Goal: Task Accomplishment & Management: Use online tool/utility

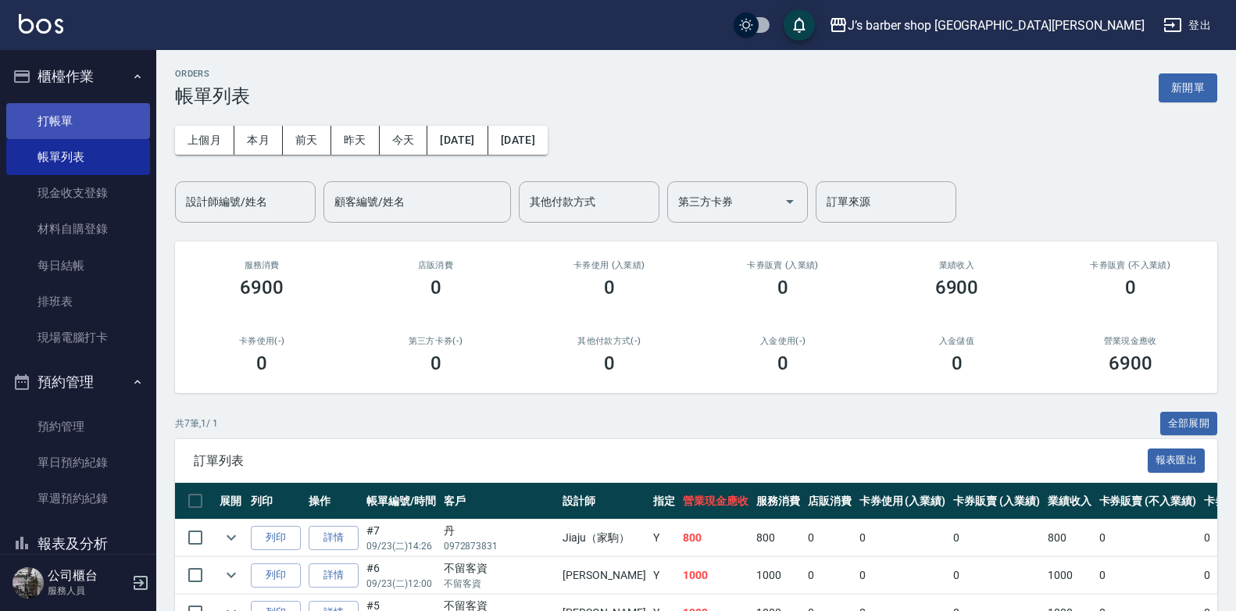
click at [43, 125] on link "打帳單" at bounding box center [78, 121] width 144 height 36
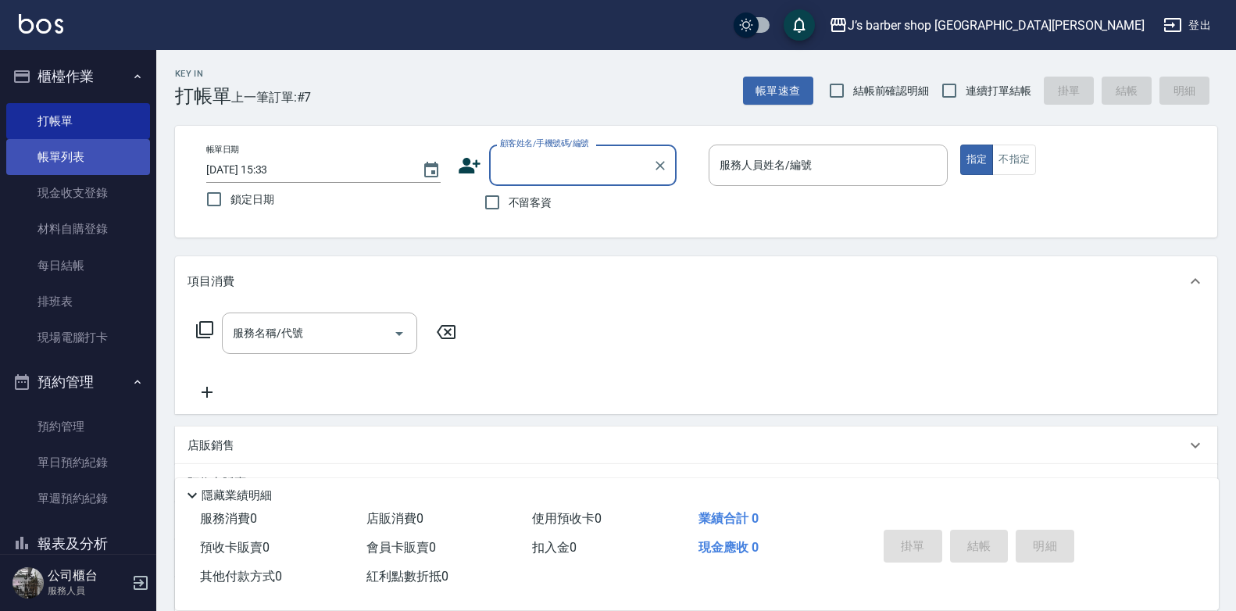
click at [68, 163] on link "帳單列表" at bounding box center [78, 157] width 144 height 36
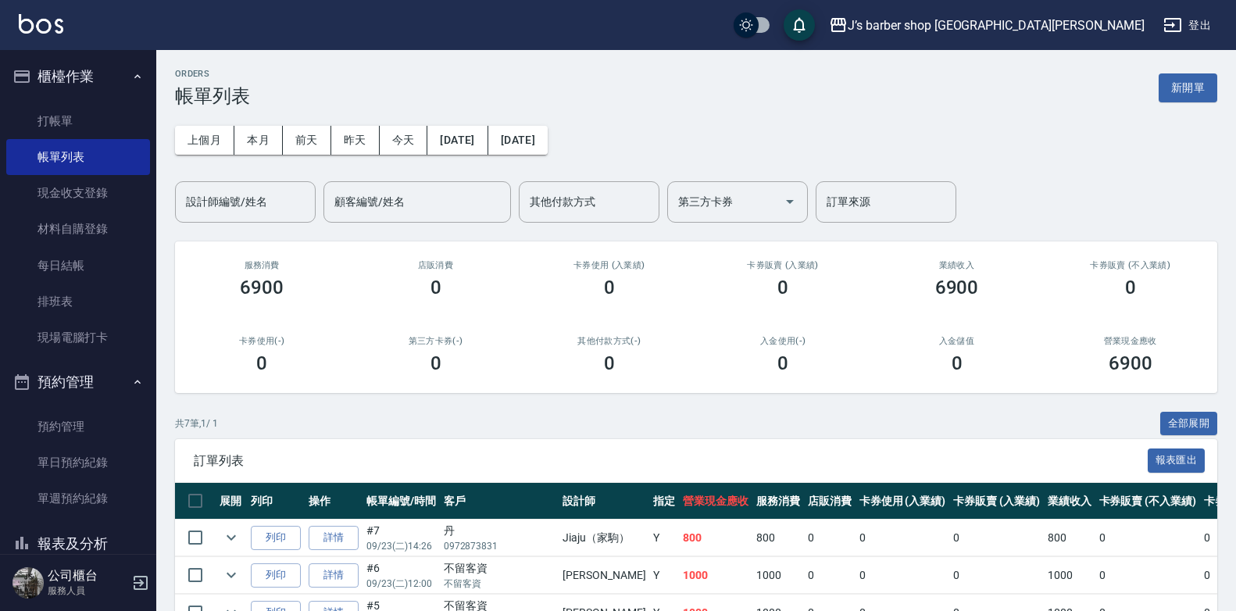
click at [35, 97] on ul "打帳單 帳單列表 現金收支登錄 材料自購登錄 每日結帳 排班表 現場電腦打卡" at bounding box center [78, 230] width 144 height 266
click at [36, 126] on link "打帳單" at bounding box center [78, 121] width 144 height 36
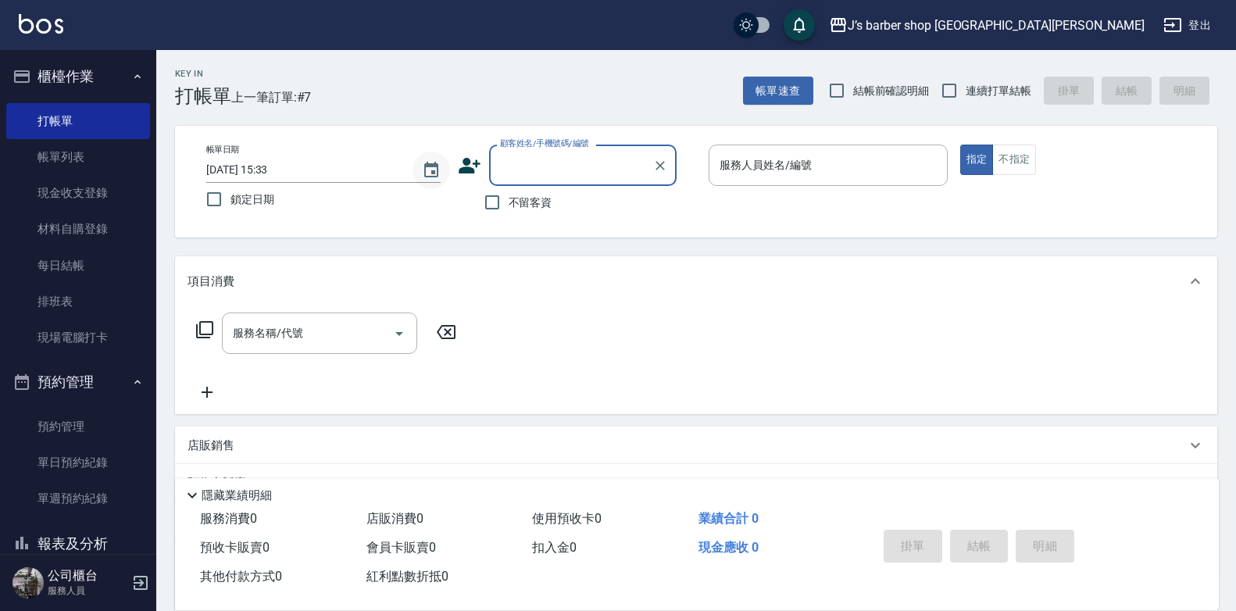
click at [440, 179] on icon "Choose date, selected date is 2025-09-23" at bounding box center [431, 170] width 19 height 19
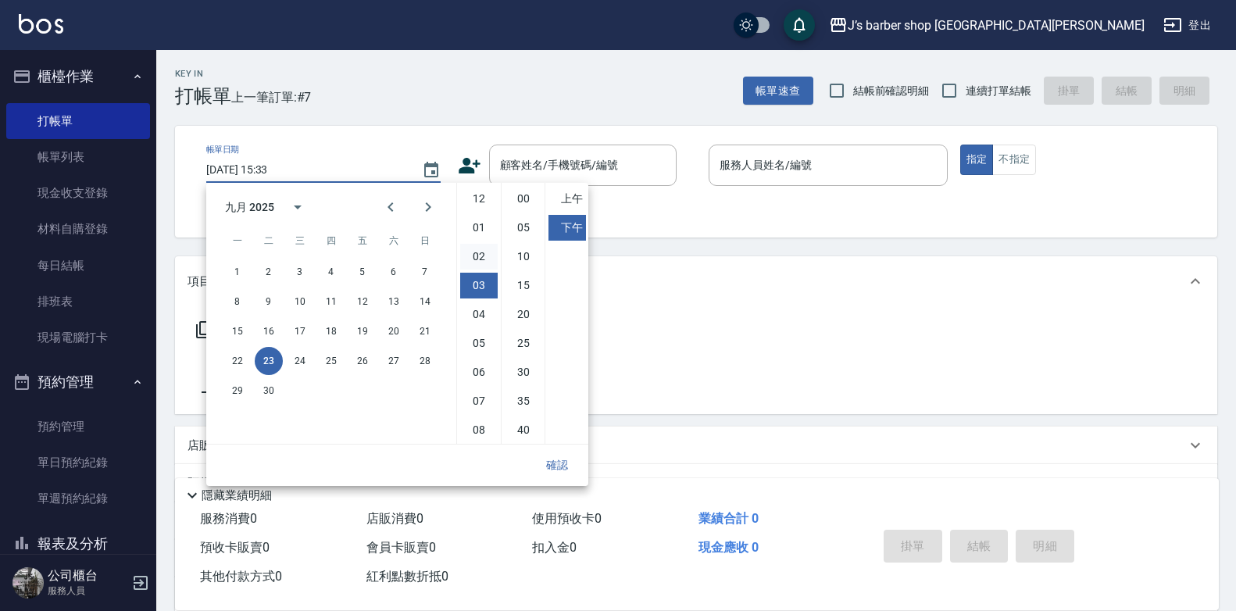
click at [475, 255] on li "02" at bounding box center [478, 257] width 37 height 26
click at [525, 202] on li "00" at bounding box center [523, 199] width 37 height 26
type input "[DATE] 14:00"
click at [554, 460] on button "確認" at bounding box center [557, 465] width 50 height 29
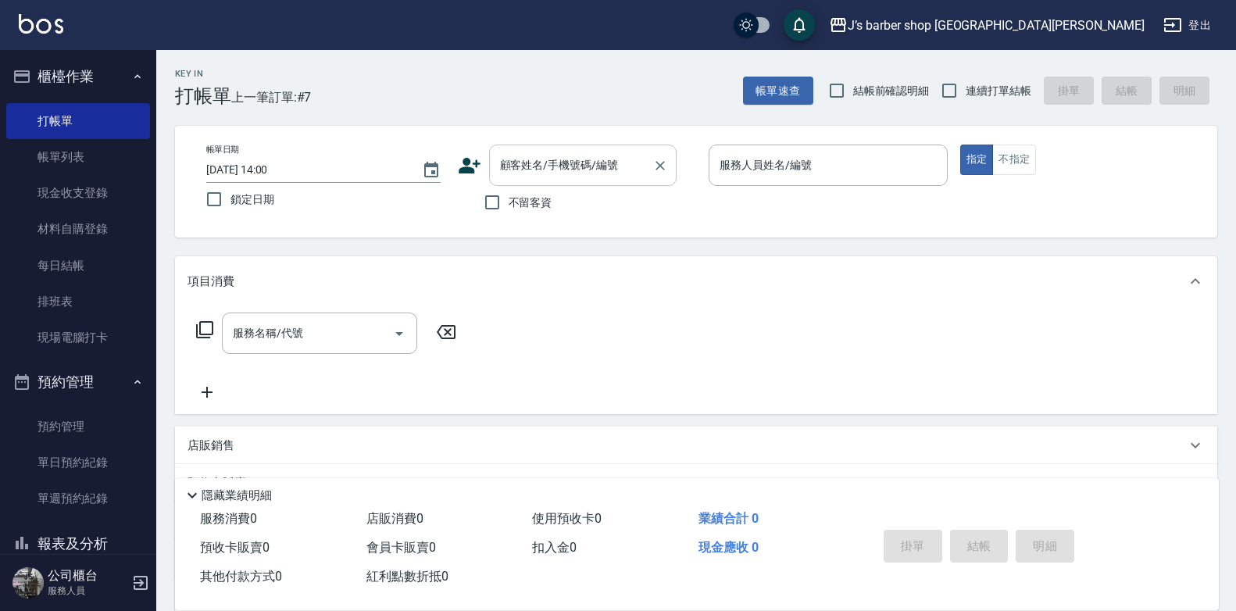
click at [550, 185] on div "顧客姓名/手機號碼/編號" at bounding box center [582, 165] width 187 height 41
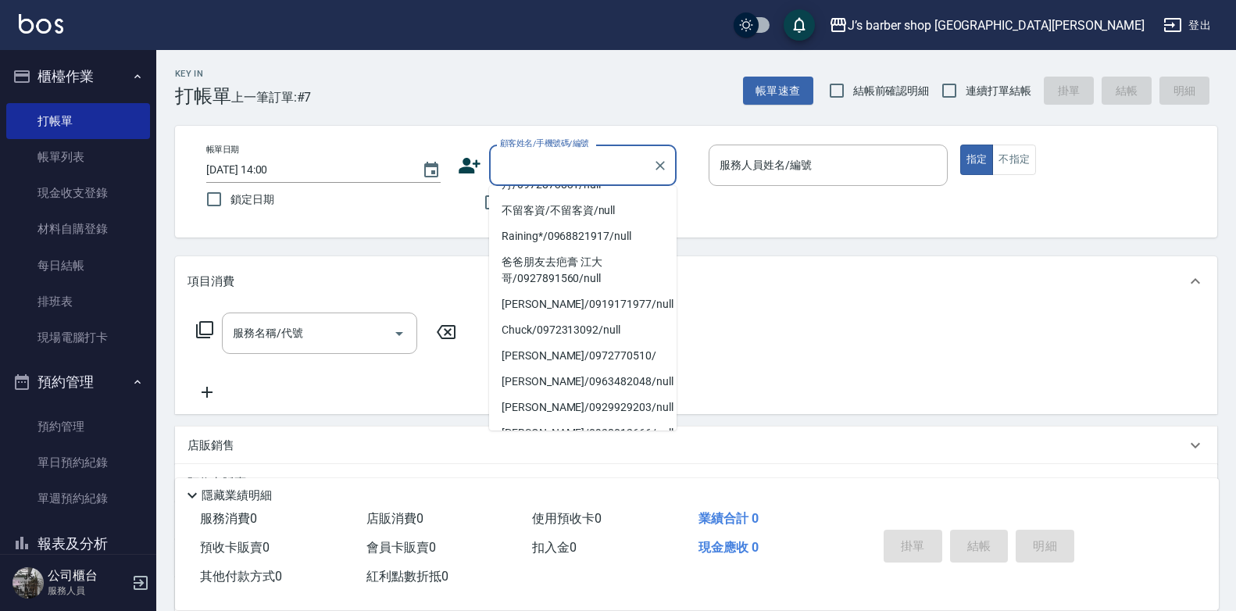
scroll to position [0, 0]
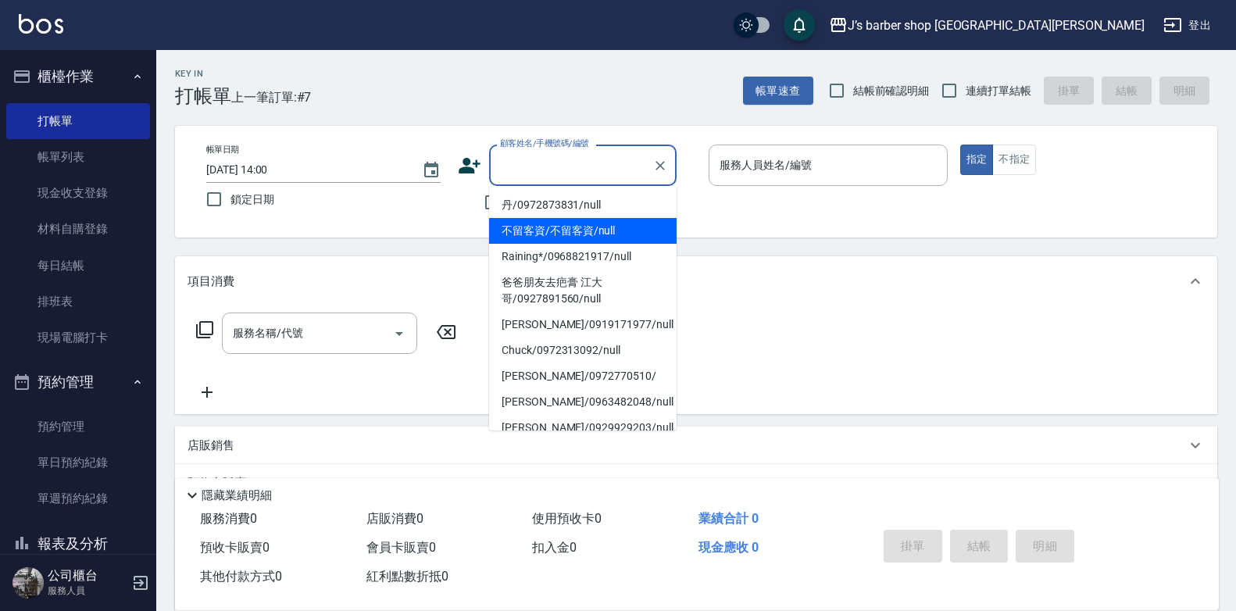
type input "c"
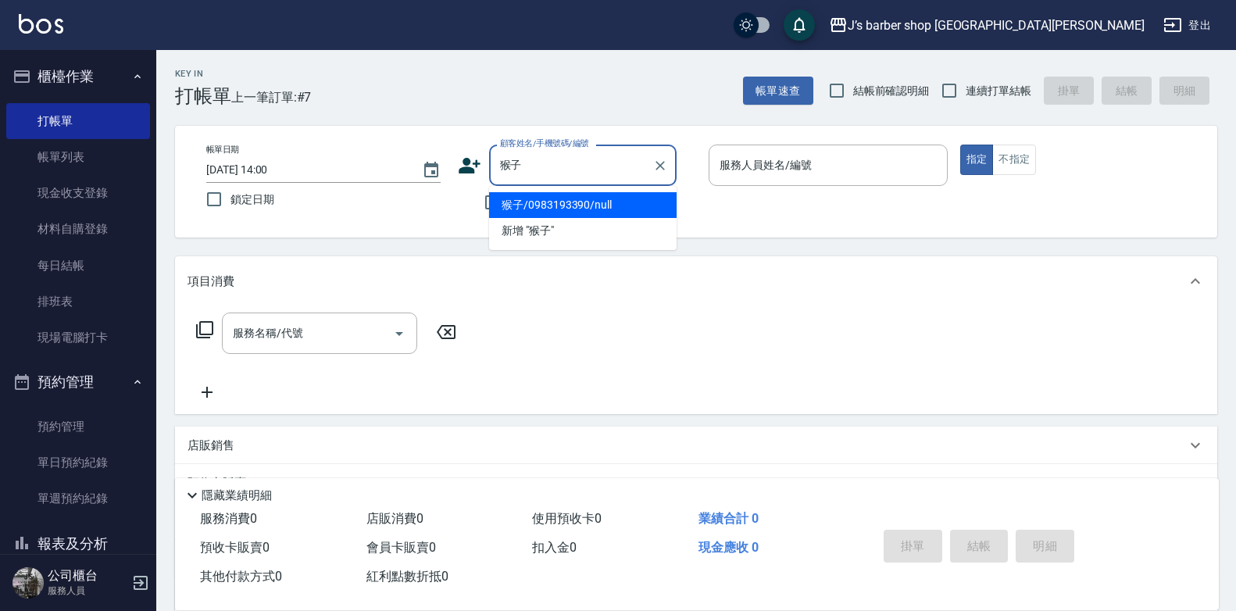
click at [567, 213] on li "猴子/0983193390/null" at bounding box center [582, 205] width 187 height 26
type input "猴子/0983193390/null"
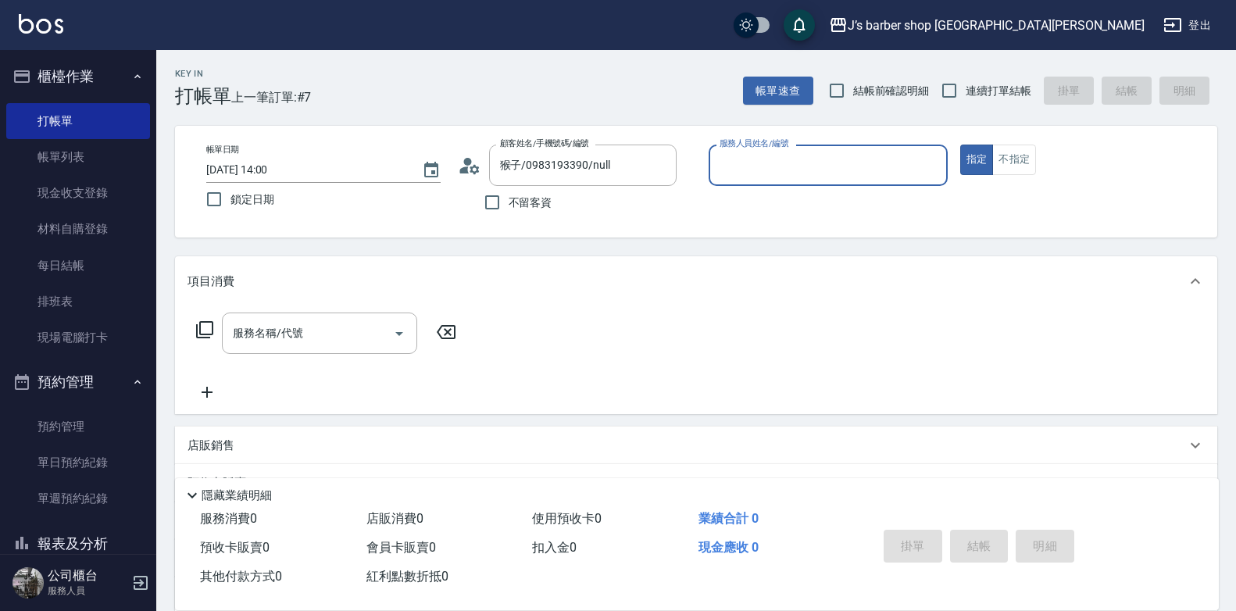
click at [784, 168] on input "服務人員姓名/編號" at bounding box center [827, 165] width 225 height 27
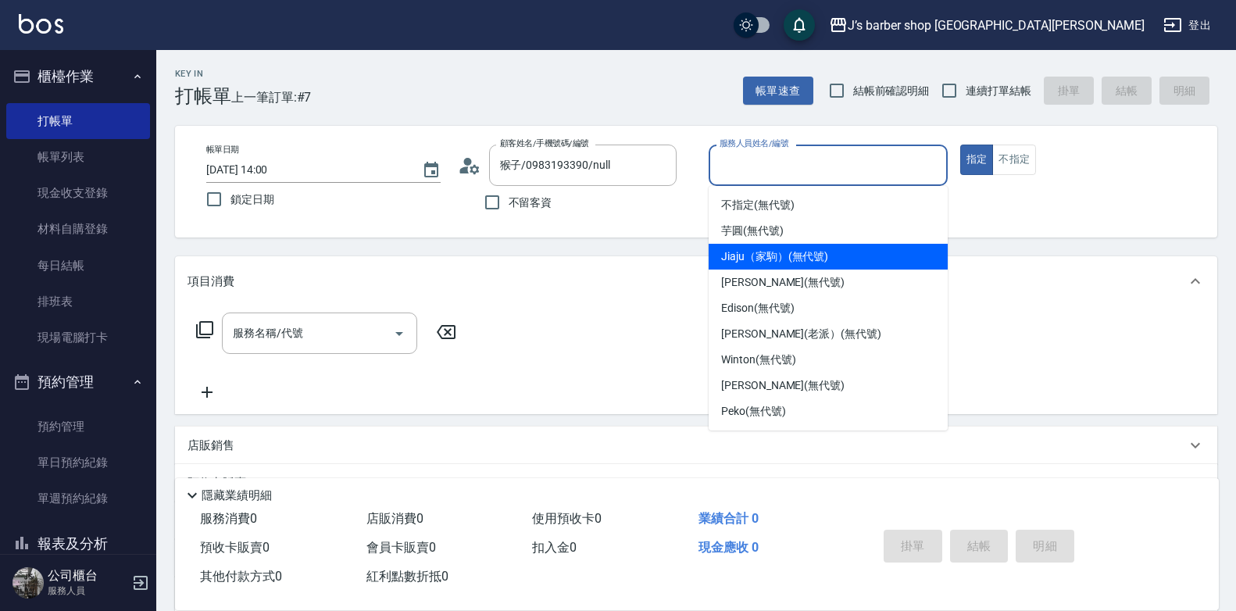
click at [772, 282] on span "[PERSON_NAME] (無代號)" at bounding box center [782, 282] width 123 height 16
type input "[PERSON_NAME](無代號)"
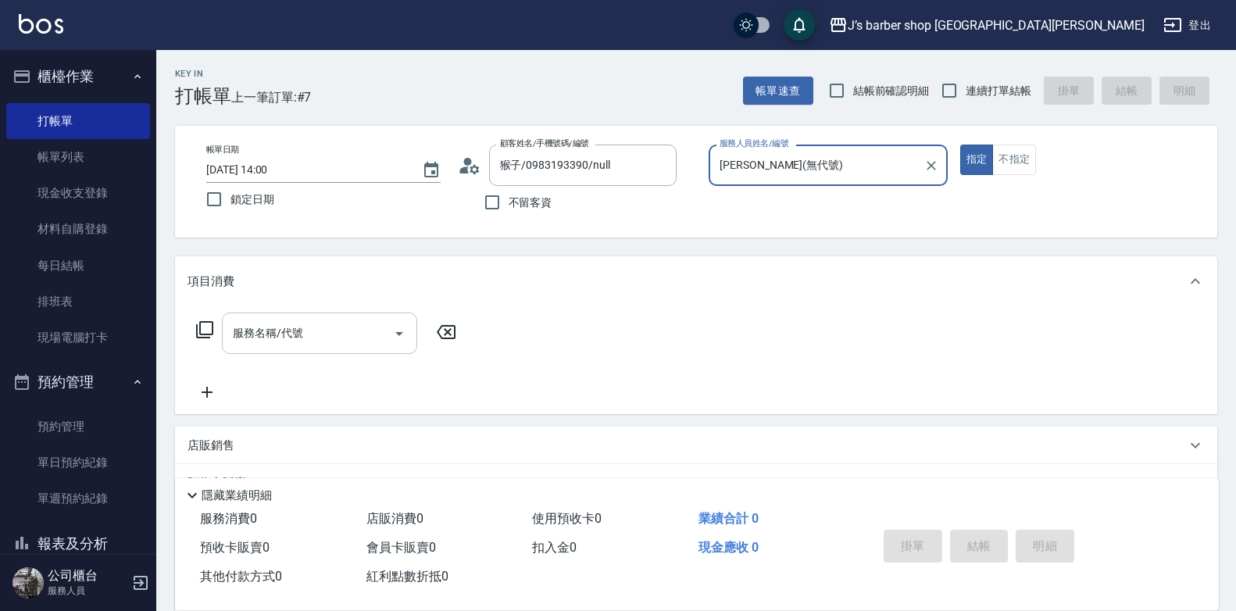
click at [320, 333] on input "服務名稱/代號" at bounding box center [308, 332] width 158 height 27
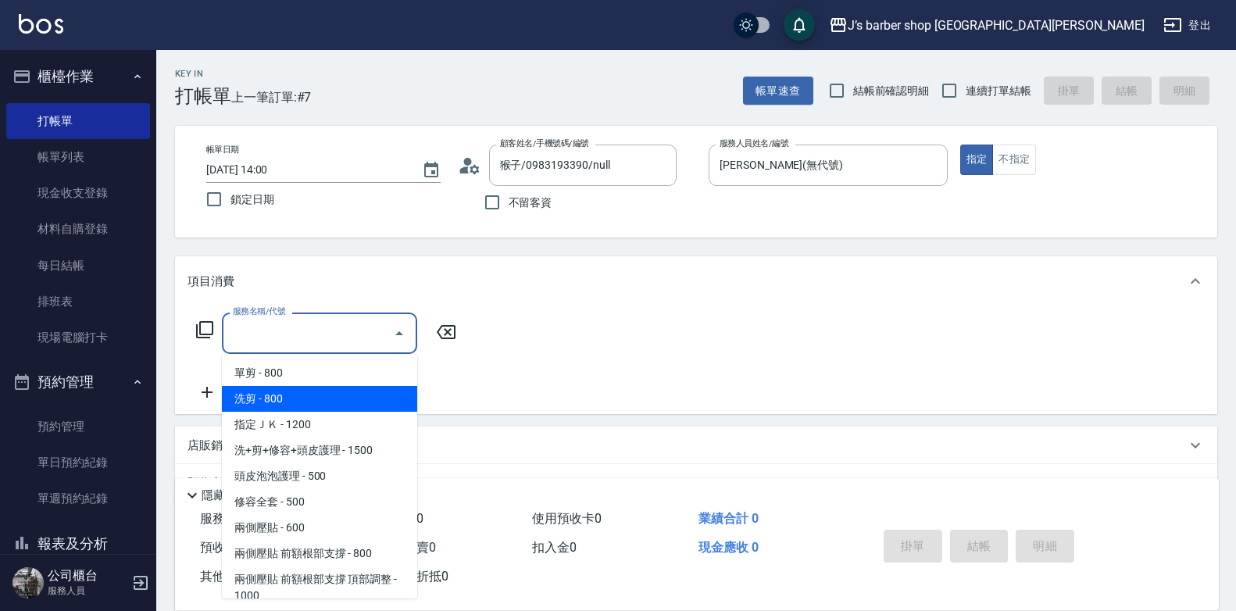
click at [336, 404] on span "洗剪 - 800" at bounding box center [319, 399] width 195 height 26
type input "洗剪(101)"
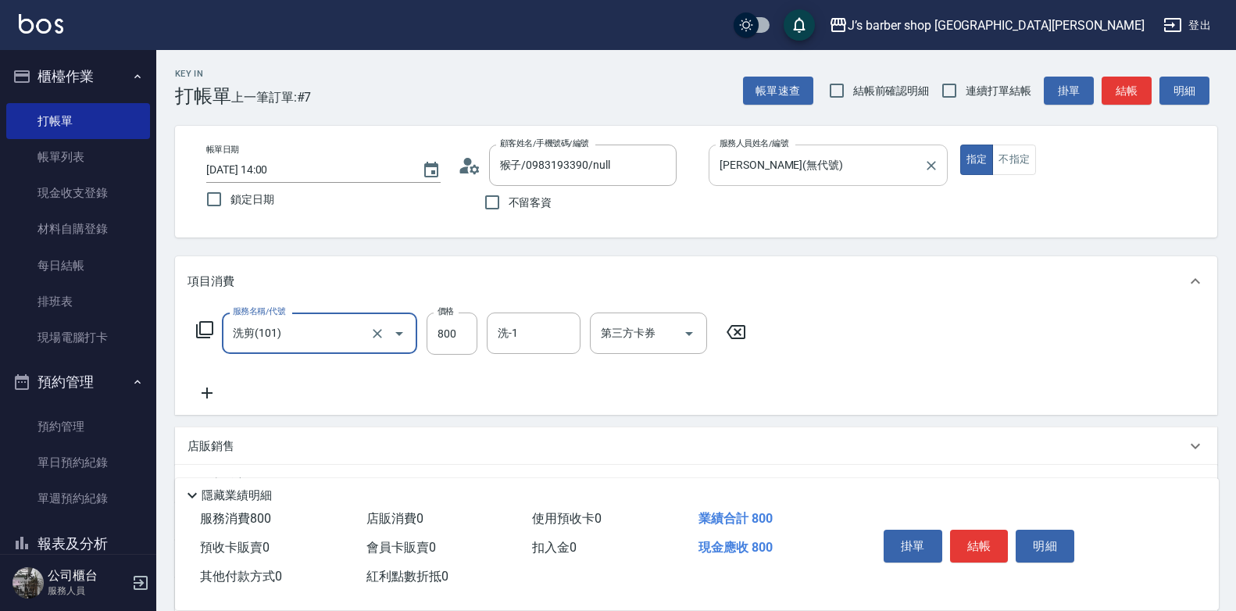
click at [780, 151] on div "[PERSON_NAME](無代號) 服務人員姓名/編號" at bounding box center [827, 165] width 239 height 41
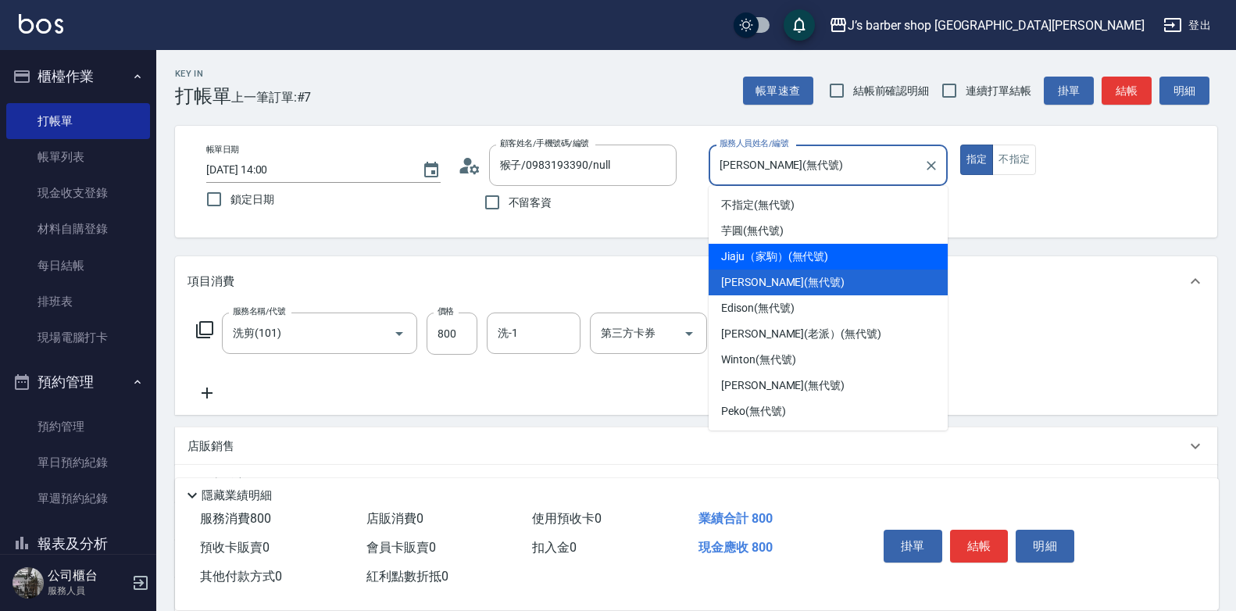
click at [764, 257] on span "Jiaju（家駒） (無代號)" at bounding box center [774, 256] width 107 height 16
type input "Jiaju（家駒）(無代號)"
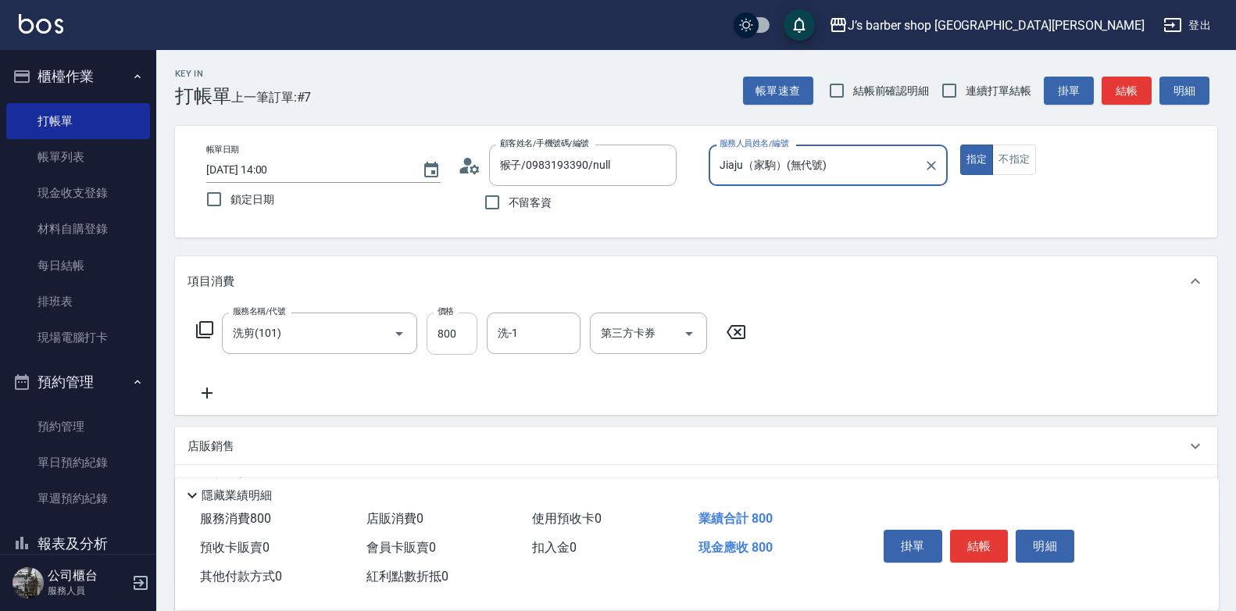
click at [469, 328] on input "800" at bounding box center [451, 333] width 51 height 42
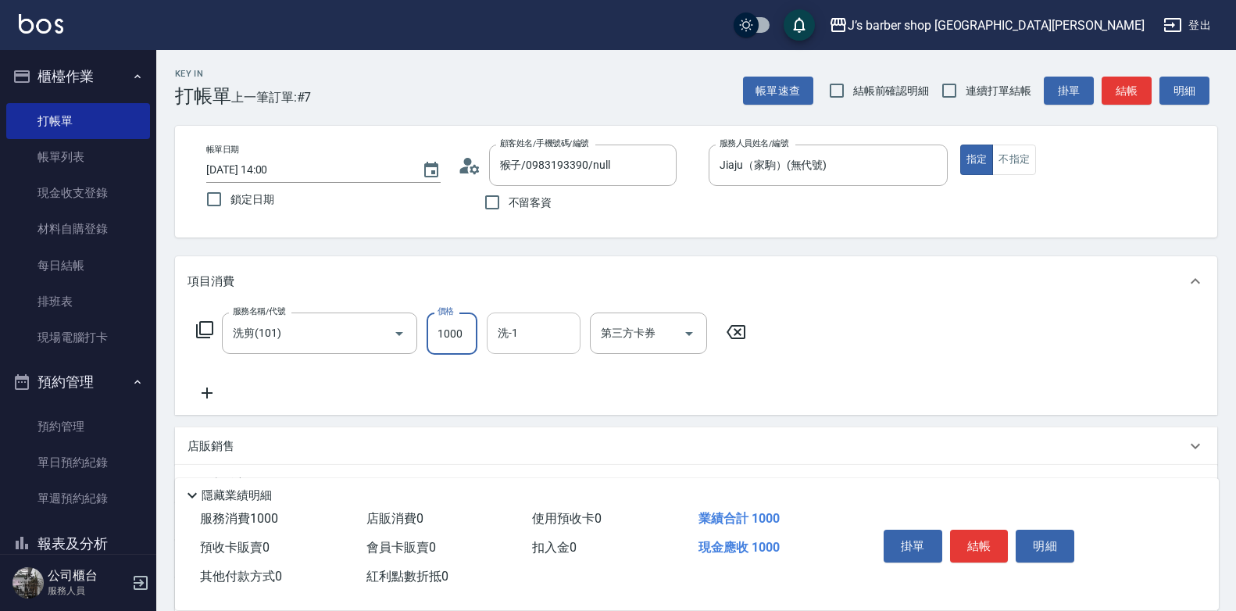
type input "1000"
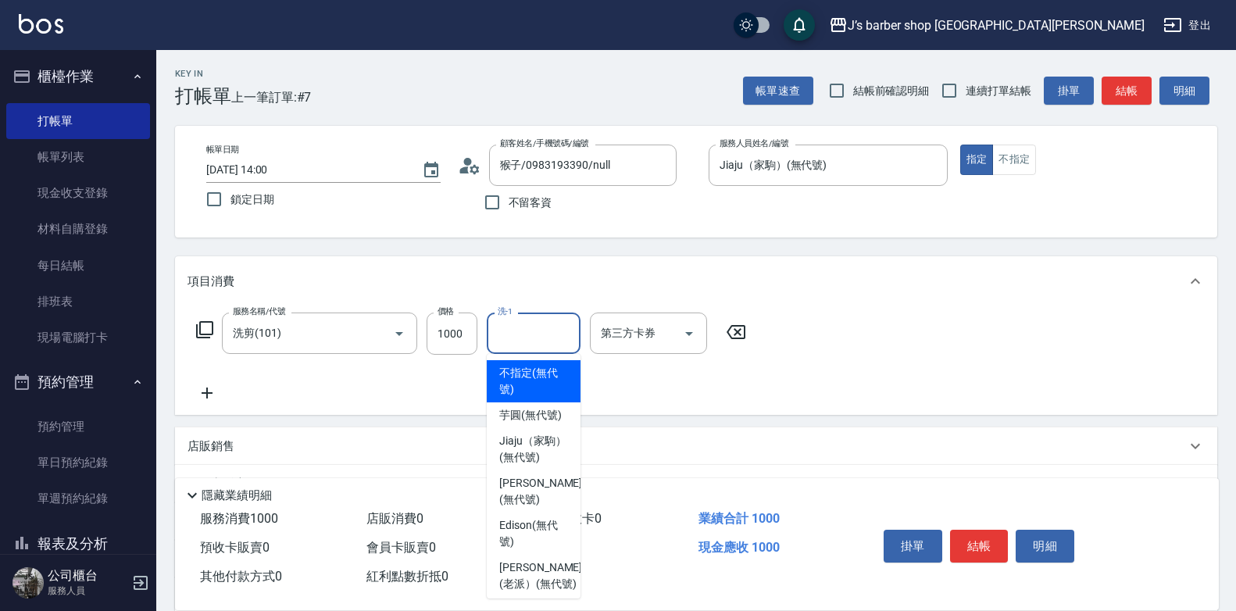
click at [512, 328] on input "洗-1" at bounding box center [534, 332] width 80 height 27
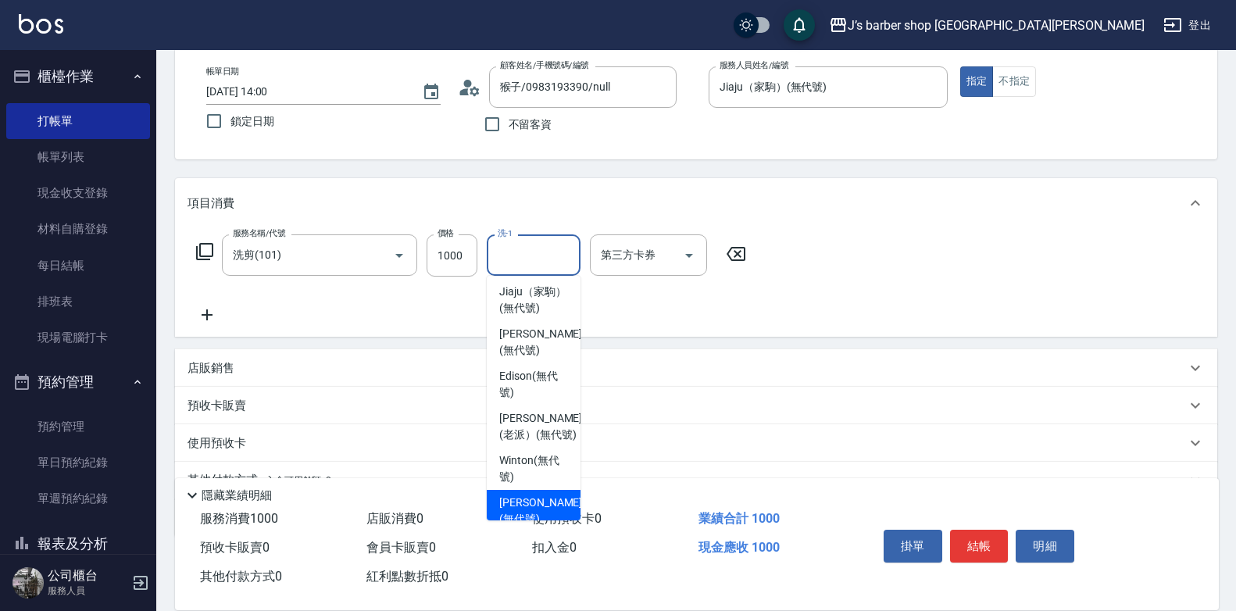
scroll to position [66, 0]
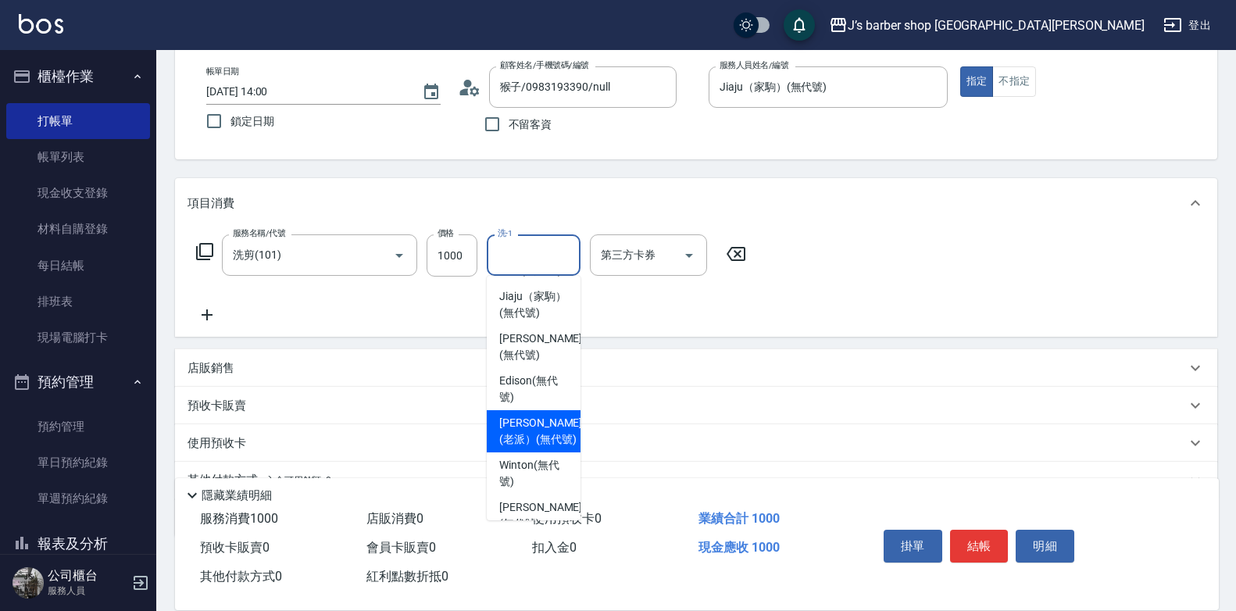
click at [539, 448] on span "[PERSON_NAME](老派） (無代號)" at bounding box center [540, 431] width 83 height 33
type input "[PERSON_NAME](老派）(無代號)"
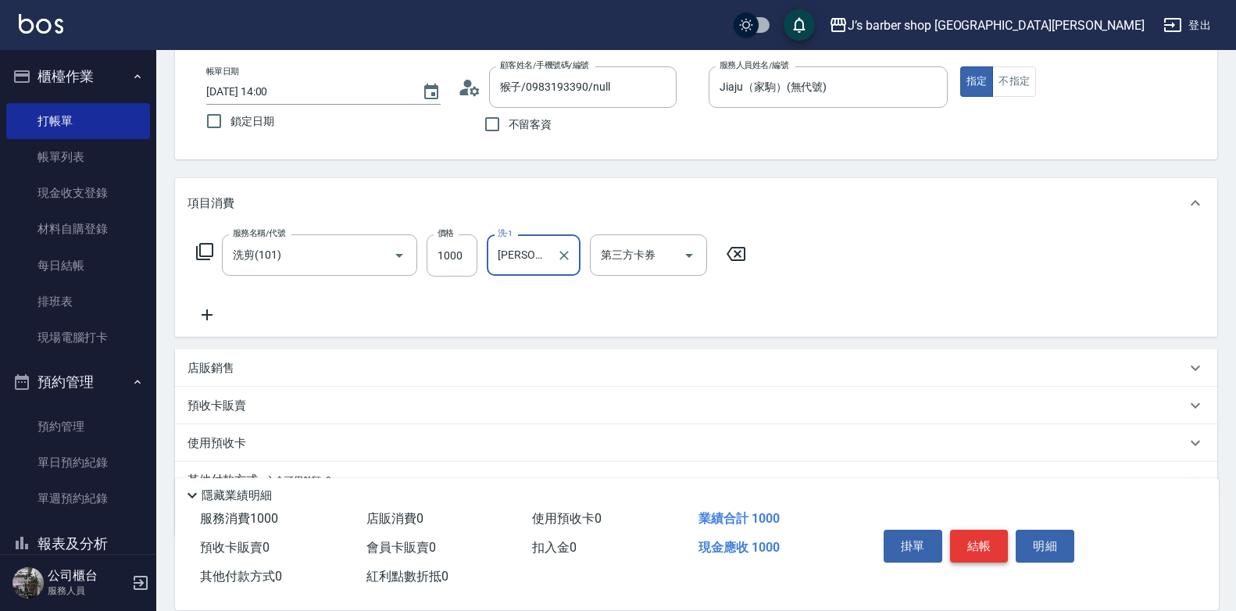
click at [987, 530] on button "結帳" at bounding box center [979, 546] width 59 height 33
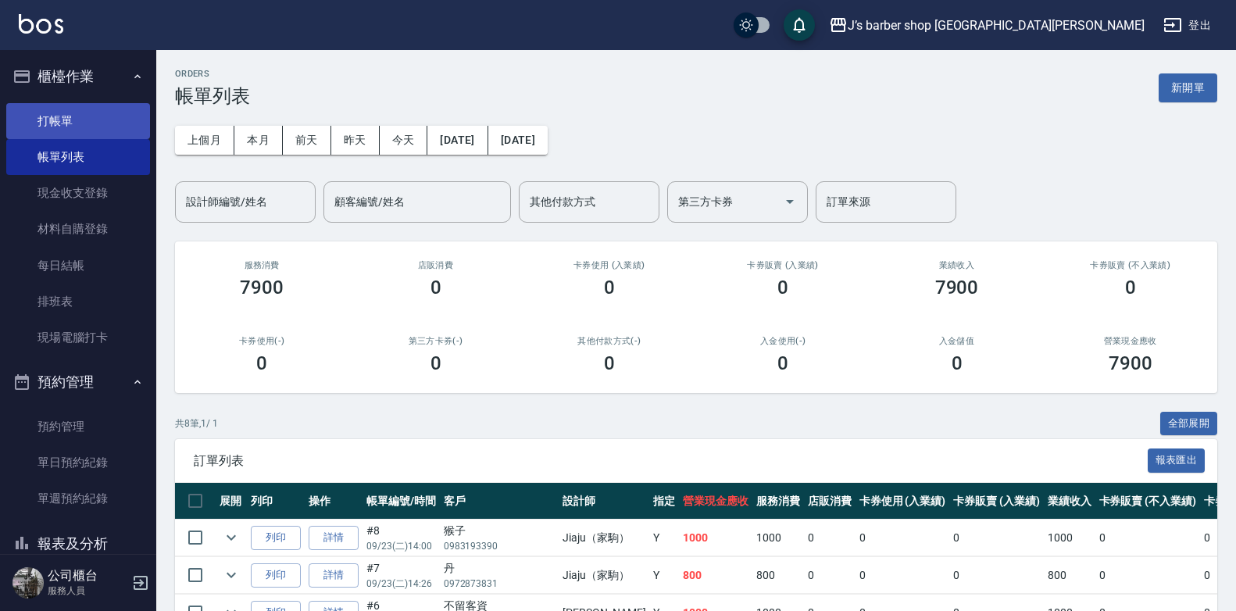
click at [80, 130] on link "打帳單" at bounding box center [78, 121] width 144 height 36
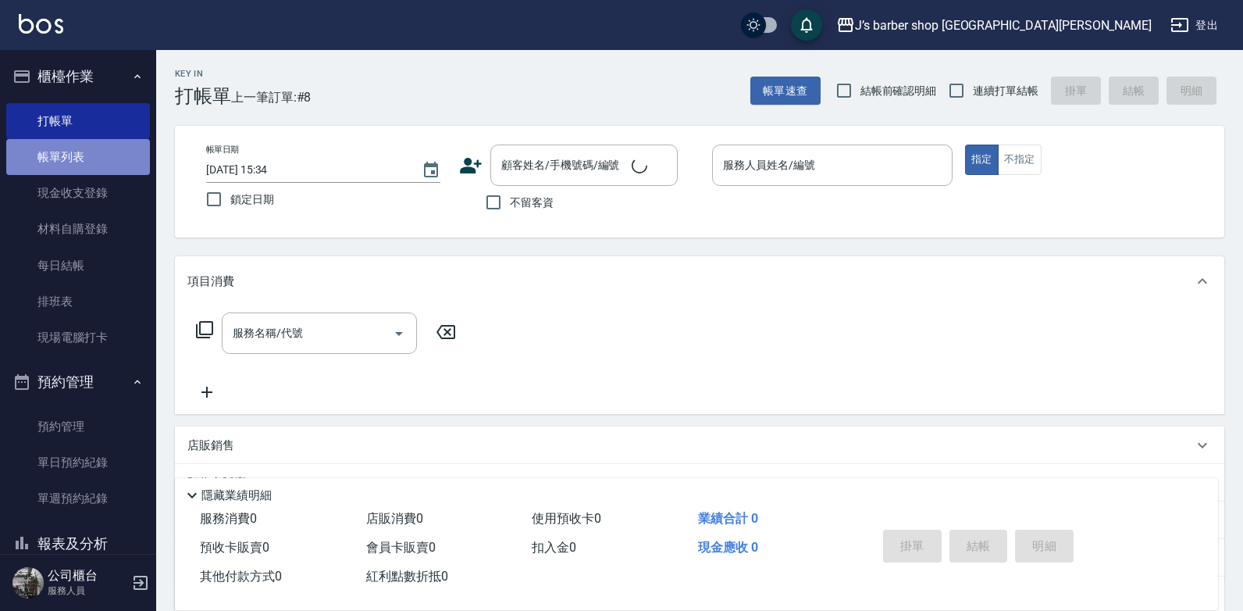
click at [80, 159] on link "帳單列表" at bounding box center [78, 157] width 144 height 36
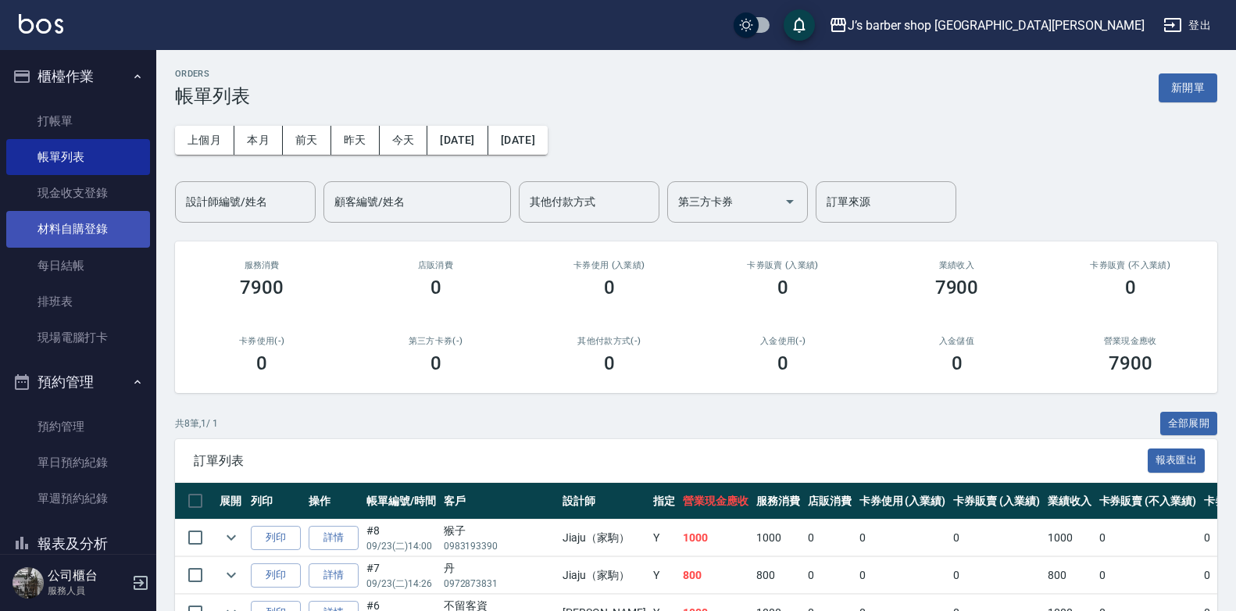
click at [72, 213] on link "材料自購登錄" at bounding box center [78, 229] width 144 height 36
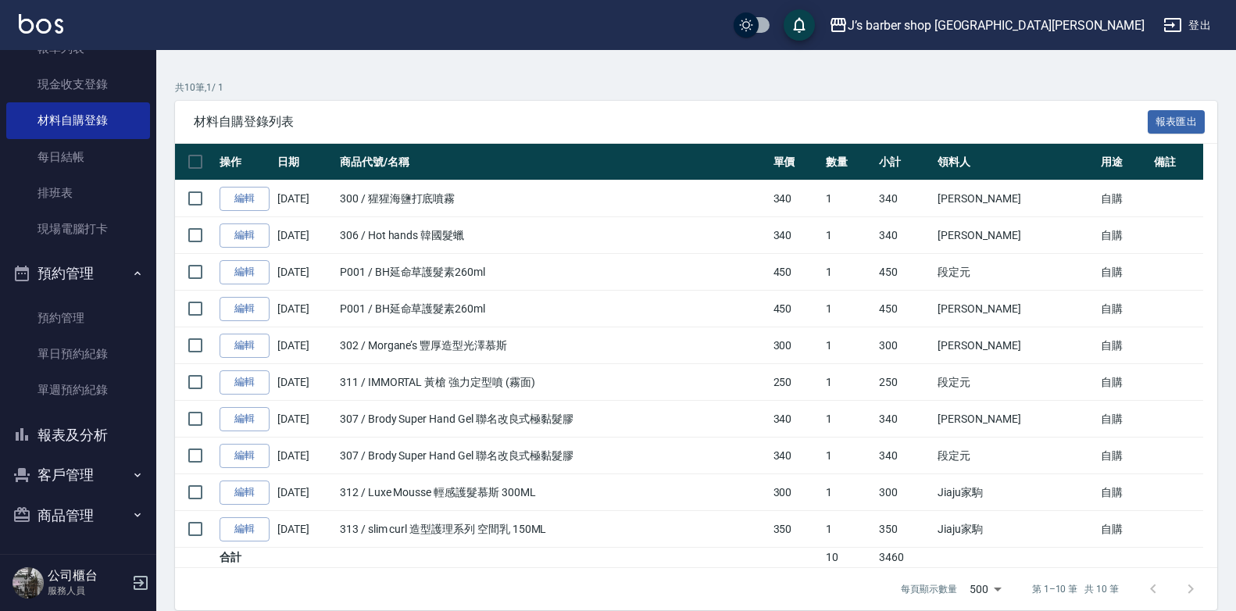
scroll to position [130, 0]
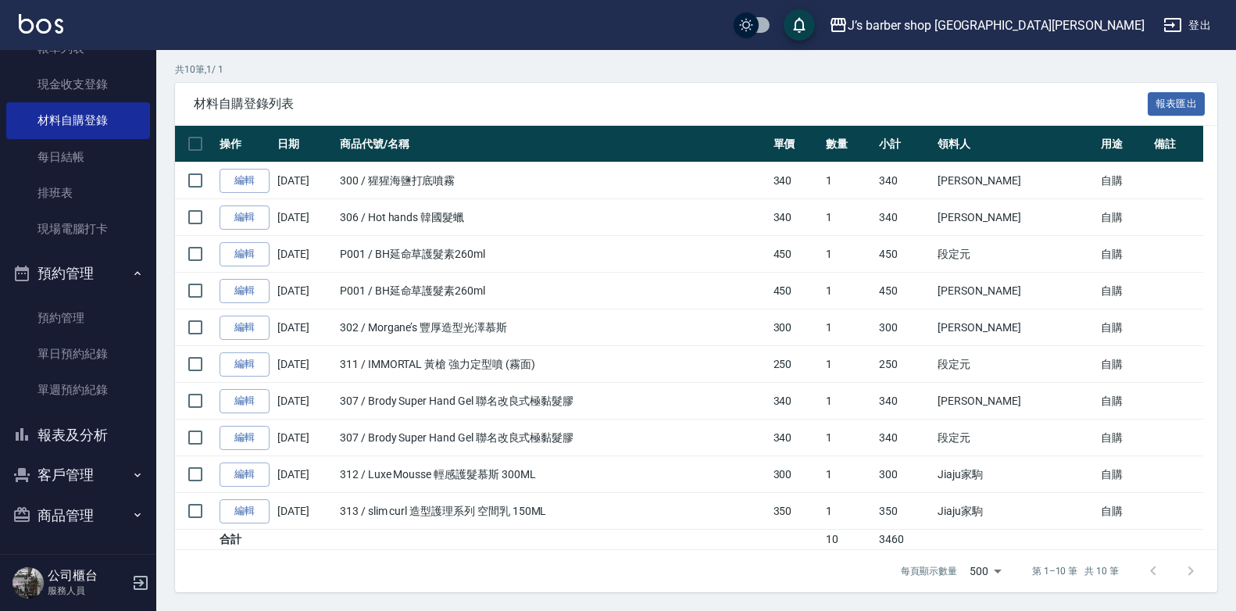
click at [61, 513] on button "商品管理" at bounding box center [78, 515] width 144 height 41
click at [106, 516] on button "商品管理" at bounding box center [78, 515] width 144 height 41
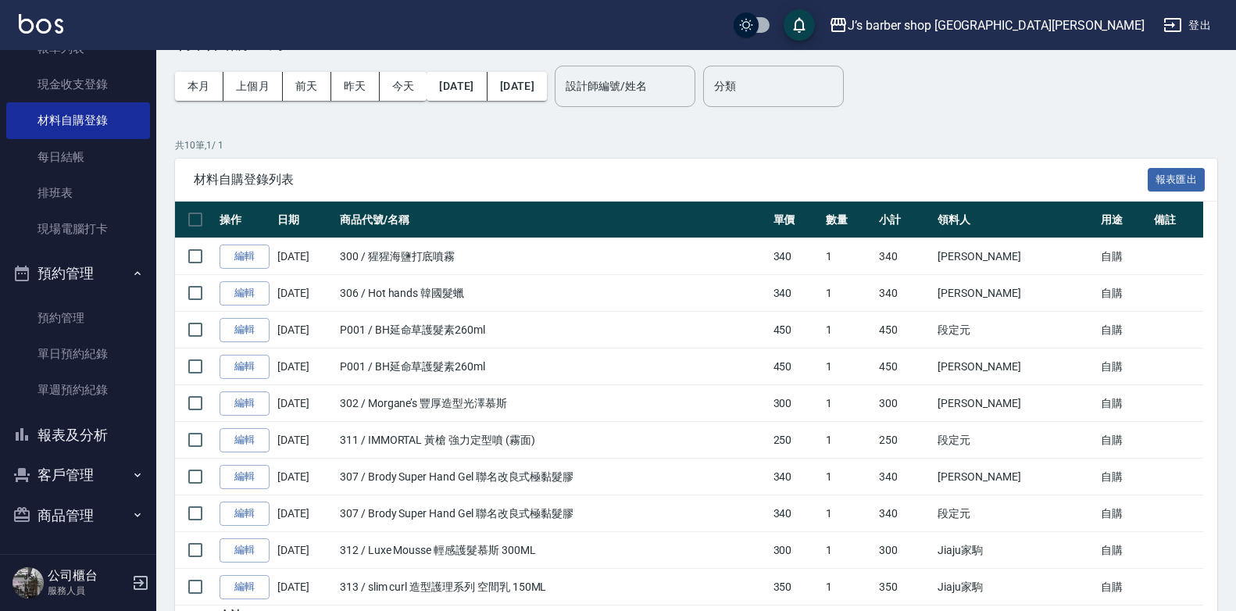
scroll to position [0, 0]
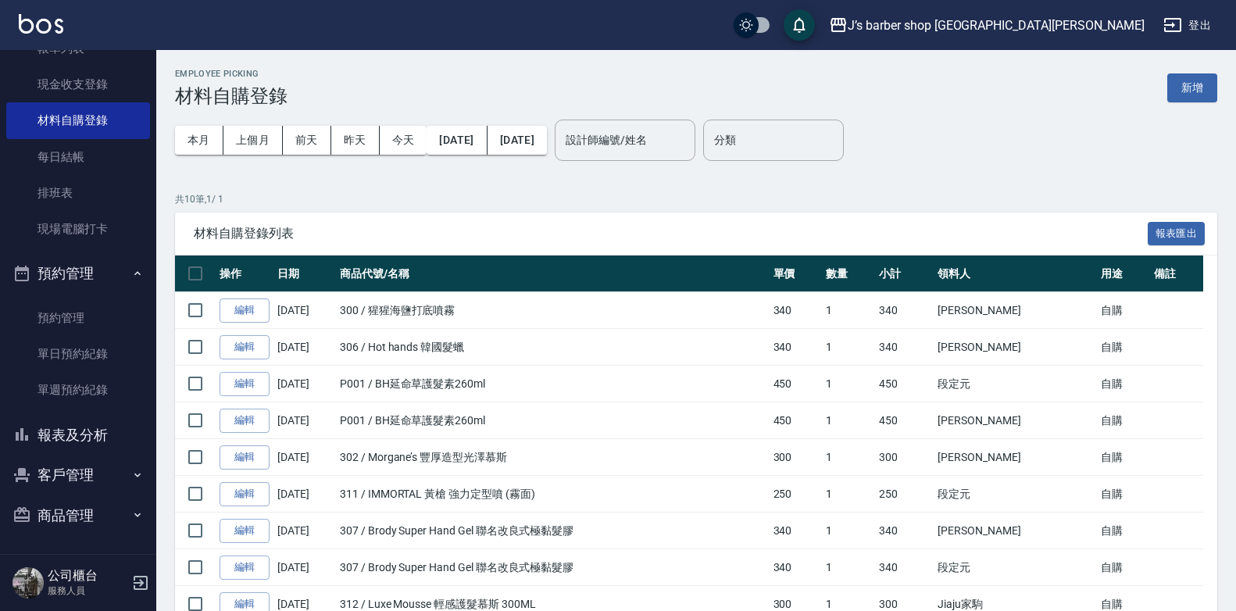
click at [50, 512] on button "商品管理" at bounding box center [78, 515] width 144 height 41
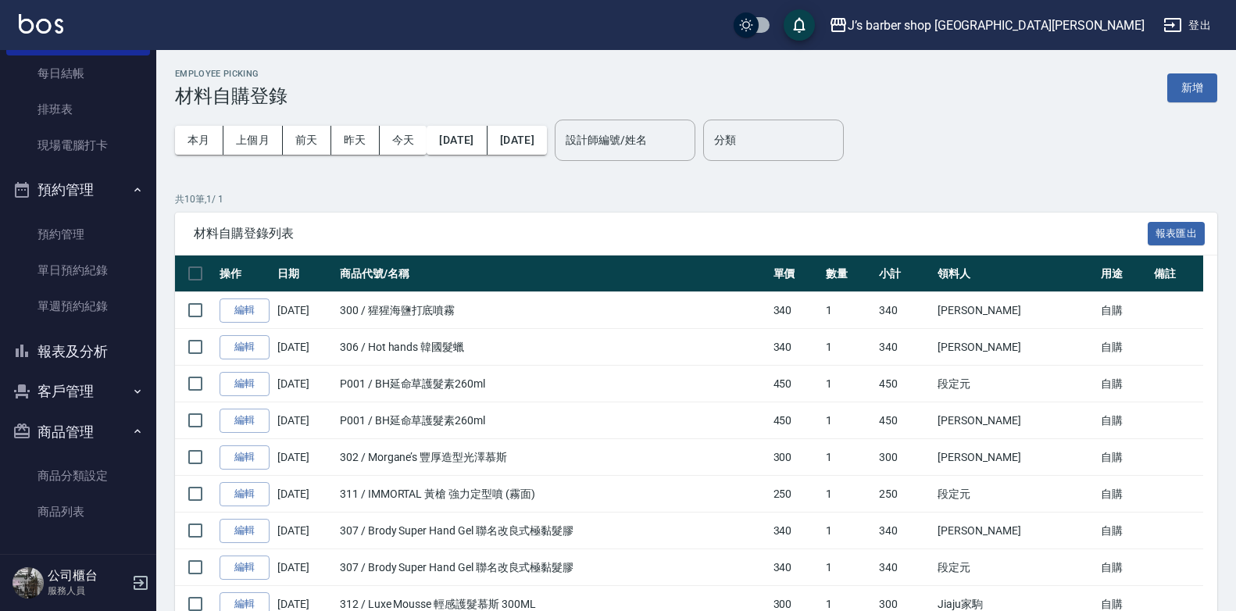
scroll to position [194, 0]
click at [72, 508] on link "商品列表" at bounding box center [78, 510] width 144 height 36
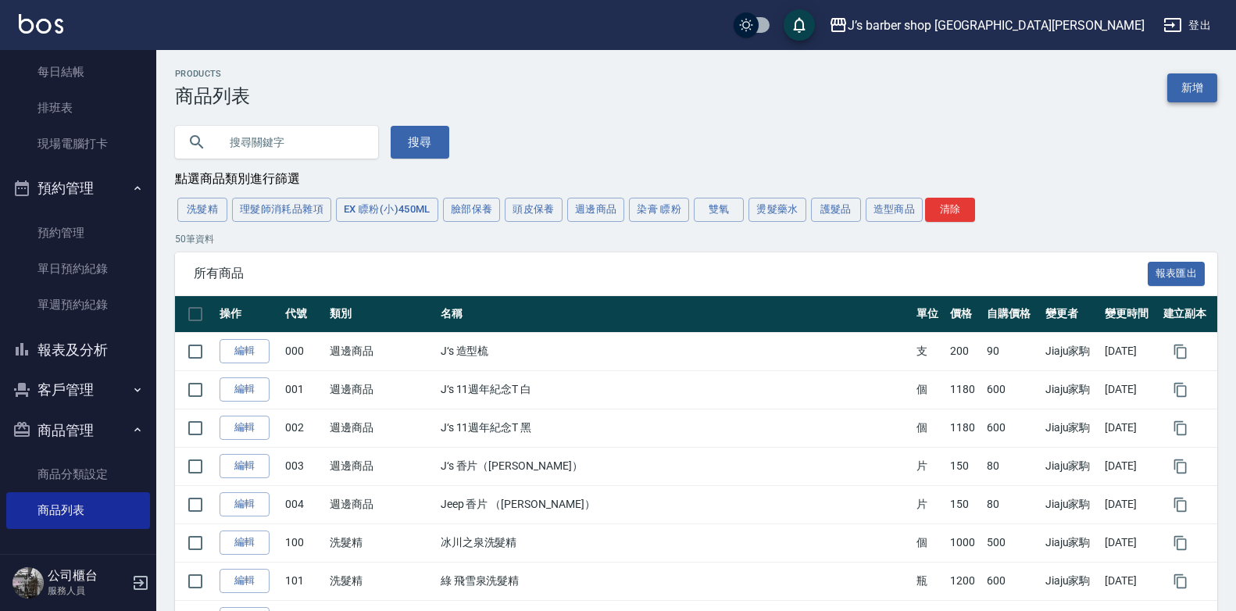
click at [1201, 85] on link "新增" at bounding box center [1192, 87] width 50 height 29
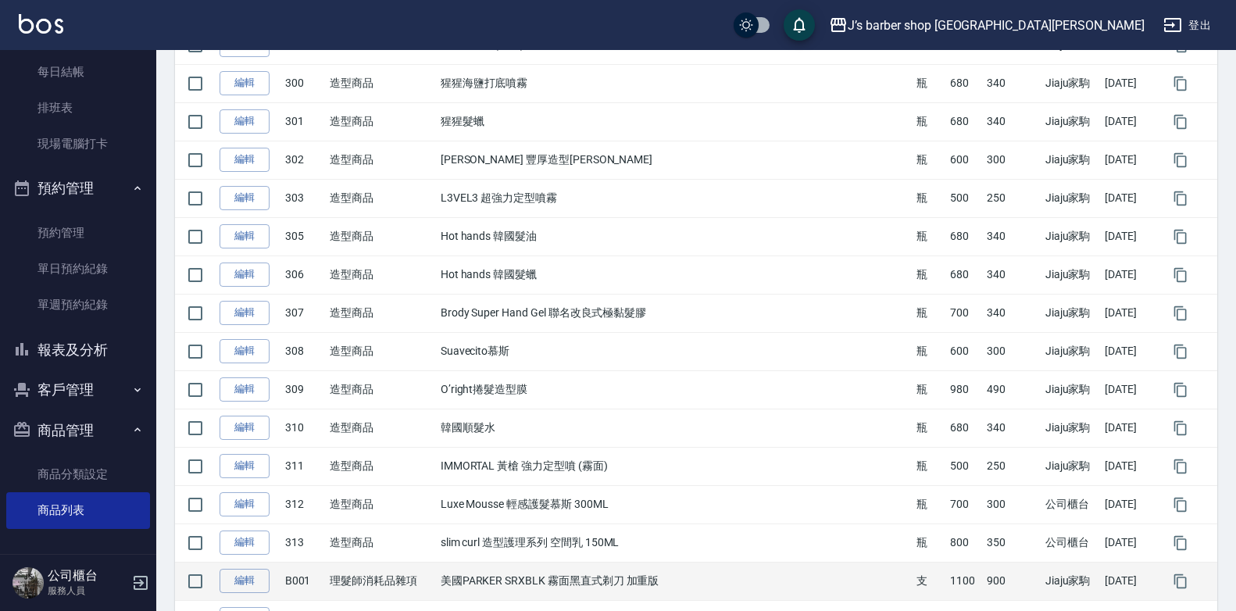
scroll to position [696, 0]
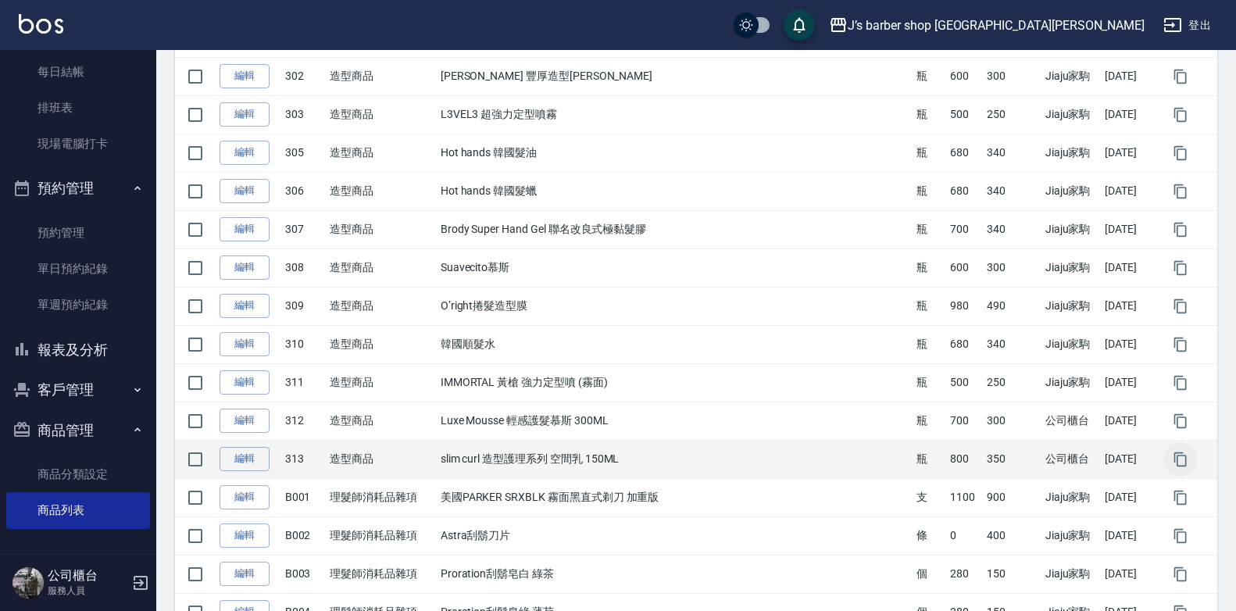
click at [1183, 462] on icon "button" at bounding box center [1180, 459] width 16 height 16
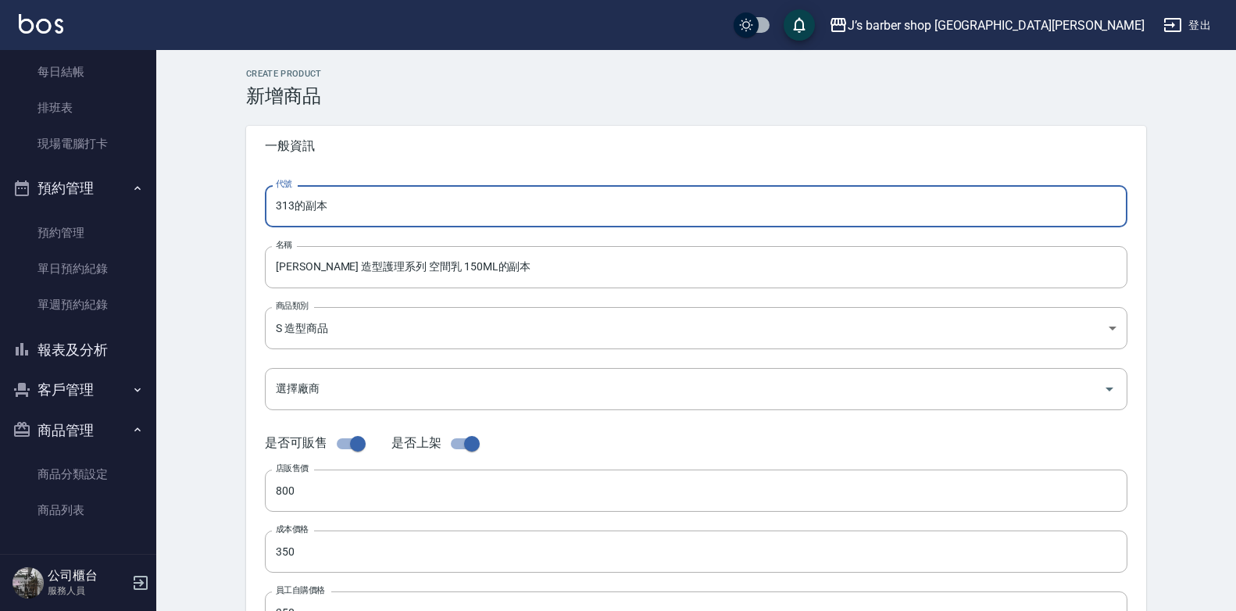
drag, startPoint x: 288, startPoint y: 210, endPoint x: 423, endPoint y: 225, distance: 135.2
click at [423, 225] on input "313的副本" at bounding box center [696, 206] width 862 height 42
type input "314"
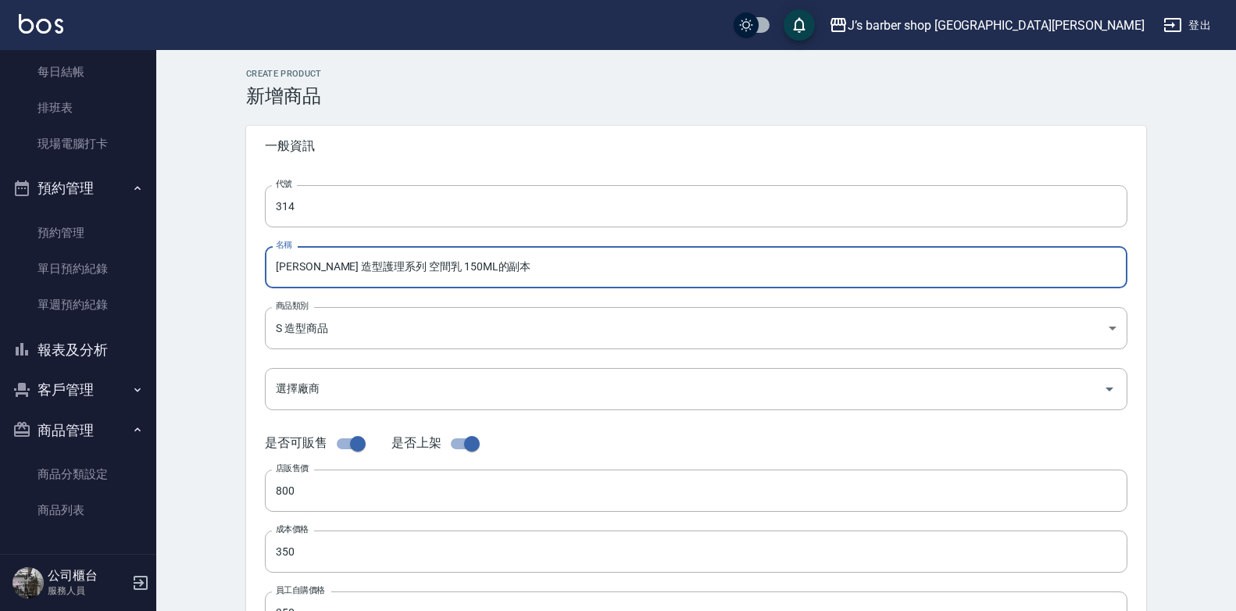
drag, startPoint x: 502, startPoint y: 263, endPoint x: 223, endPoint y: 260, distance: 278.9
click at [223, 260] on div "CREATE PRODUCT 新增商品 一般資訊 代號 314 代號 名稱 slim curl 造型護理系列 空間乳 150ML的副本 名稱 商品類別 S…" at bounding box center [695, 564] width 1079 height 1028
type input "興"
type input "星石霧感髮泥"
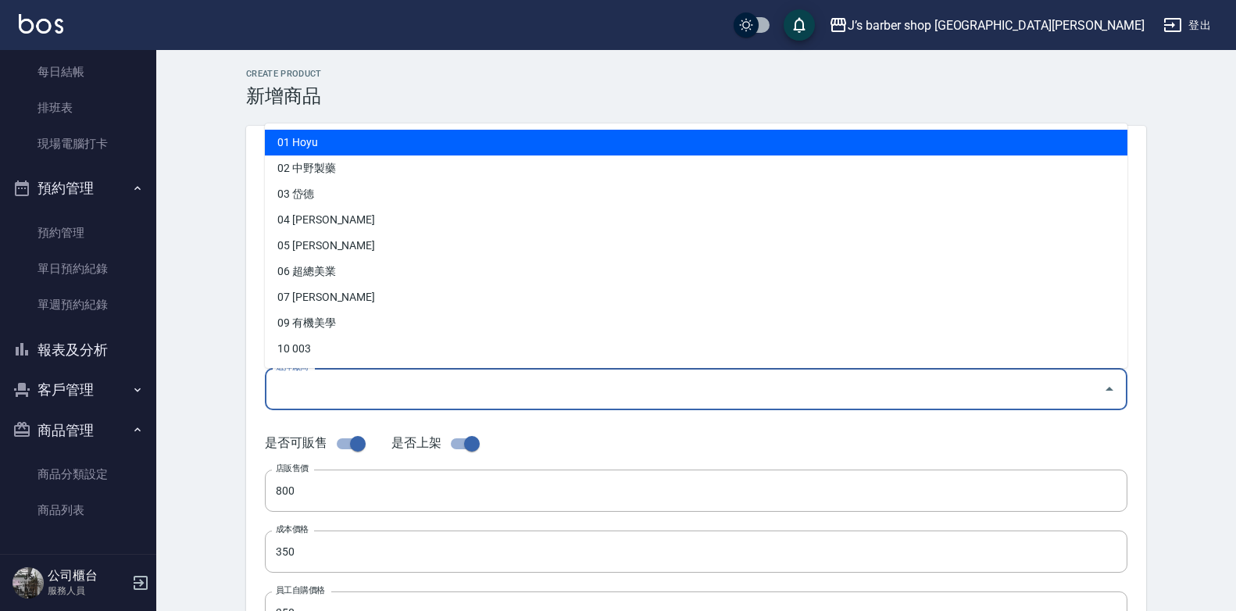
click at [469, 401] on input "選擇廠商" at bounding box center [684, 388] width 825 height 27
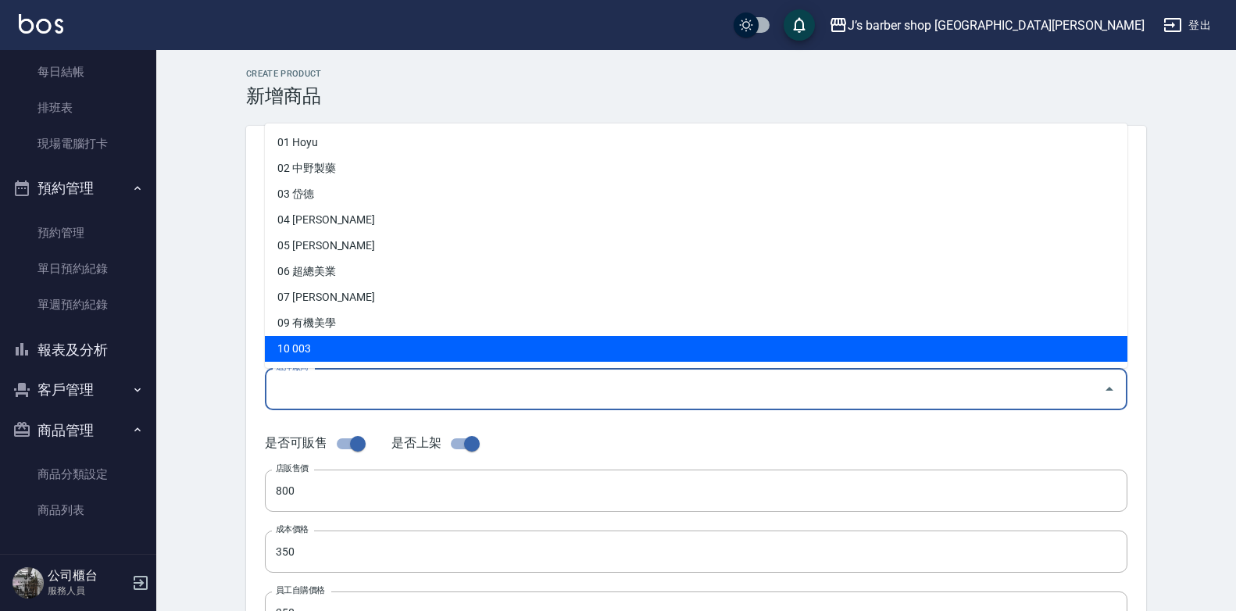
click at [484, 387] on input "選擇廠商" at bounding box center [684, 388] width 825 height 27
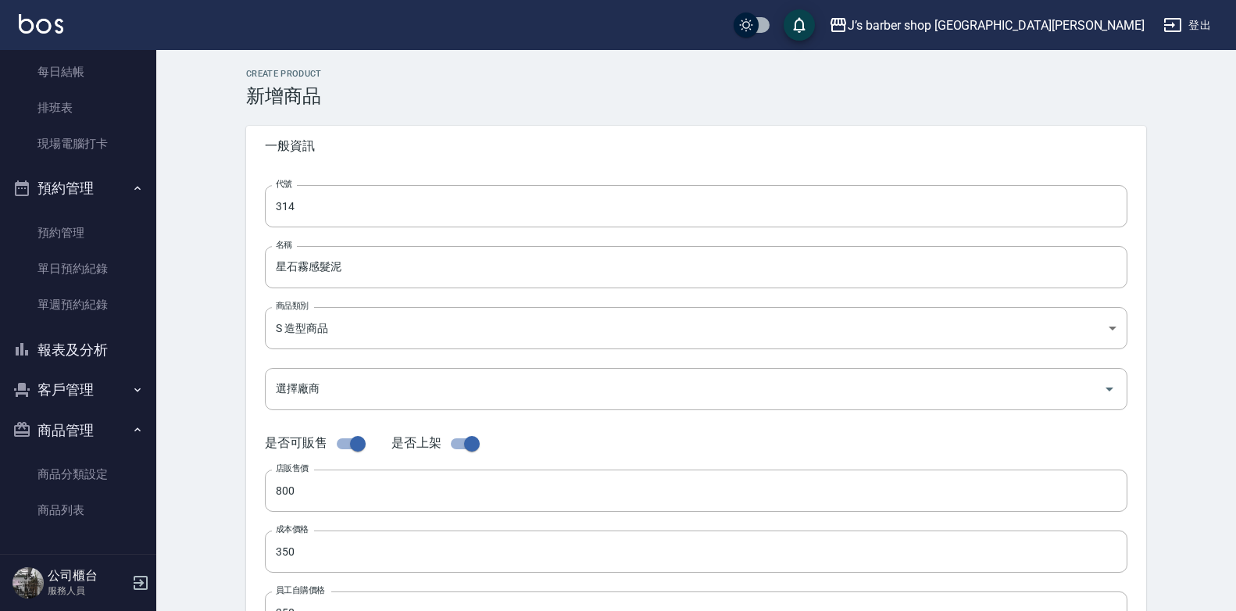
click at [833, 438] on div "是否可販售 是否上架" at bounding box center [696, 444] width 862 height 30
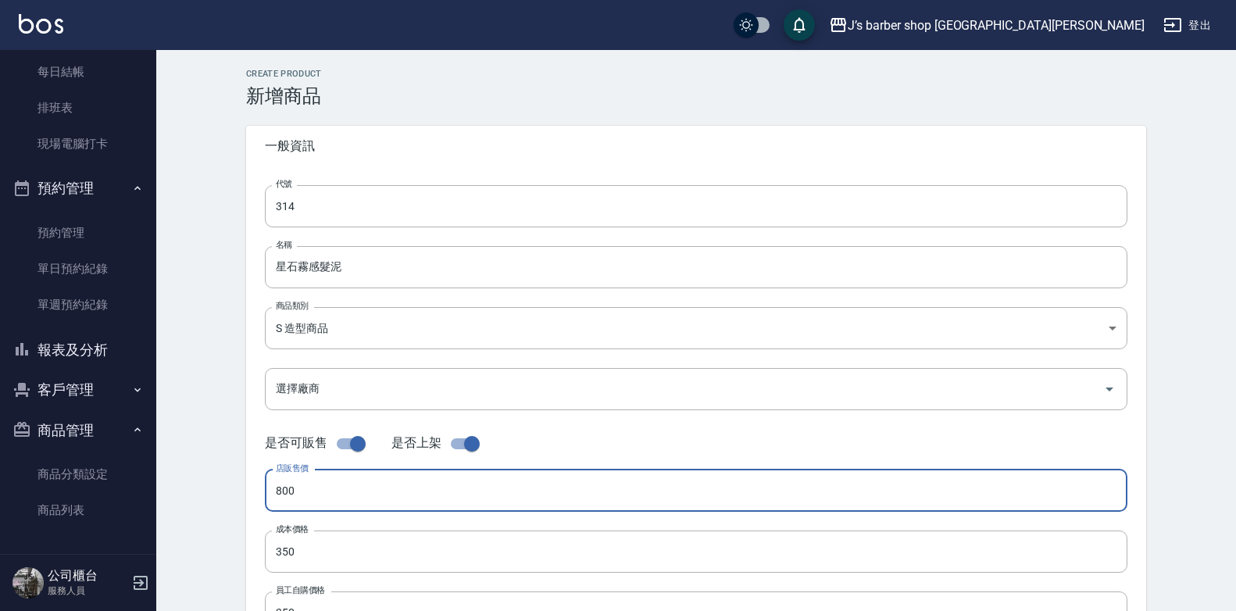
drag, startPoint x: 302, startPoint y: 491, endPoint x: 204, endPoint y: 477, distance: 98.6
click at [204, 477] on div "CREATE PRODUCT 新增商品 一般資訊 代號 314 代號 名稱 星石霧感髮泥 名稱 商品類別 S 造型商品 86cb4d9a-8b45-483…" at bounding box center [695, 564] width 1079 height 1028
type input "680"
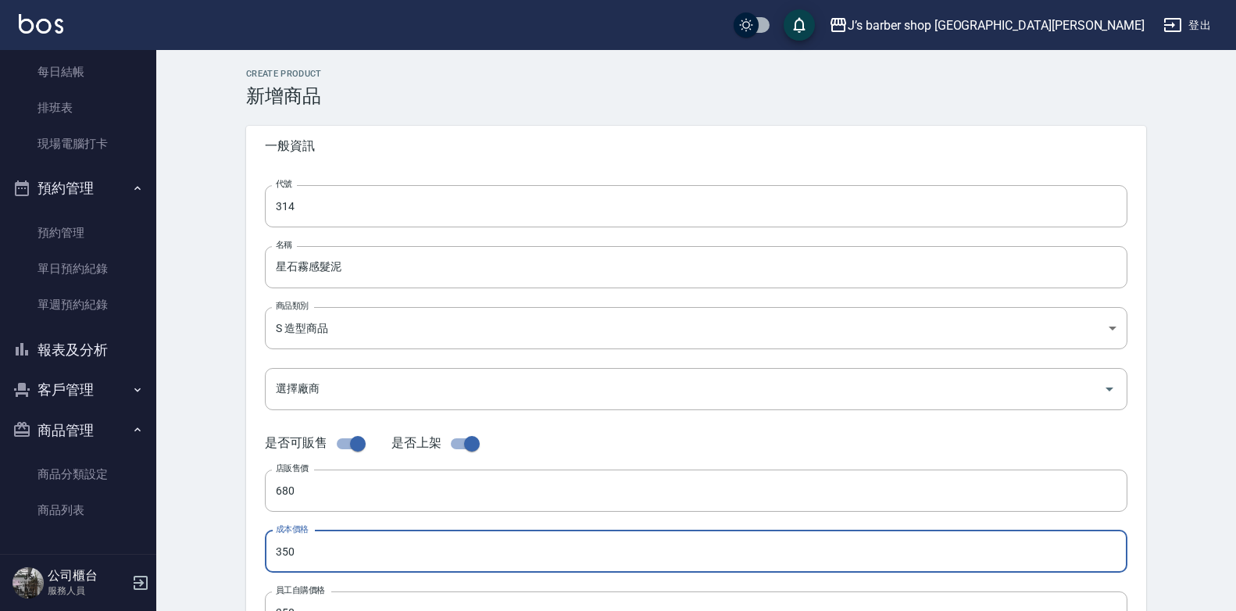
drag, startPoint x: 284, startPoint y: 549, endPoint x: 368, endPoint y: 548, distance: 83.6
click at [368, 548] on input "350" at bounding box center [696, 551] width 862 height 42
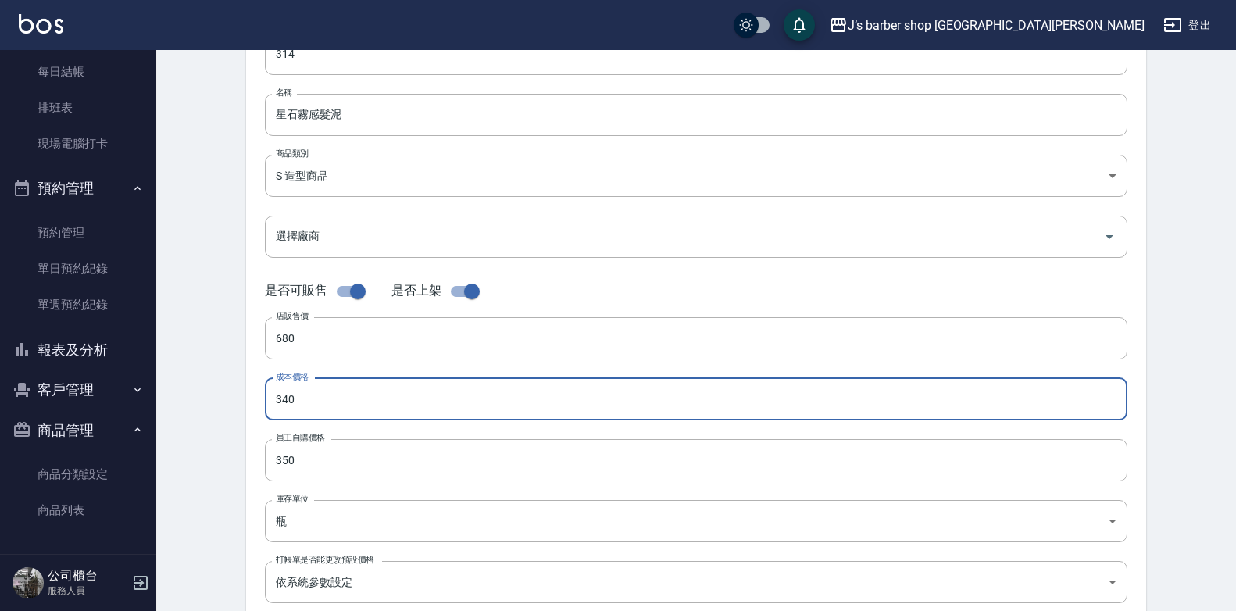
scroll to position [156, 0]
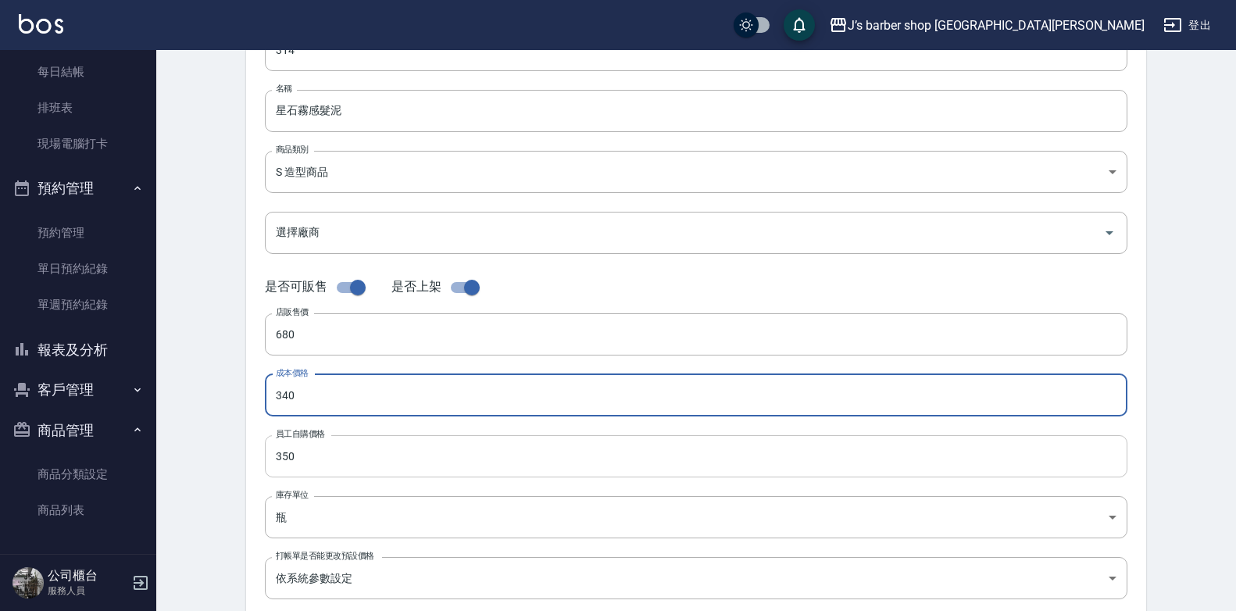
type input "340"
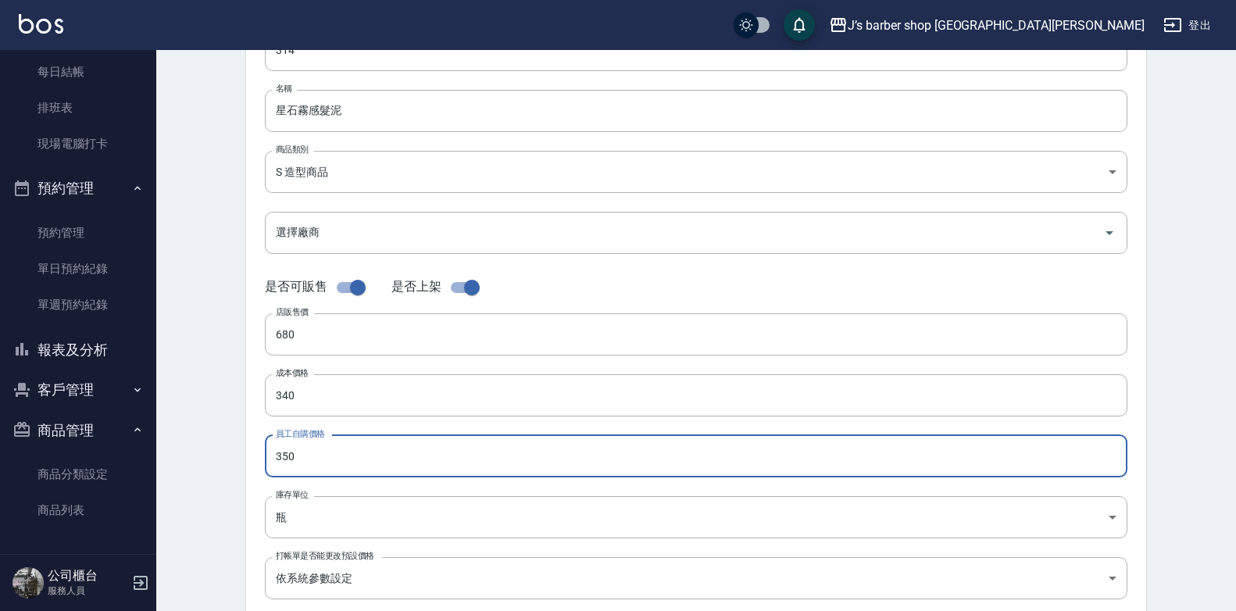
drag, startPoint x: 284, startPoint y: 456, endPoint x: 302, endPoint y: 455, distance: 18.8
click at [302, 455] on input "350" at bounding box center [696, 456] width 862 height 42
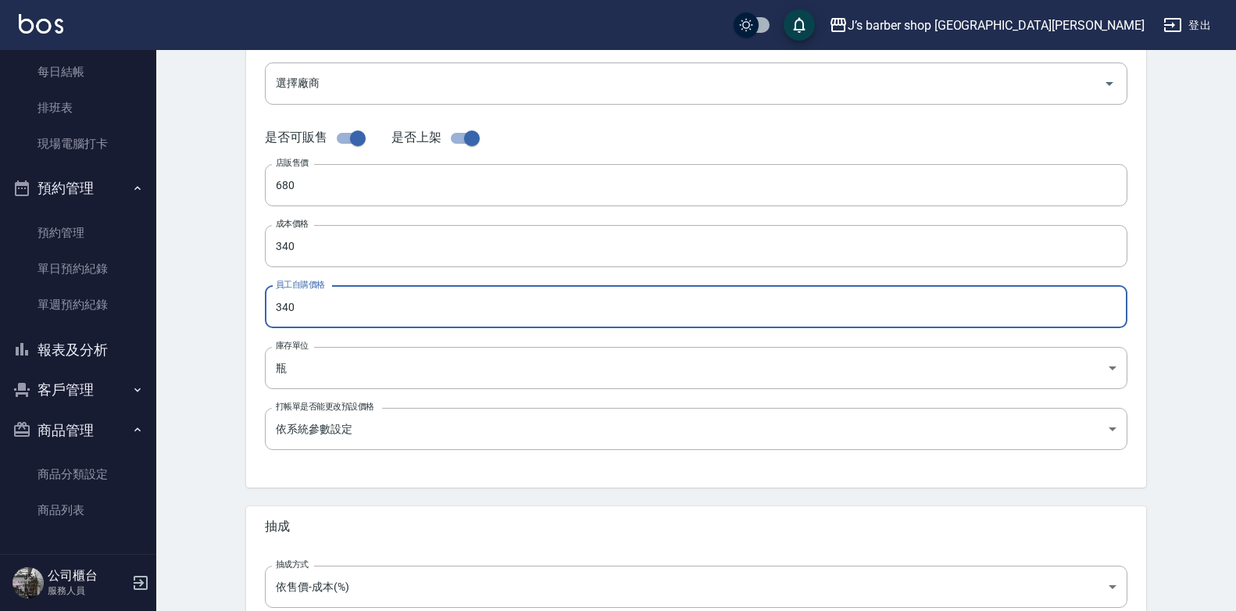
scroll to position [312, 0]
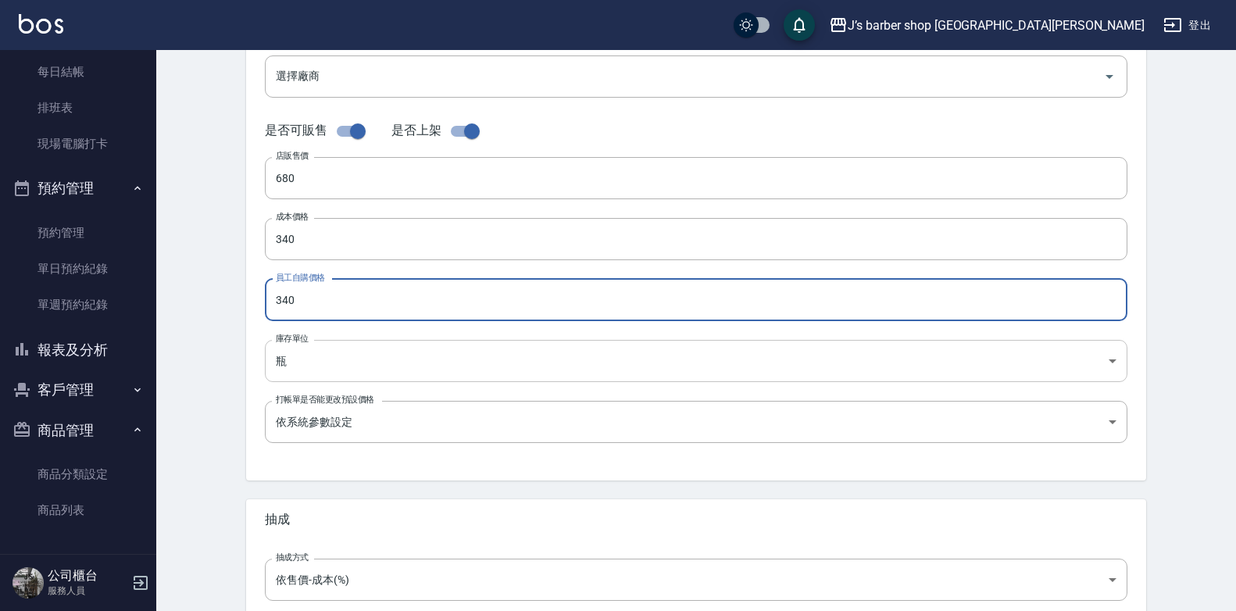
type input "340"
click at [305, 363] on body "J’s barber shop 台中大隆 登出 櫃檯作業 打帳單 帳單列表 現金收支登錄 材料自購登錄 每日結帳 排班表 現場電腦打卡 預約管理 預約管理 單…" at bounding box center [621, 227] width 1243 height 1078
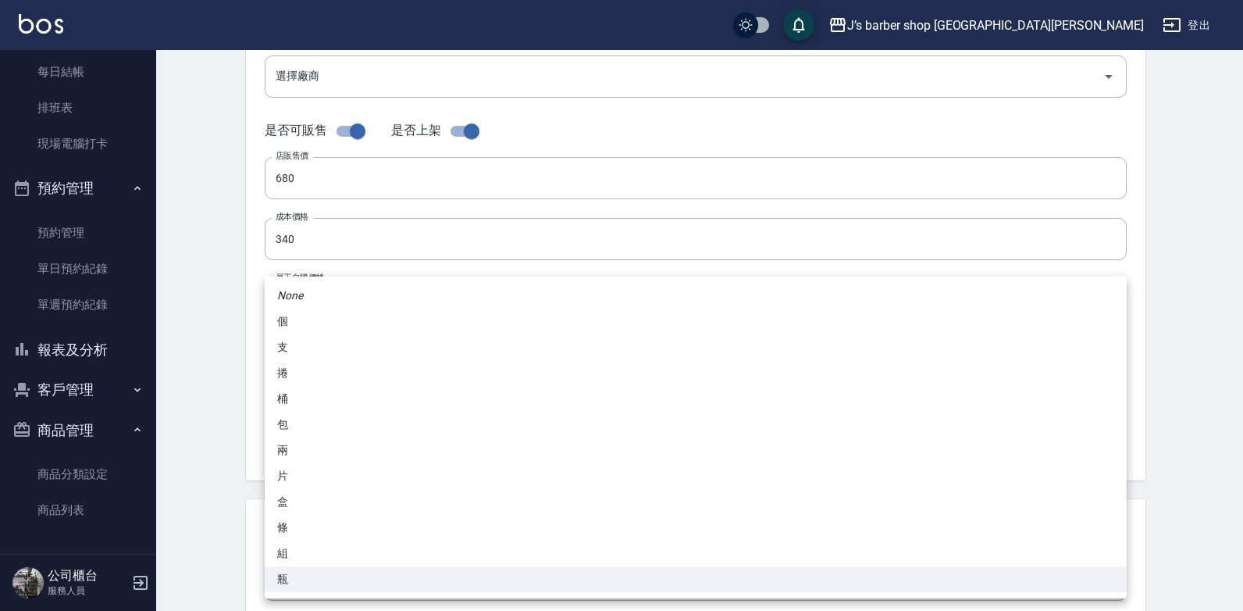
drag, startPoint x: 212, startPoint y: 481, endPoint x: 207, endPoint y: 475, distance: 8.3
click at [213, 480] on div at bounding box center [621, 305] width 1243 height 611
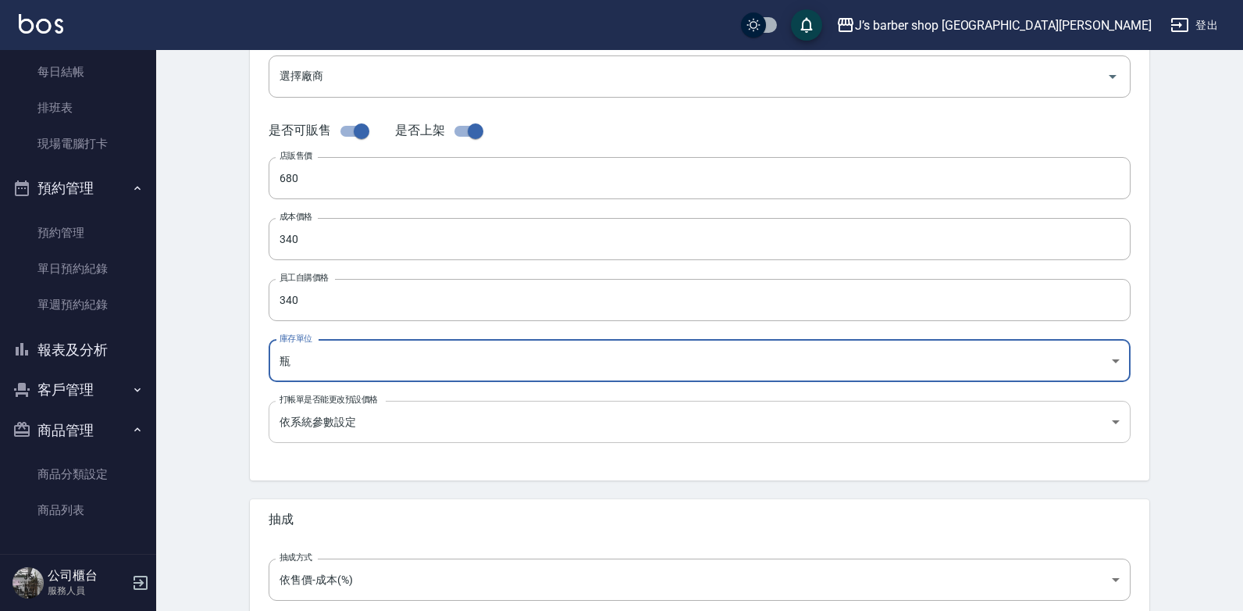
click at [442, 418] on body "J’s barber shop 台中大隆 登出 櫃檯作業 打帳單 帳單列表 現金收支登錄 材料自購登錄 每日結帳 排班表 現場電腦打卡 預約管理 預約管理 單…" at bounding box center [621, 227] width 1243 height 1078
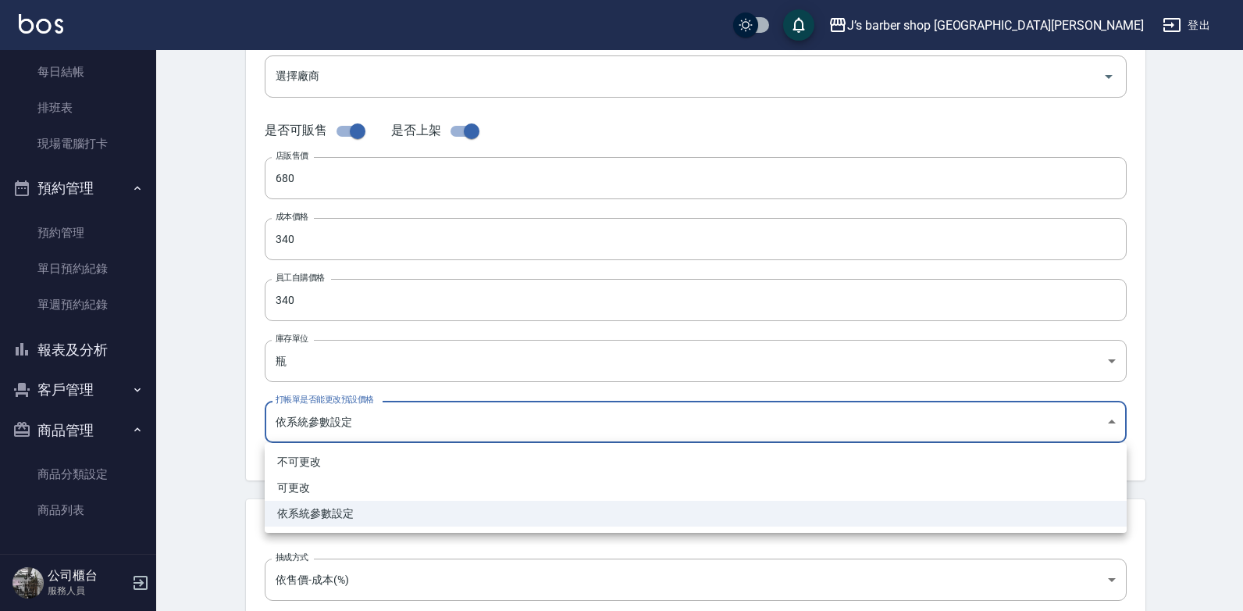
click at [196, 473] on div at bounding box center [621, 305] width 1243 height 611
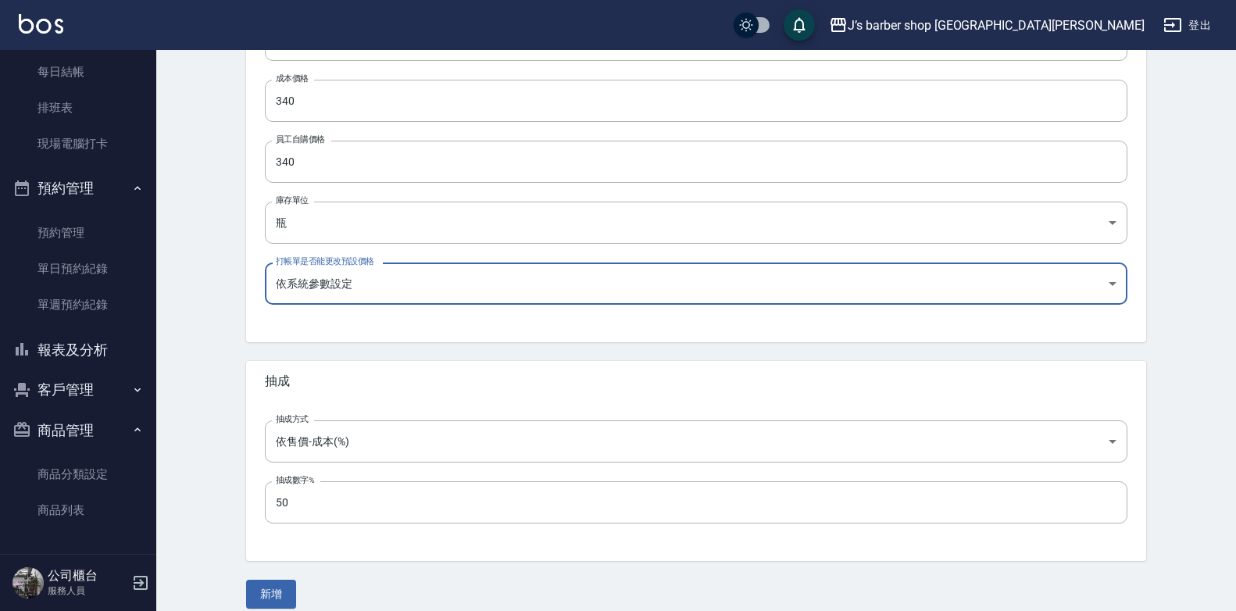
scroll to position [467, 0]
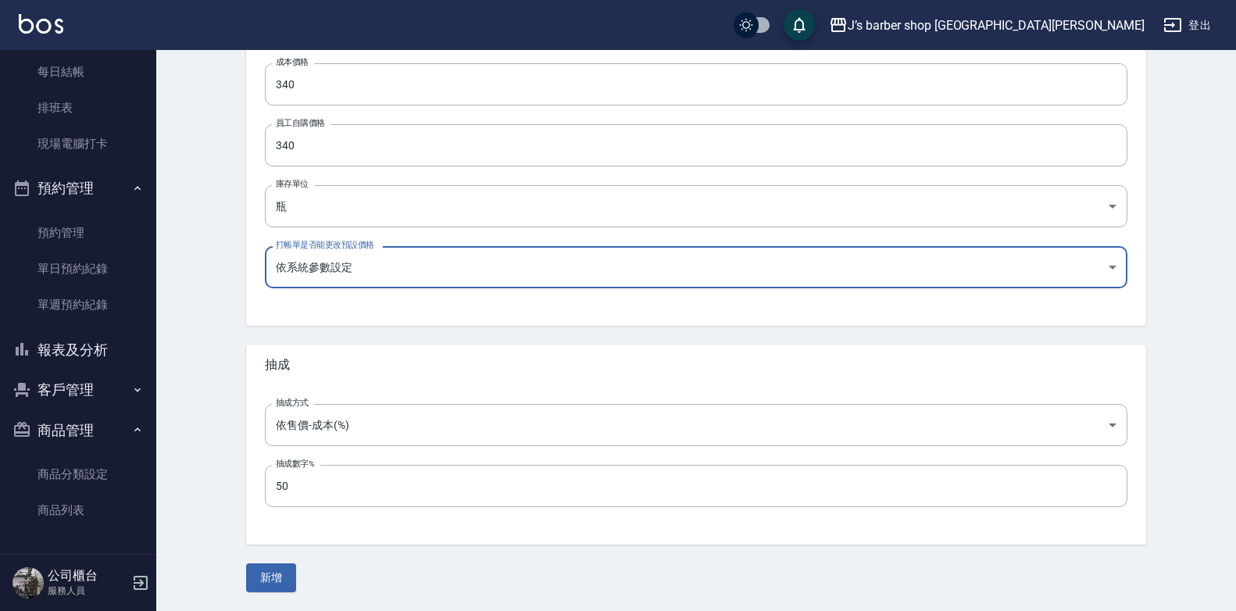
drag, startPoint x: 289, startPoint y: 484, endPoint x: 236, endPoint y: 474, distance: 54.1
click at [236, 474] on div "CREATE PRODUCT 新增商品 一般資訊 代號 314 代號 名稱 星石霧感髮泥 名稱 商品類別 S 造型商品 86cb4d9a-8b45-483…" at bounding box center [695, 97] width 937 height 990
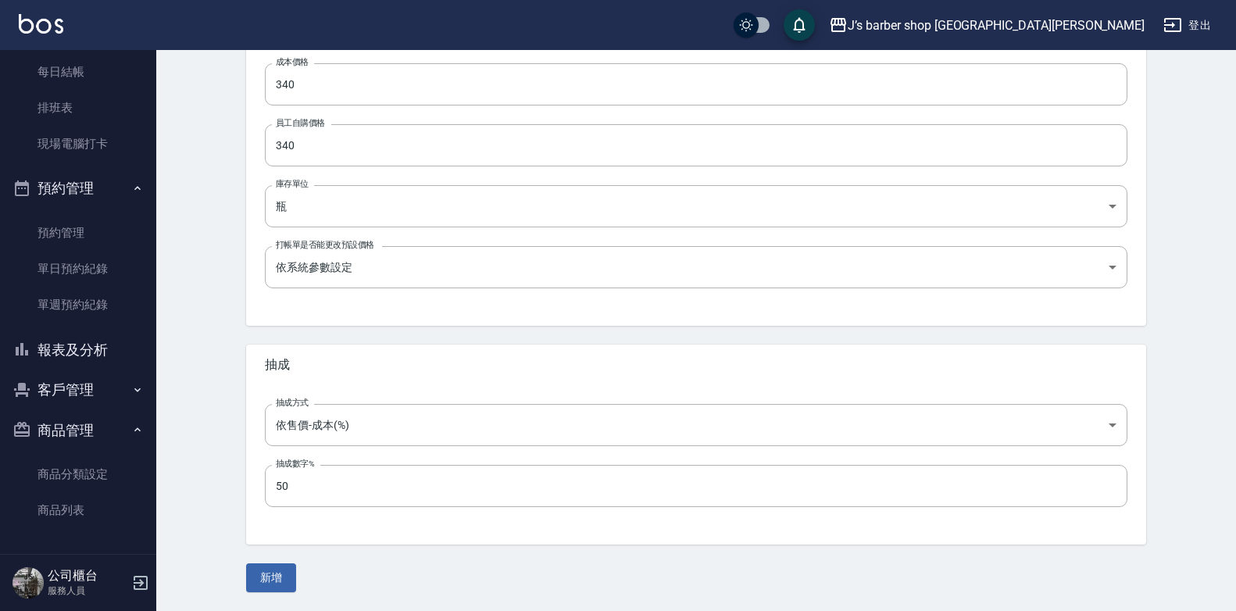
click at [417, 544] on div "抽成方式 依售價-成本(%) byCost 抽成方式 抽成數字% 50 抽成數字%" at bounding box center [696, 464] width 900 height 159
click at [269, 577] on button "新增" at bounding box center [271, 577] width 50 height 29
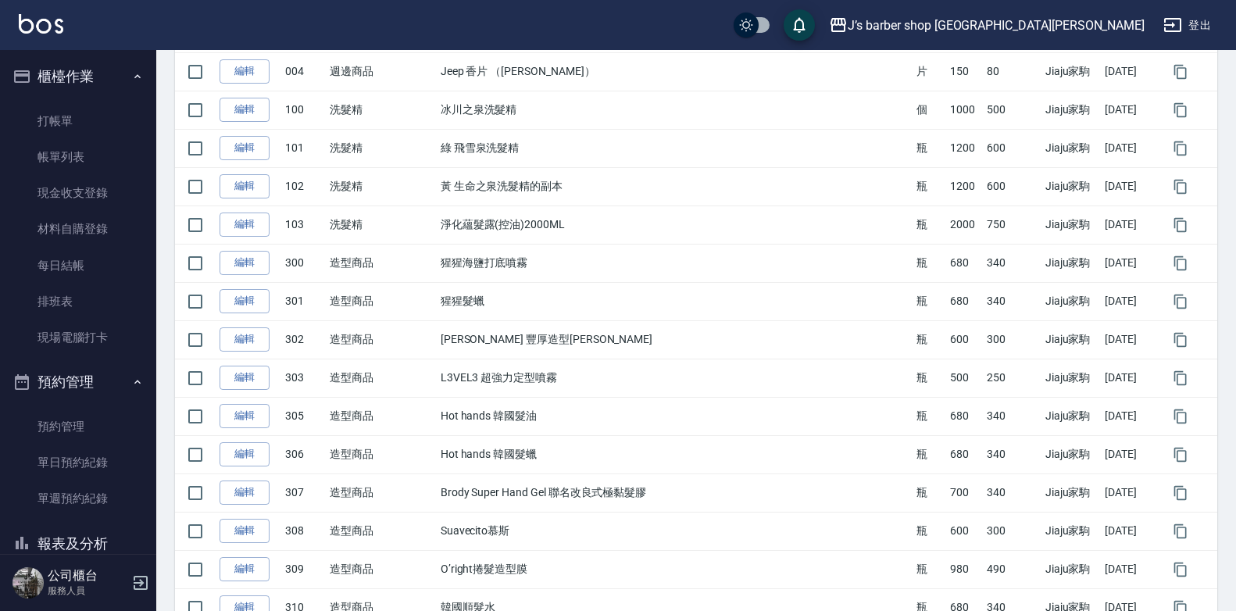
scroll to position [391, 0]
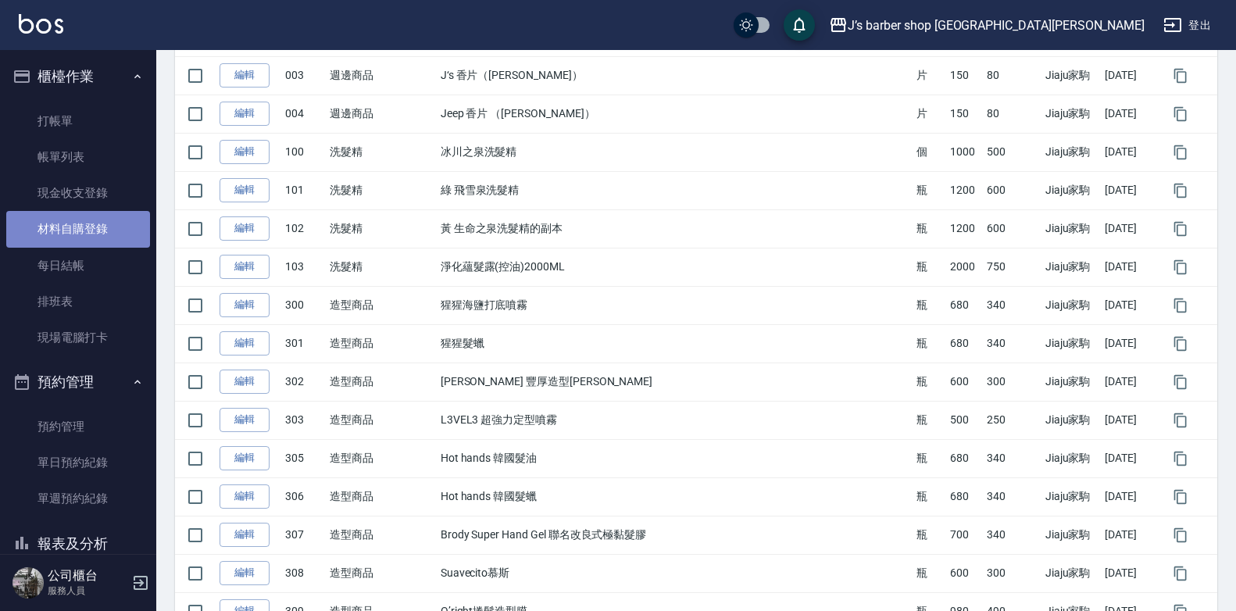
click at [84, 230] on link "材料自購登錄" at bounding box center [78, 229] width 144 height 36
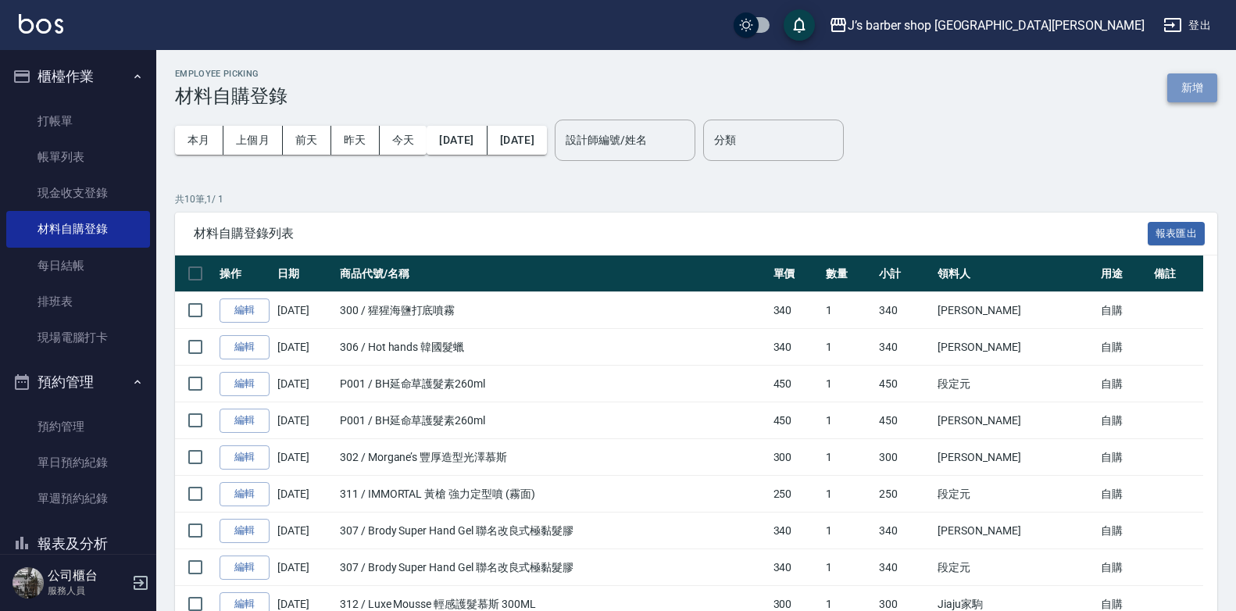
click at [1194, 75] on button "新增" at bounding box center [1192, 87] width 50 height 29
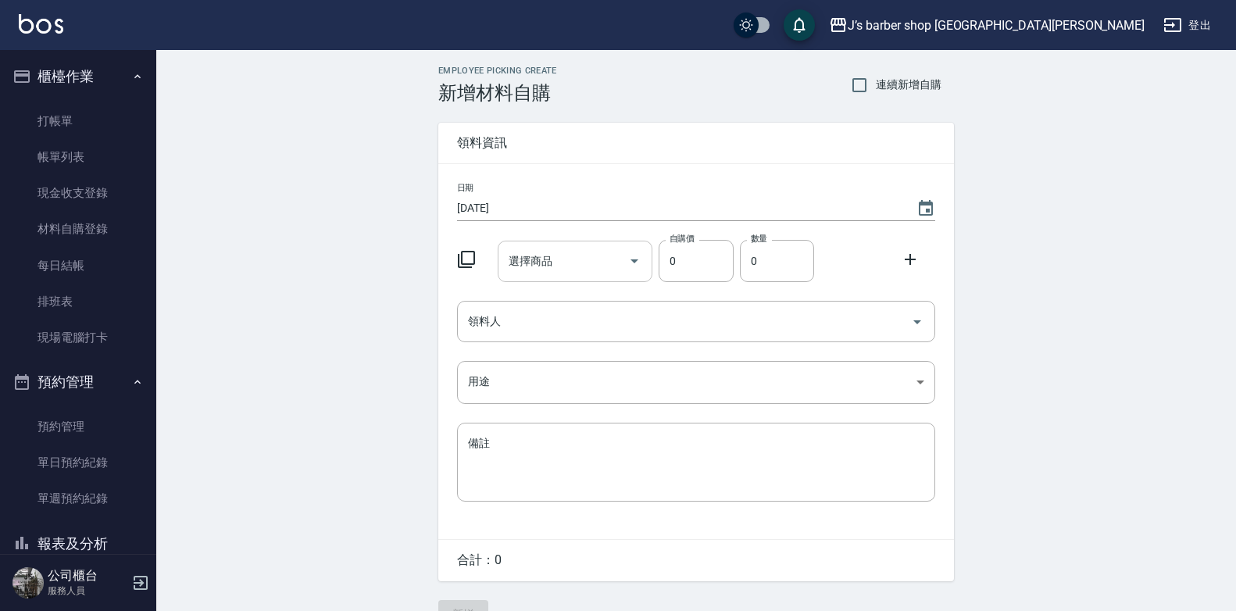
click at [579, 266] on input "選擇商品" at bounding box center [564, 261] width 118 height 27
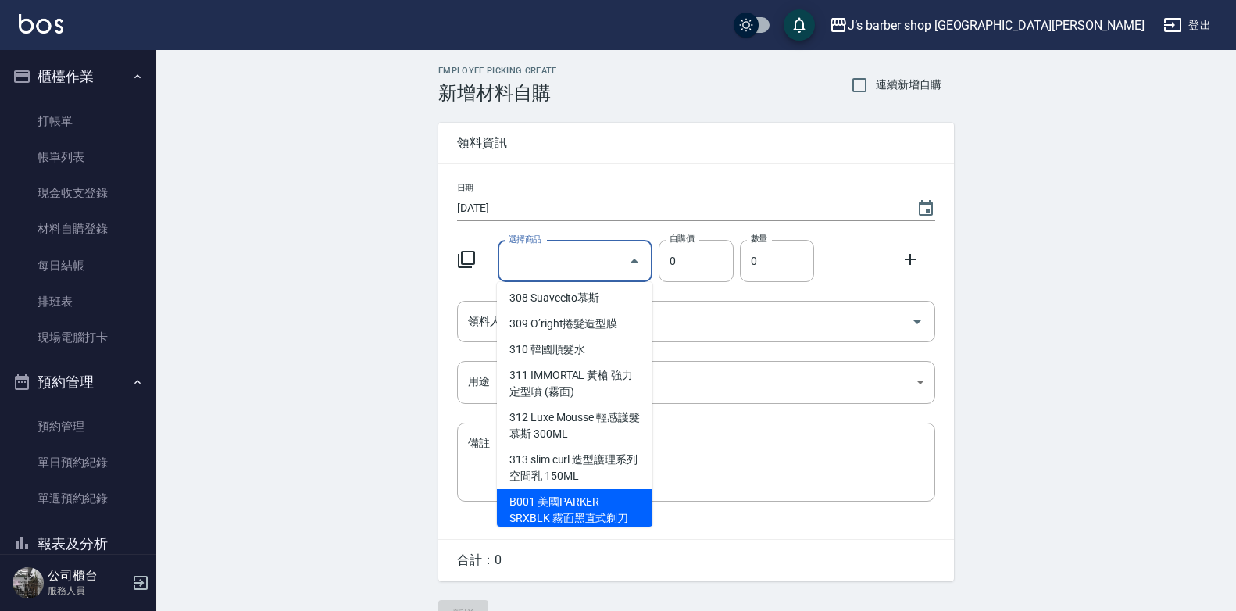
scroll to position [469, 0]
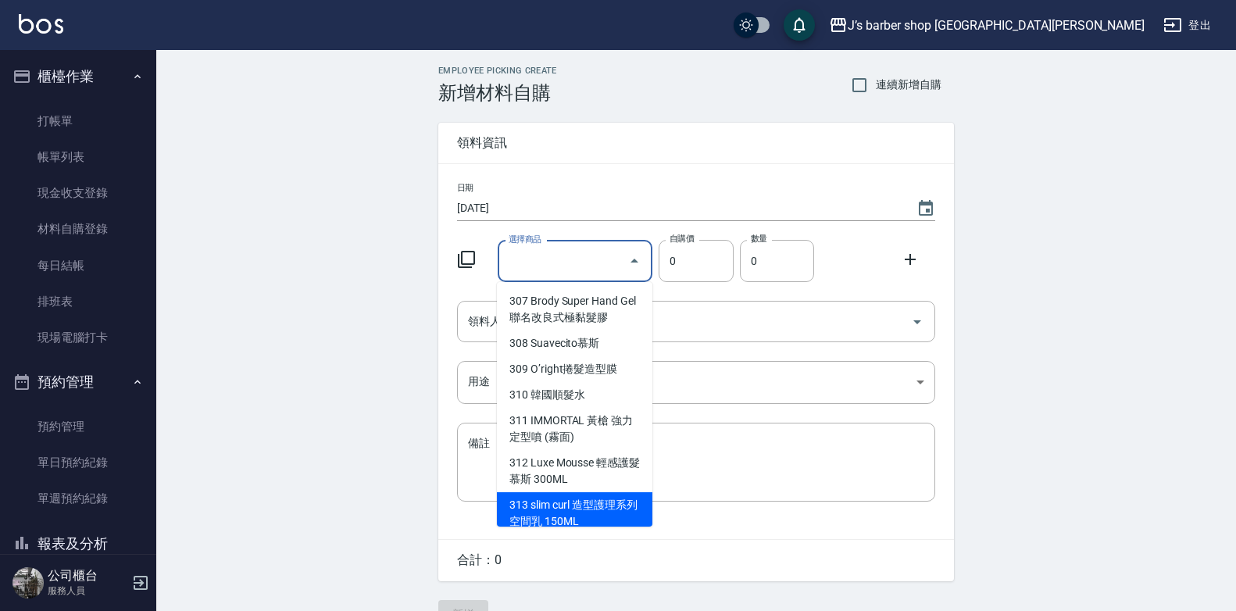
click at [546, 494] on li "313 slim curl 造型護理系列 空間乳 150ML" at bounding box center [574, 513] width 155 height 42
type input "slim curl 造型護理系列 空間乳 150ML"
type input "350"
type input "1"
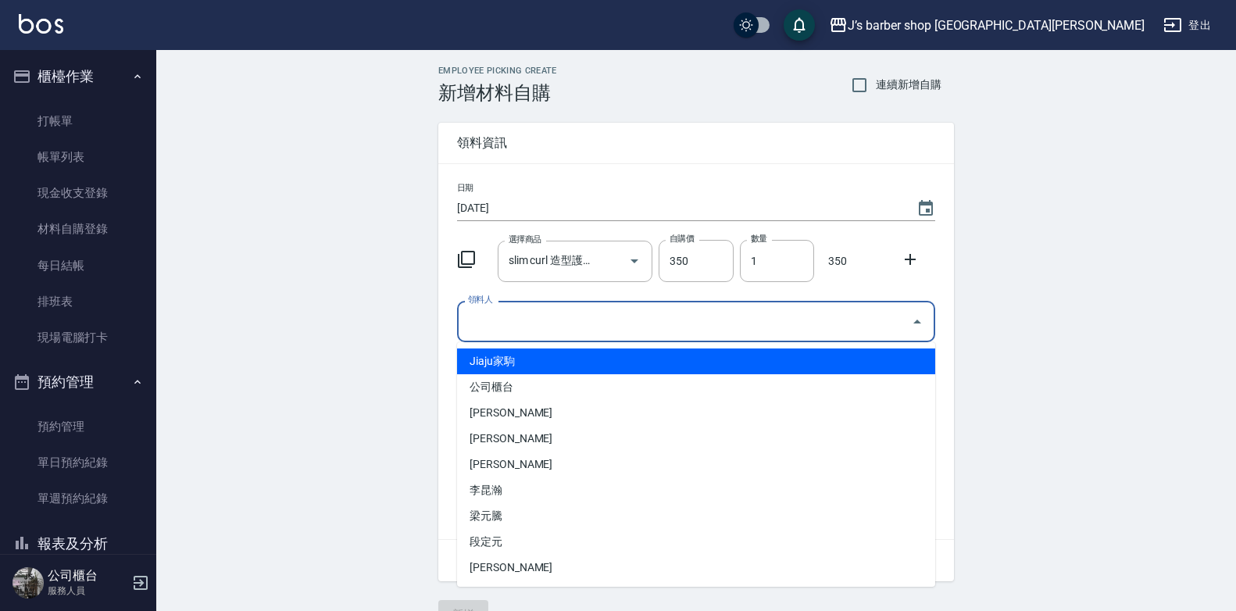
click at [629, 332] on input "領料人" at bounding box center [684, 321] width 441 height 27
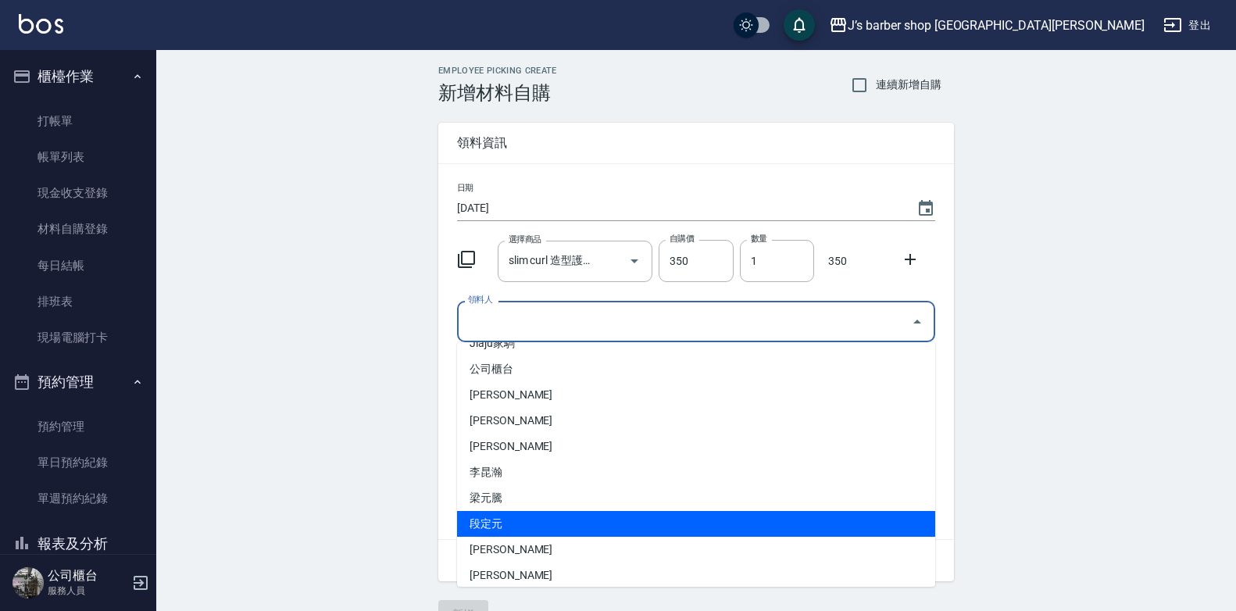
scroll to position [26, 0]
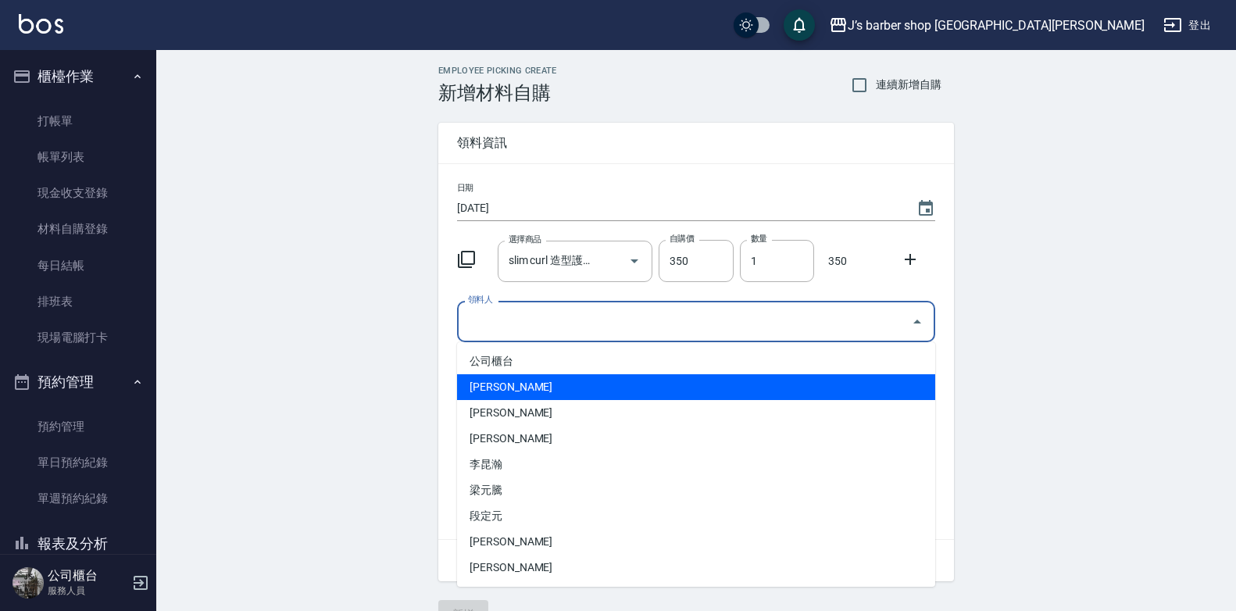
click at [493, 387] on li "[PERSON_NAME]" at bounding box center [696, 387] width 478 height 26
type input "[PERSON_NAME]"
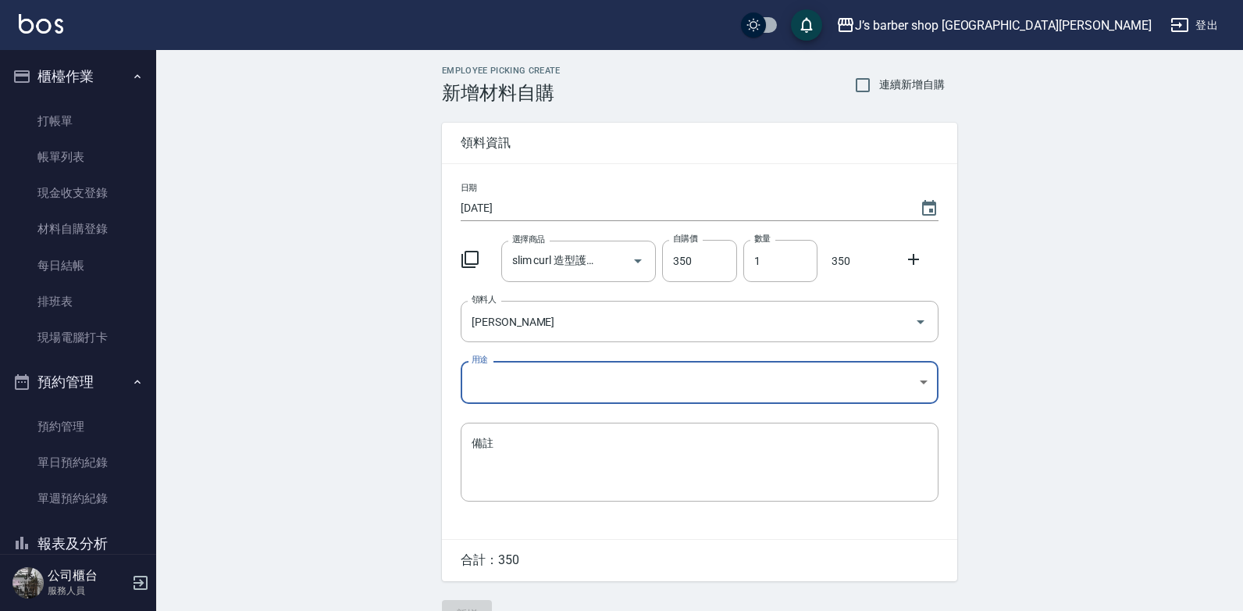
click at [491, 380] on body "J’s barber shop 台中大隆 登出 櫃檯作業 打帳單 帳單列表 現金收支登錄 材料自購登錄 每日結帳 排班表 現場電腦打卡 預約管理 預約管理 單…" at bounding box center [621, 322] width 1243 height 644
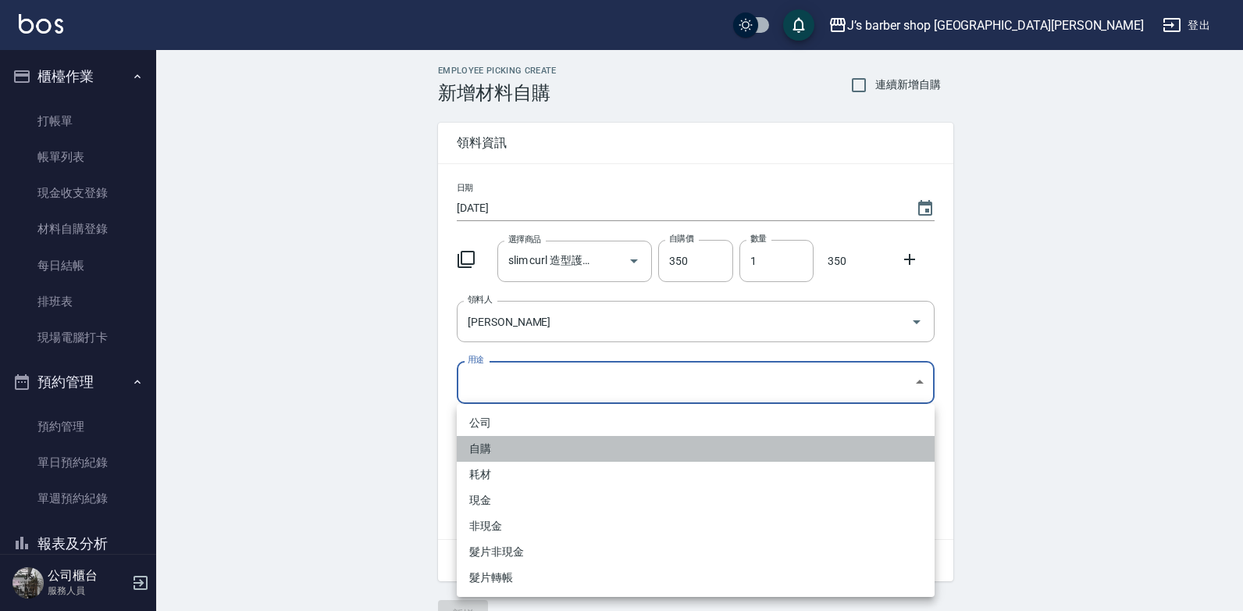
click at [495, 447] on li "自購" at bounding box center [696, 449] width 478 height 26
type input "自購"
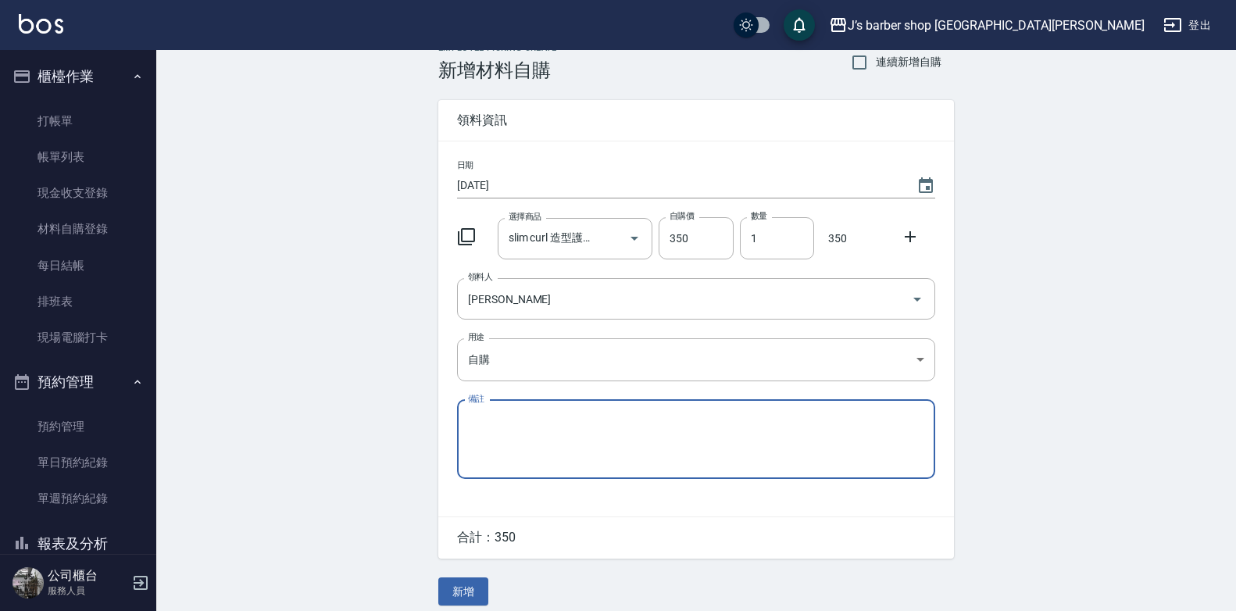
scroll to position [35, 0]
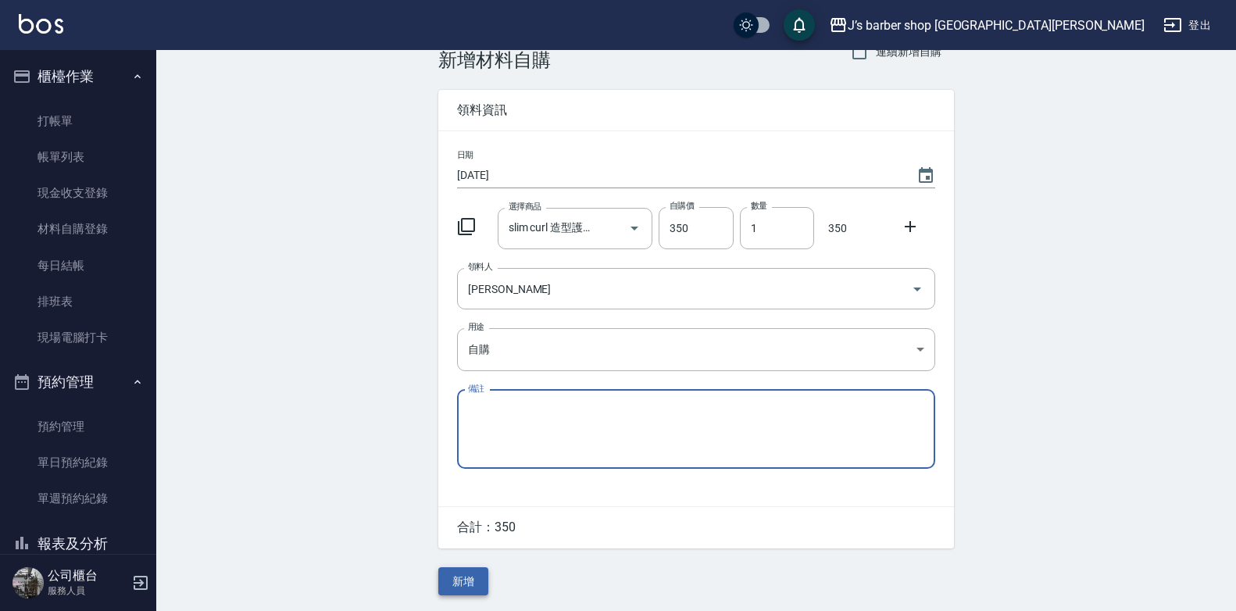
click at [462, 576] on button "新增" at bounding box center [463, 581] width 50 height 29
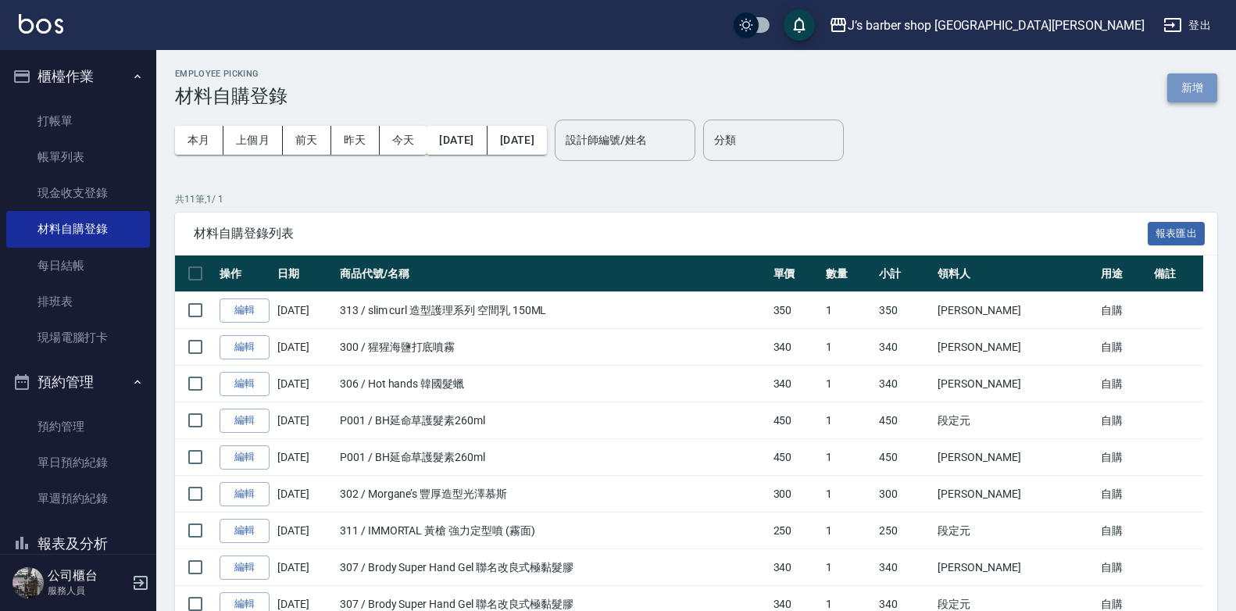
click at [1197, 86] on button "新增" at bounding box center [1192, 87] width 50 height 29
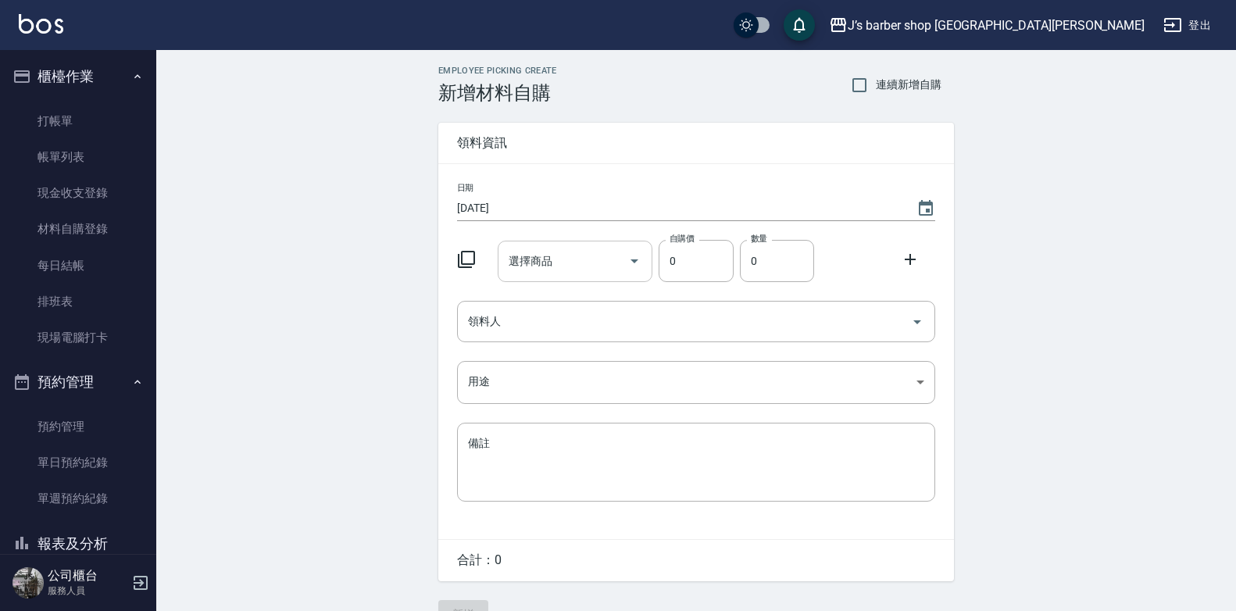
click at [573, 260] on input "選擇商品" at bounding box center [564, 261] width 118 height 27
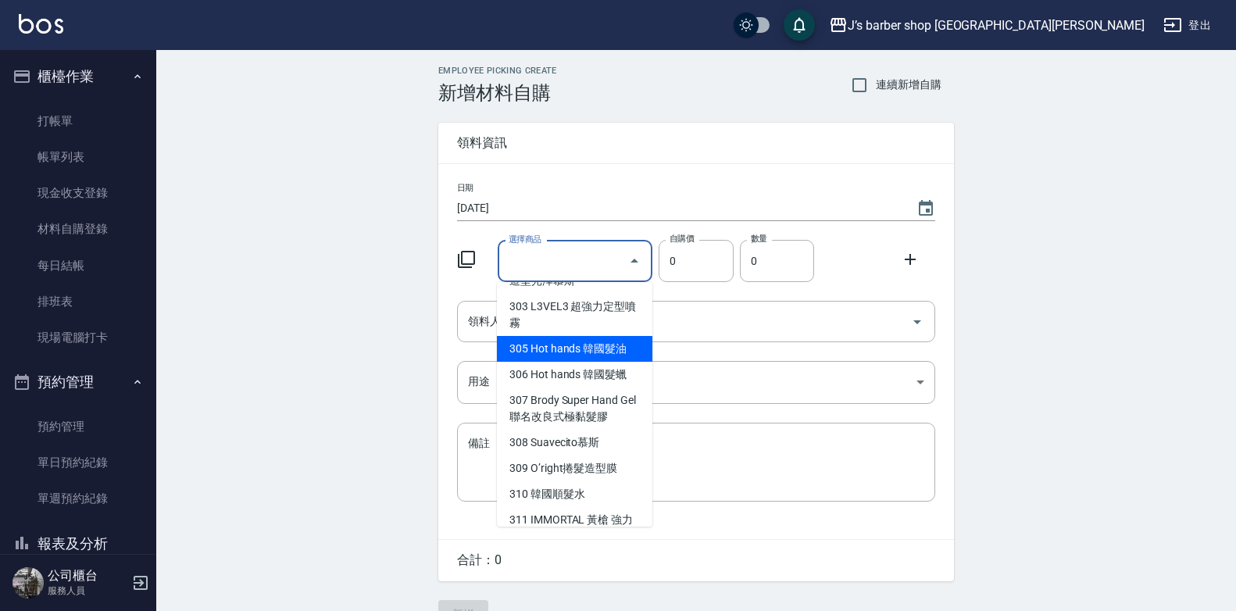
scroll to position [391, 0]
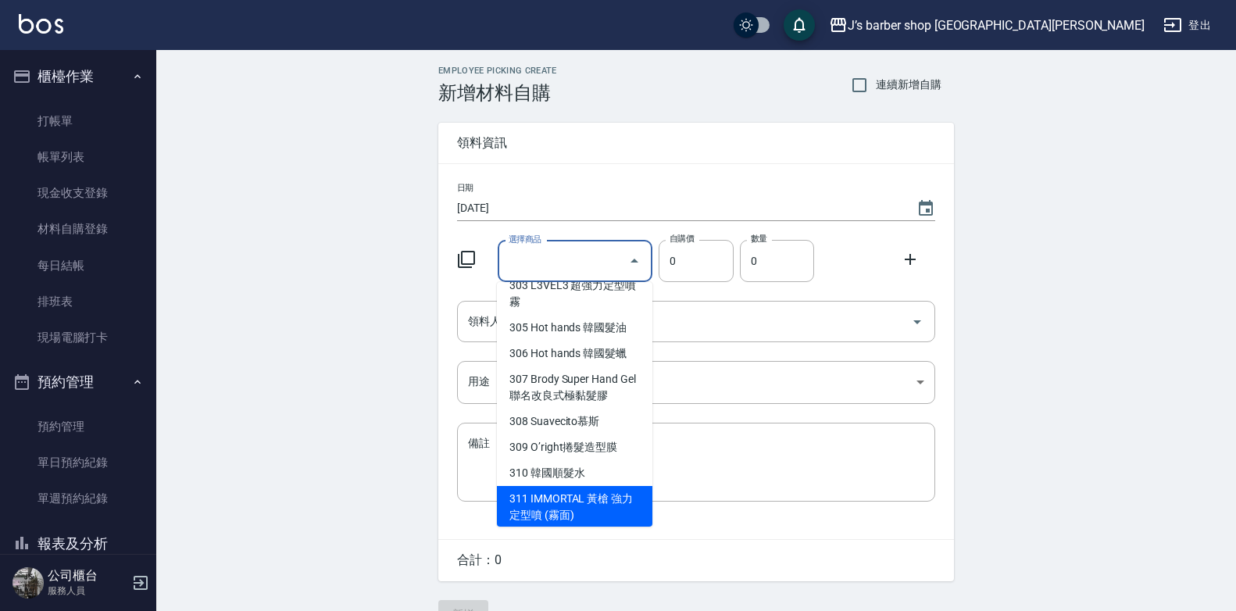
click at [562, 486] on li "311 IMMORTAL 黃槍 強力定型噴 (霧面)" at bounding box center [574, 507] width 155 height 42
type input "IMMORTAL 黃槍 強力定型噴 (霧面)"
type input "250"
type input "1"
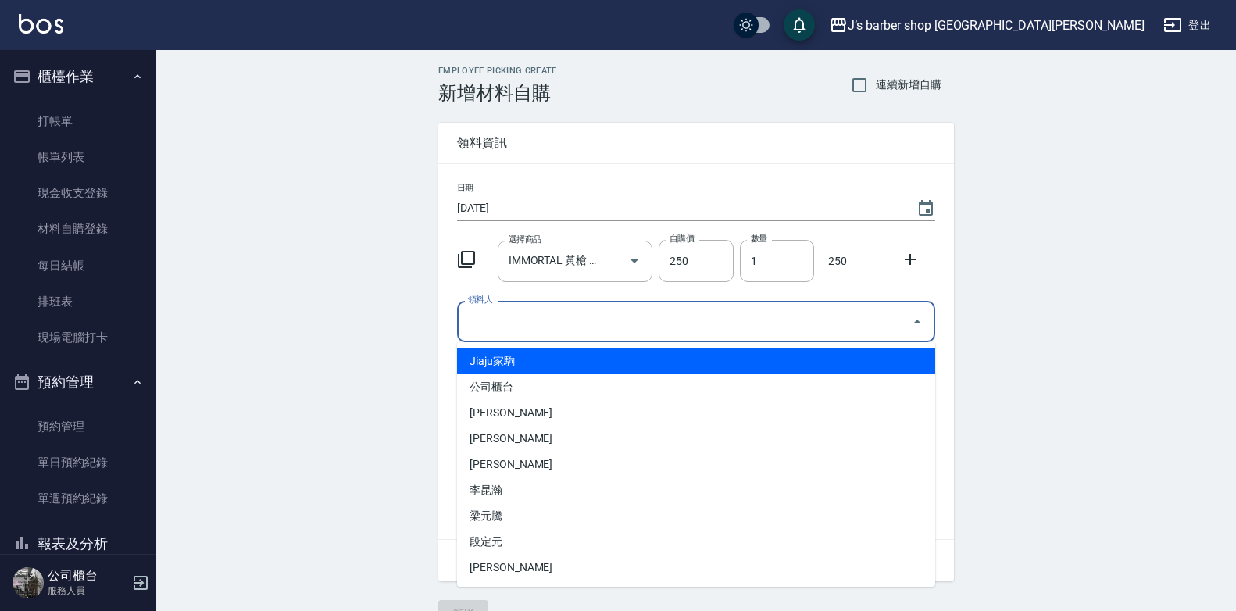
click at [515, 331] on input "領料人" at bounding box center [684, 321] width 441 height 27
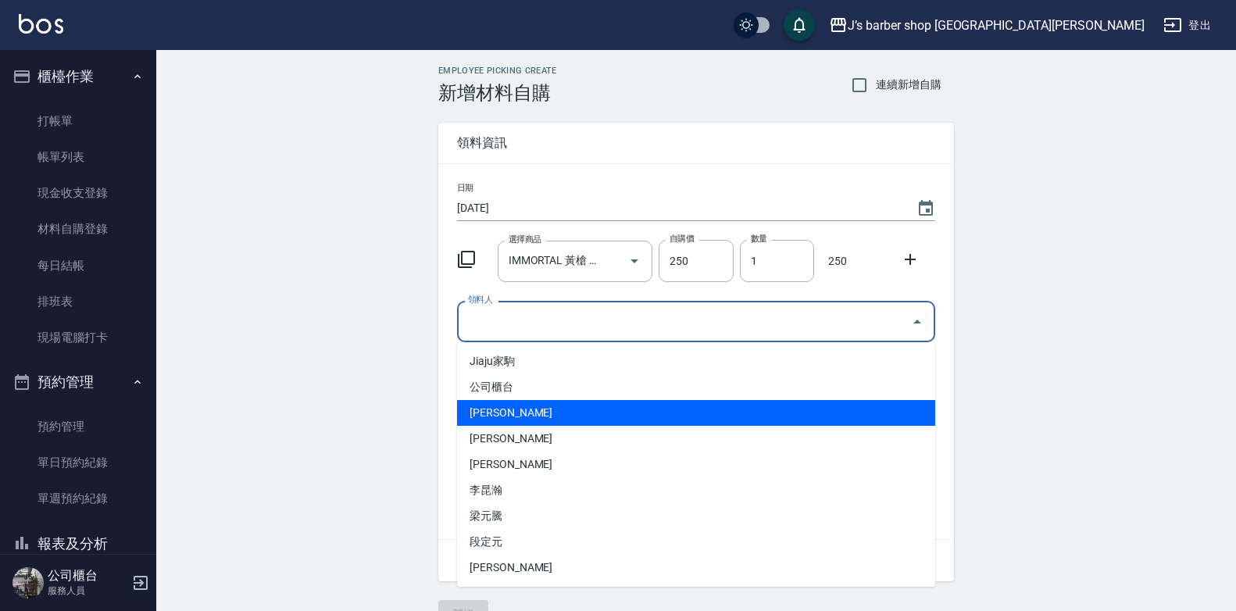
click at [486, 407] on li "[PERSON_NAME]" at bounding box center [696, 413] width 478 height 26
type input "[PERSON_NAME]"
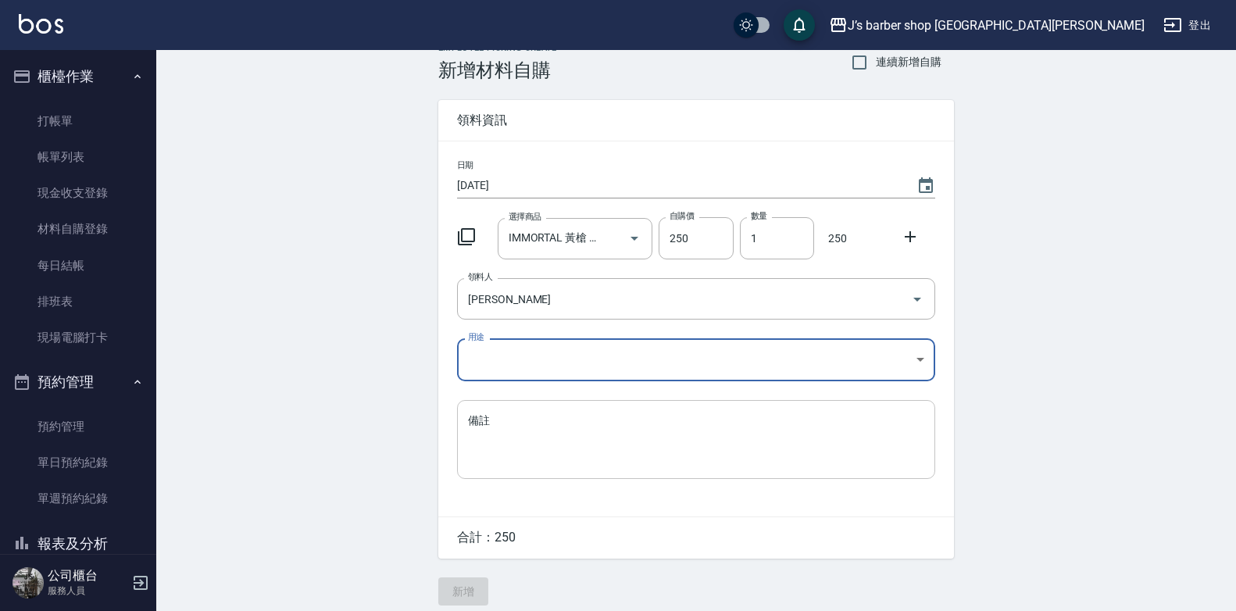
scroll to position [35, 0]
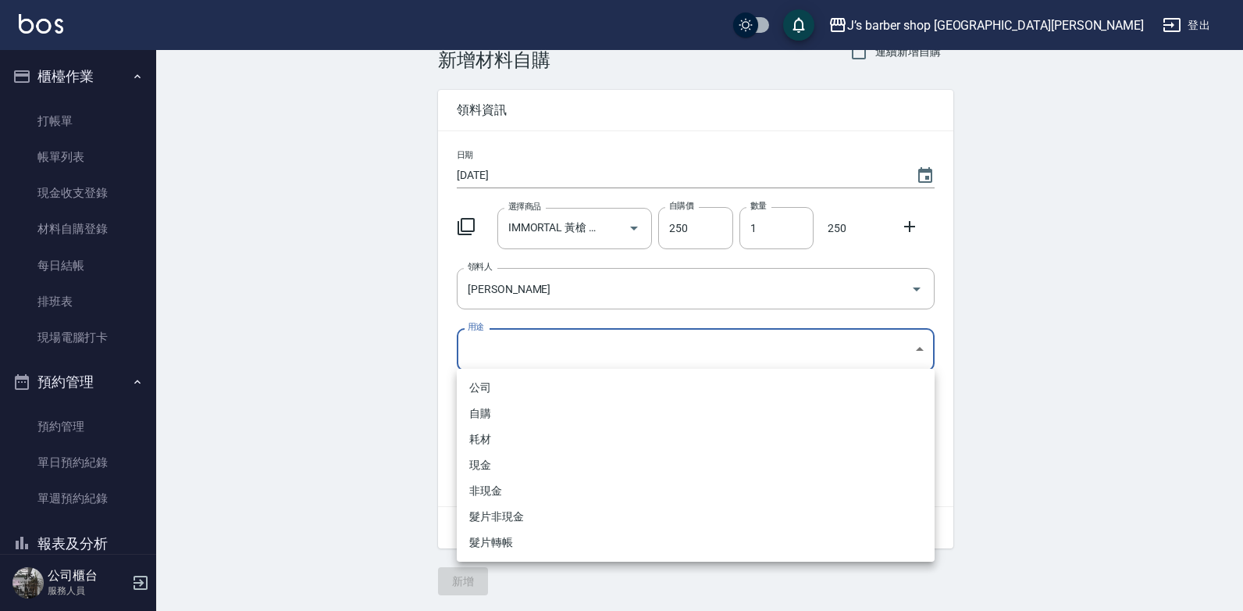
click at [523, 335] on body "J’s barber shop 台中大隆 登出 櫃檯作業 打帳單 帳單列表 現金收支登錄 材料自購登錄 每日結帳 排班表 現場電腦打卡 預約管理 預約管理 單…" at bounding box center [621, 289] width 1243 height 644
click at [508, 412] on li "自購" at bounding box center [696, 414] width 478 height 26
type input "自購"
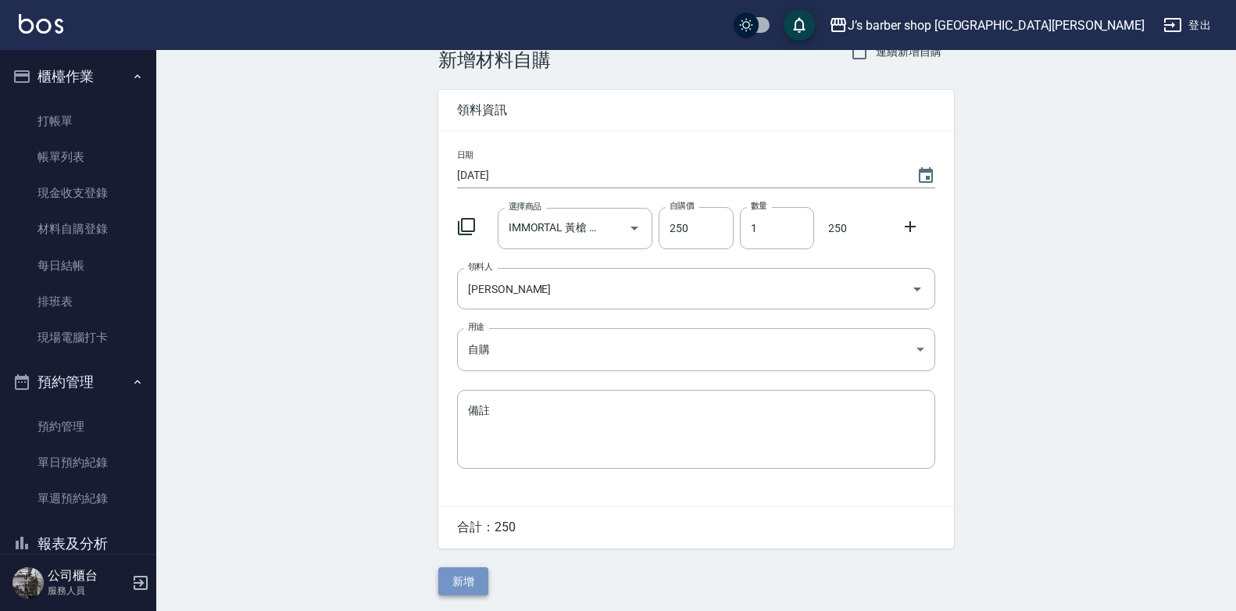
click at [464, 573] on button "新增" at bounding box center [463, 581] width 50 height 29
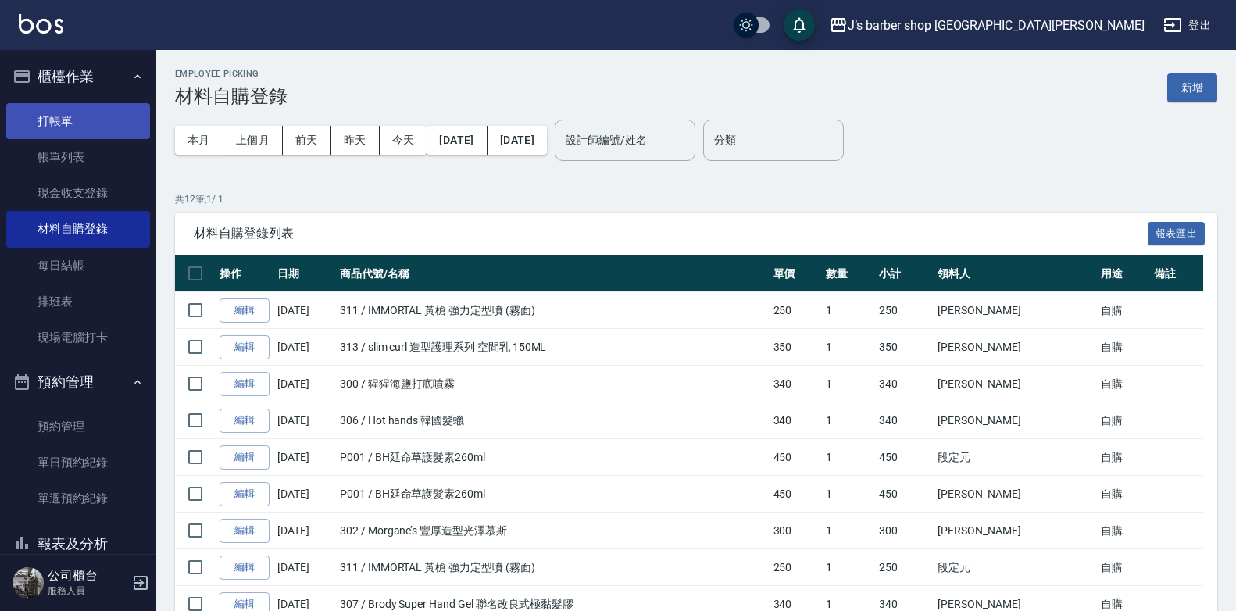
click at [37, 126] on link "打帳單" at bounding box center [78, 121] width 144 height 36
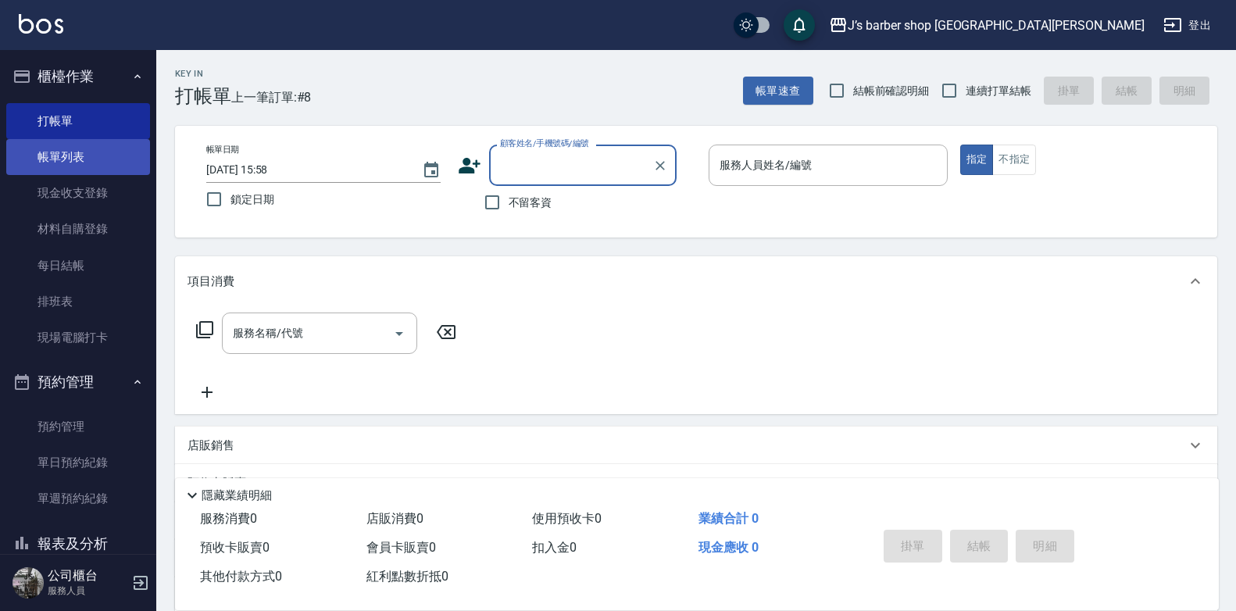
click at [89, 163] on link "帳單列表" at bounding box center [78, 157] width 144 height 36
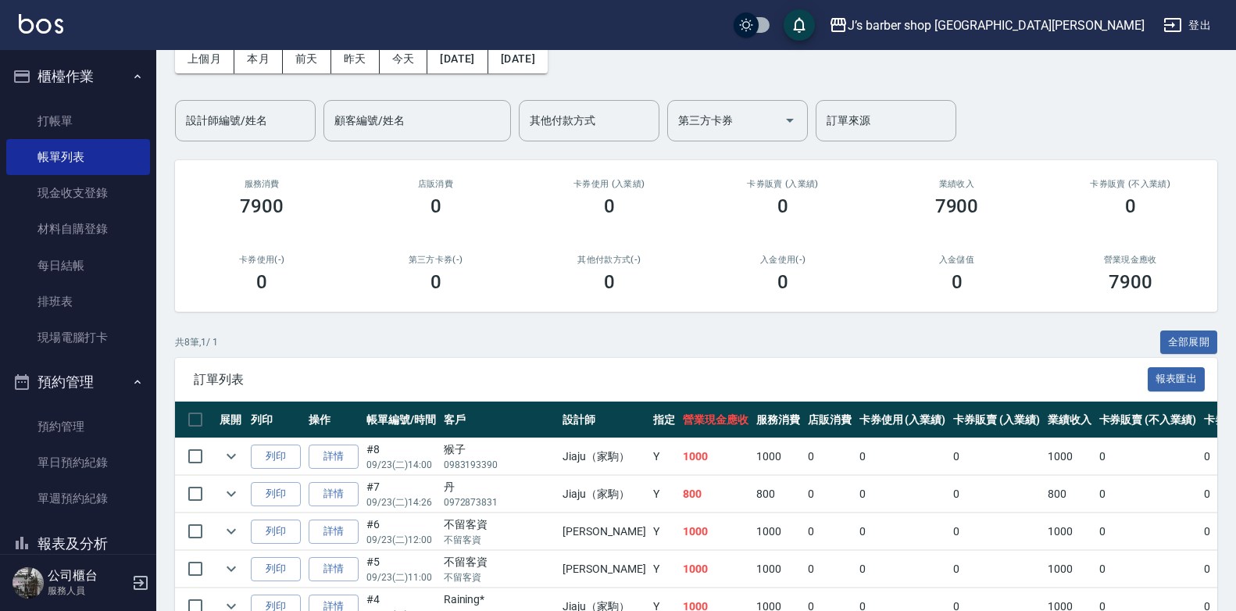
scroll to position [281, 0]
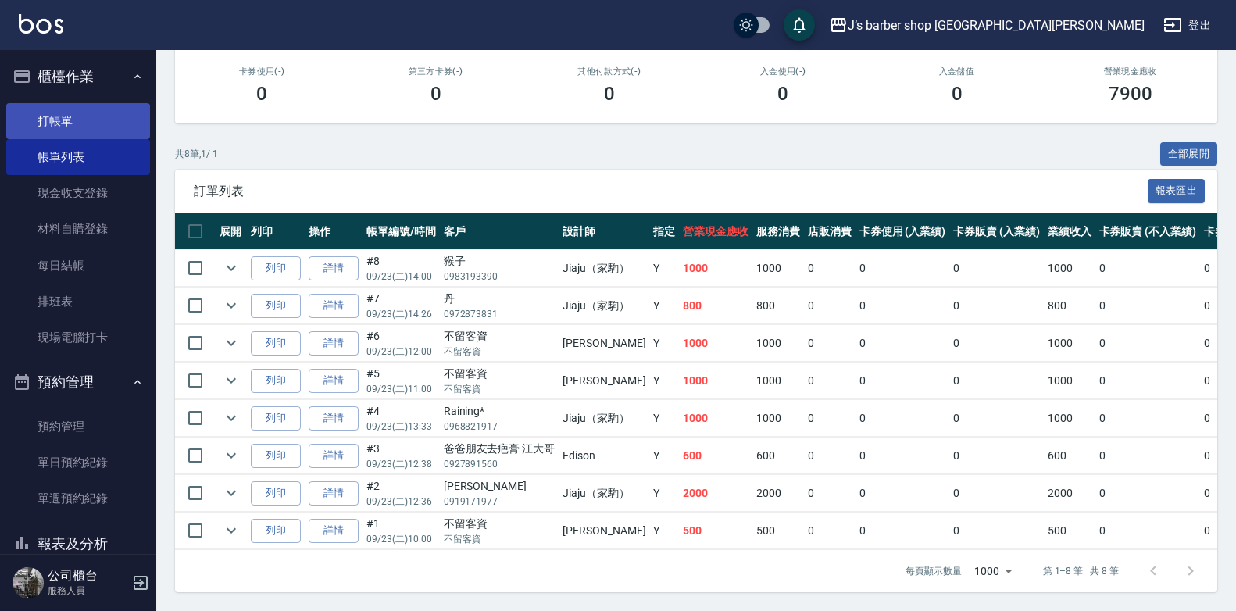
click at [47, 127] on link "打帳單" at bounding box center [78, 121] width 144 height 36
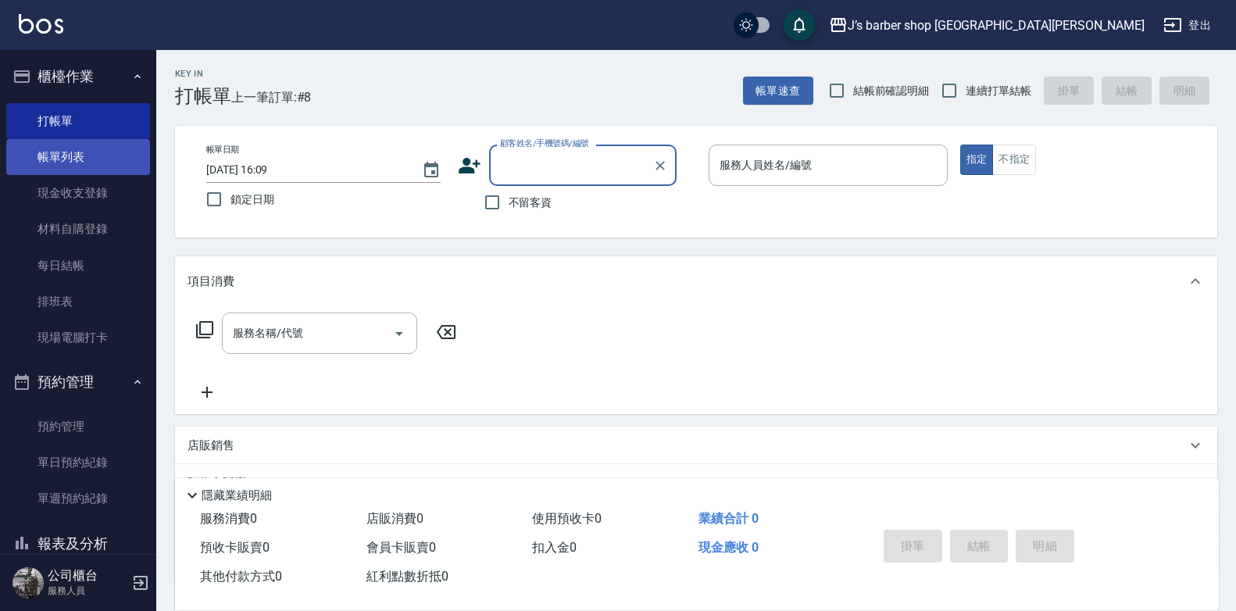
click at [77, 168] on link "帳單列表" at bounding box center [78, 157] width 144 height 36
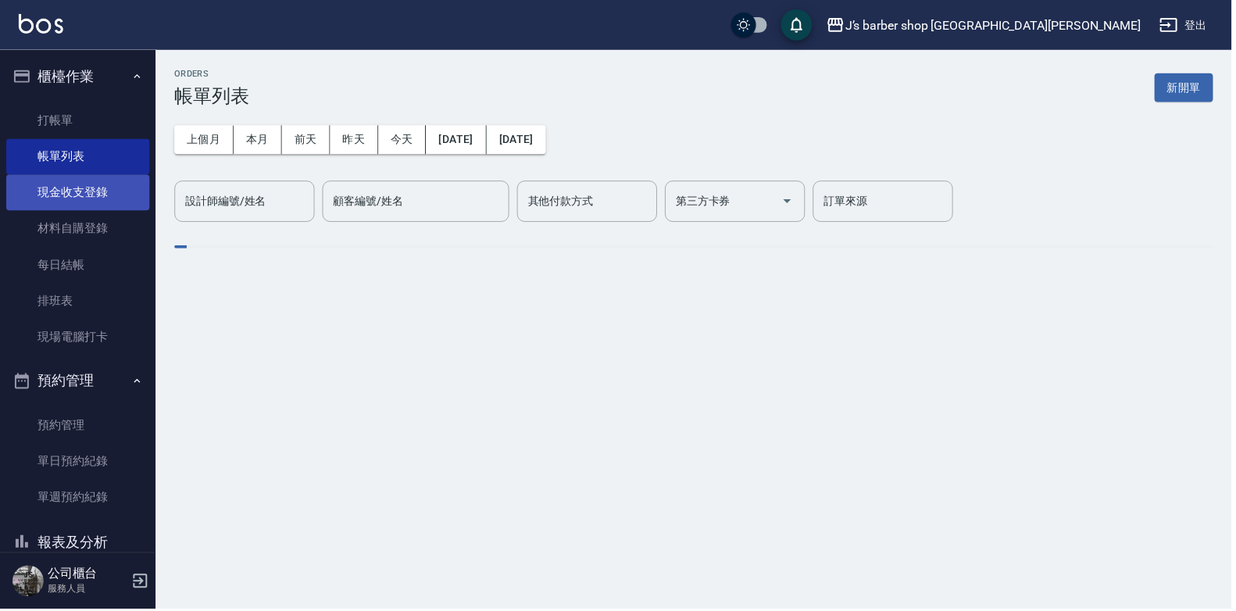
click at [73, 191] on link "現金收支登錄" at bounding box center [78, 193] width 144 height 36
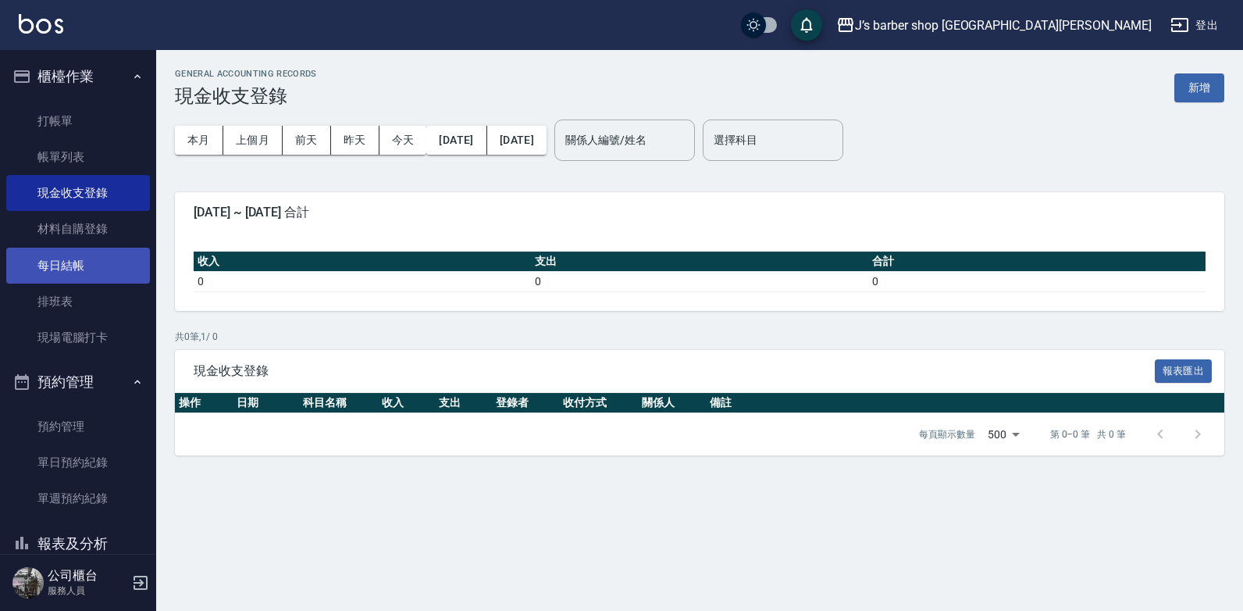
click at [84, 273] on link "每日結帳" at bounding box center [78, 266] width 144 height 36
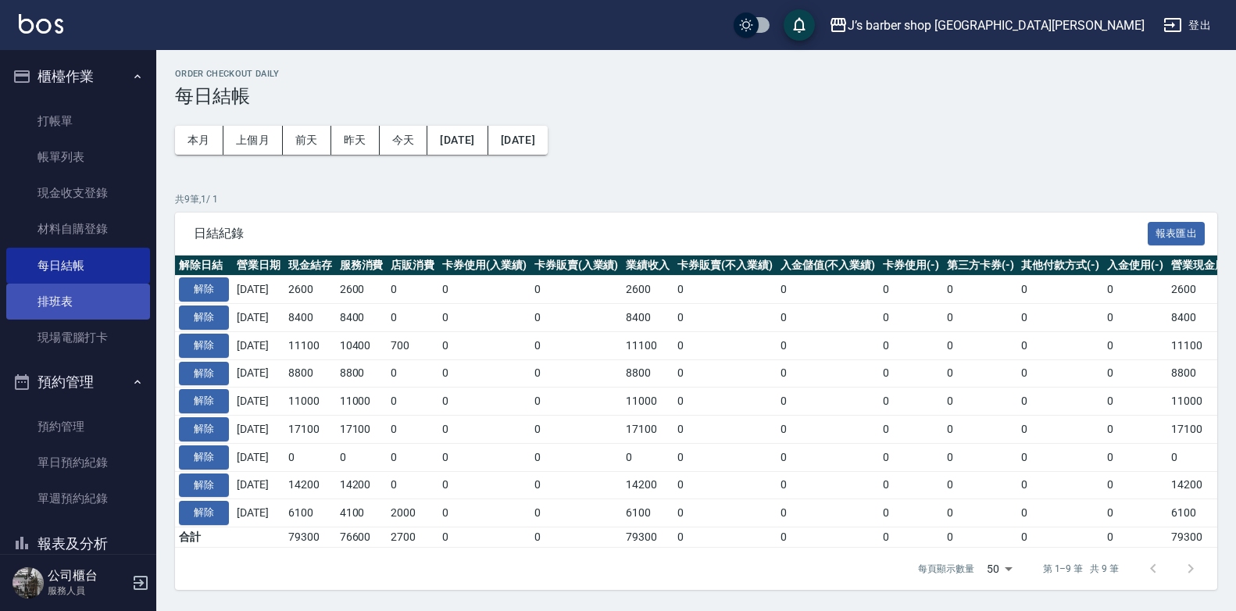
click at [84, 295] on link "排班表" at bounding box center [78, 302] width 144 height 36
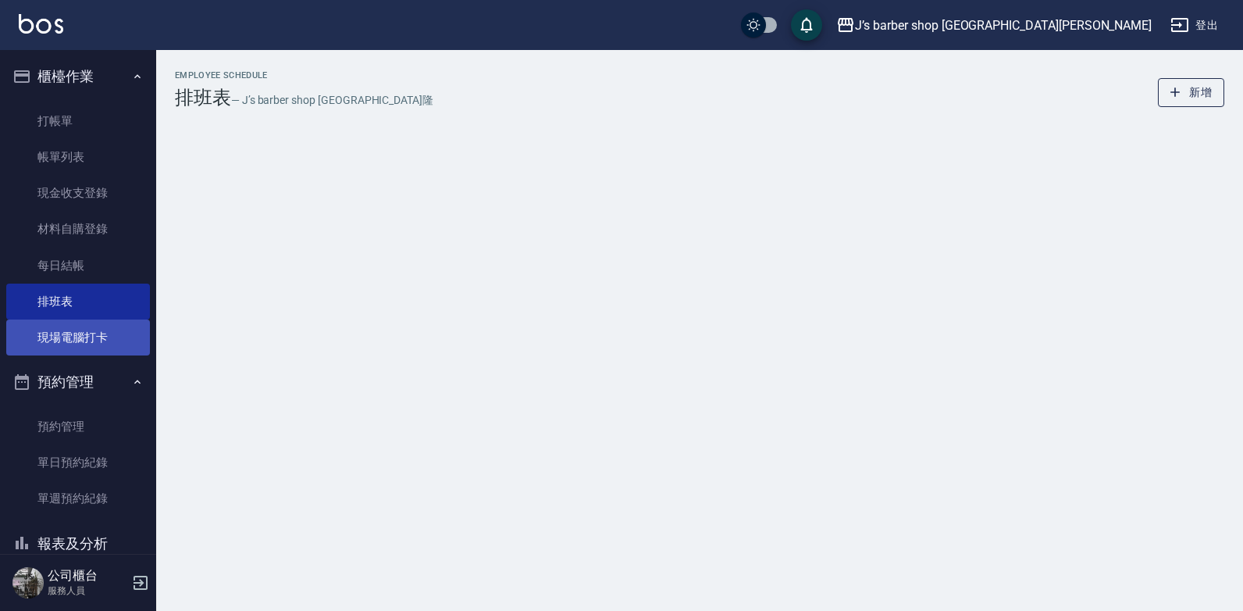
click at [98, 327] on link "現場電腦打卡" at bounding box center [78, 337] width 144 height 36
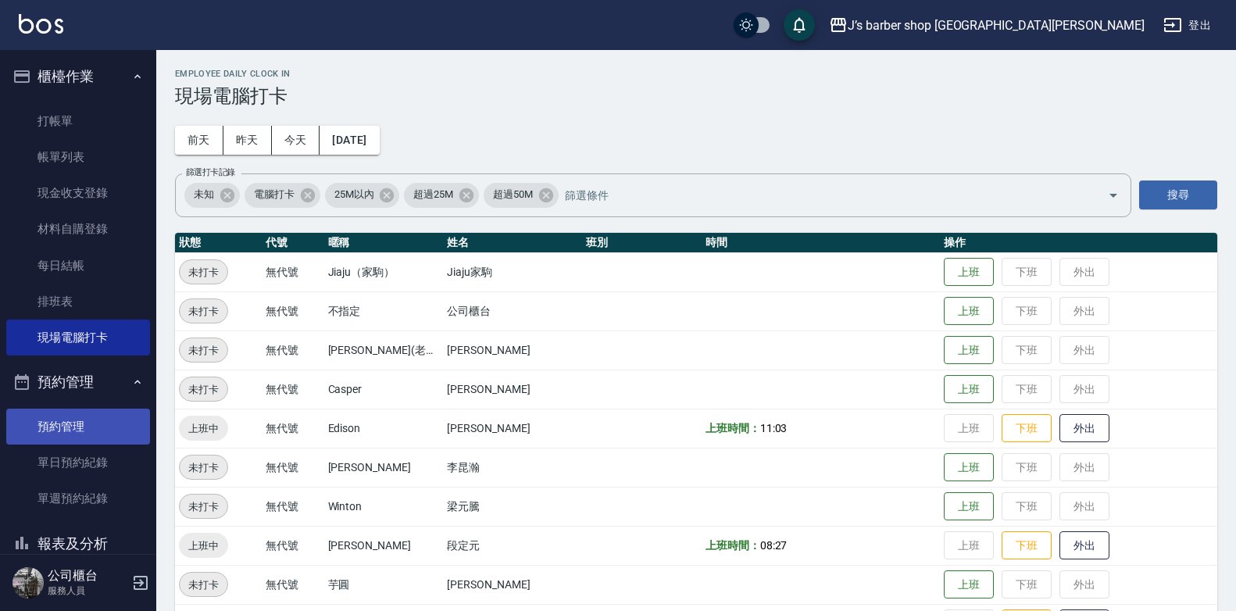
click at [101, 436] on link "預約管理" at bounding box center [78, 427] width 144 height 36
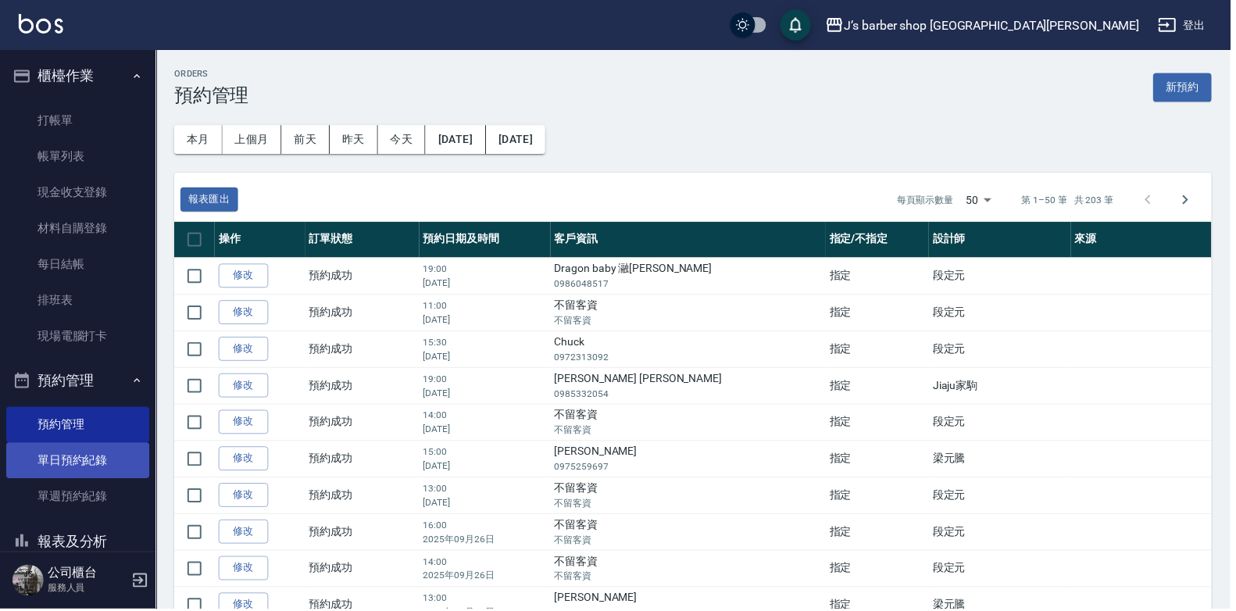
click at [102, 455] on link "單日預約紀錄" at bounding box center [78, 462] width 144 height 36
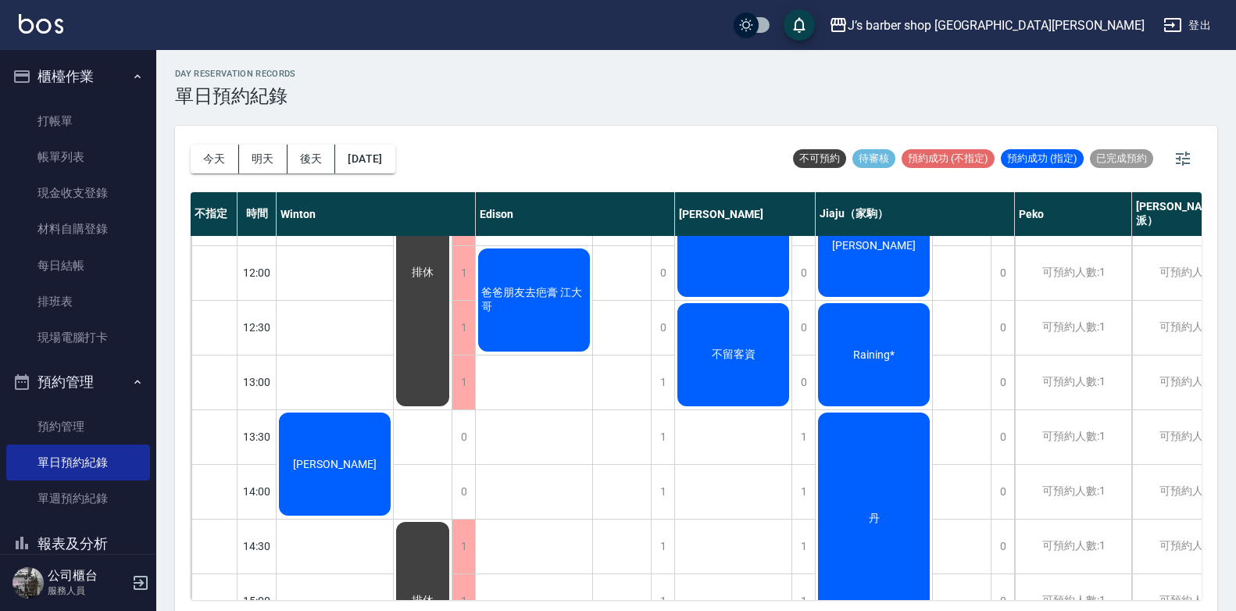
scroll to position [23, 0]
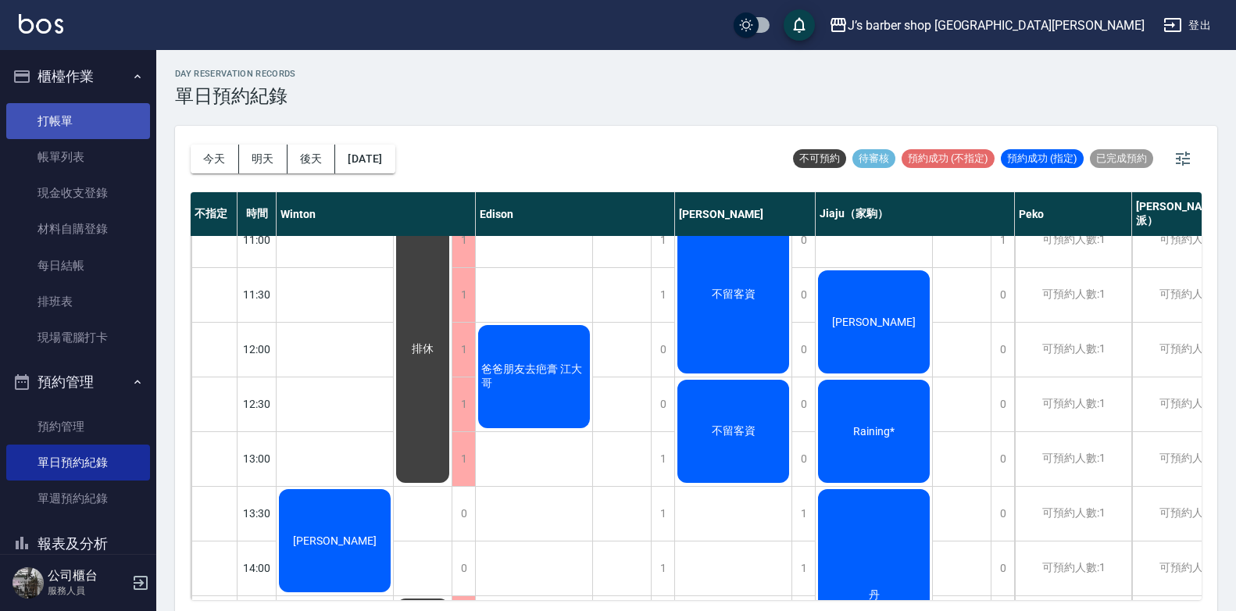
click at [27, 108] on link "打帳單" at bounding box center [78, 121] width 144 height 36
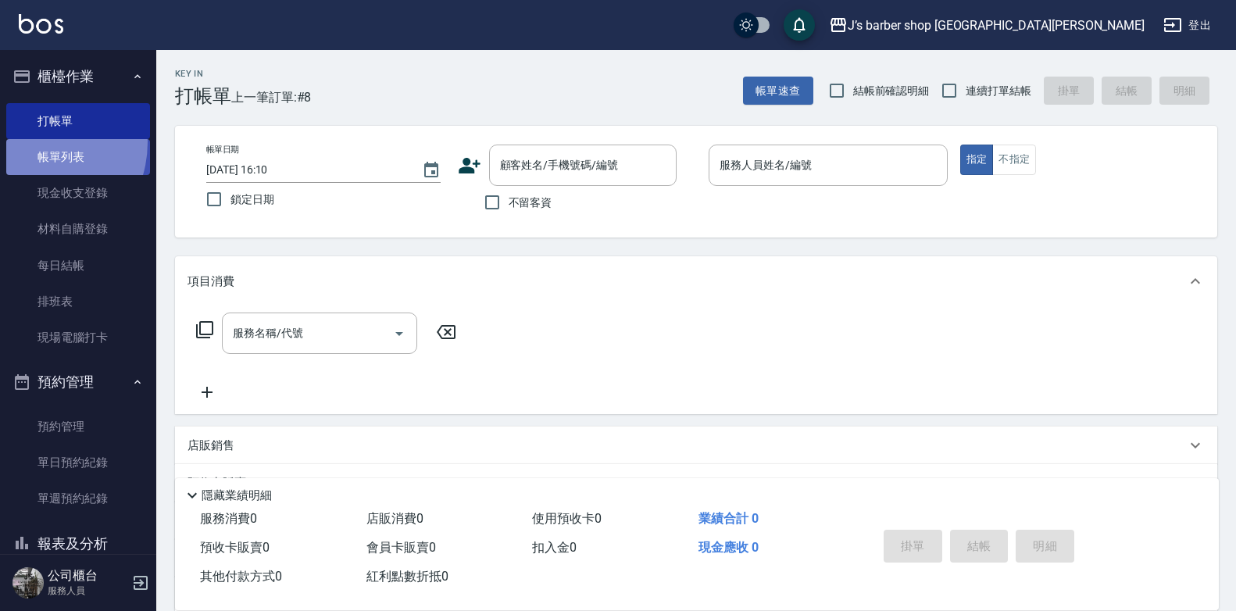
click at [30, 142] on link "帳單列表" at bounding box center [78, 157] width 144 height 36
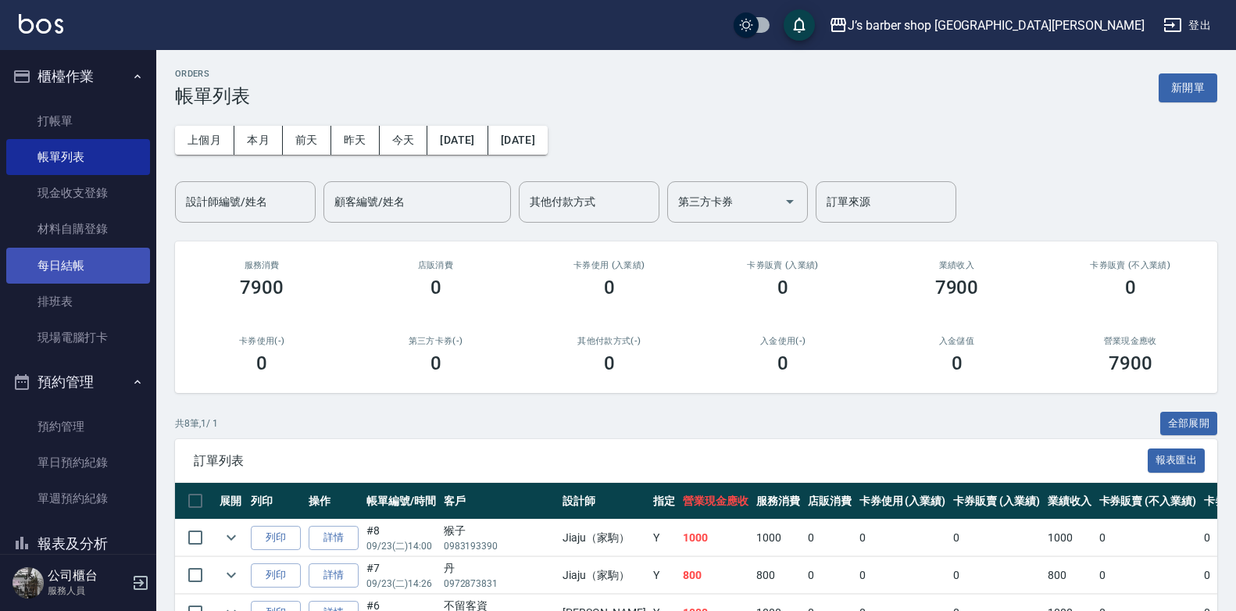
click at [59, 264] on link "每日結帳" at bounding box center [78, 266] width 144 height 36
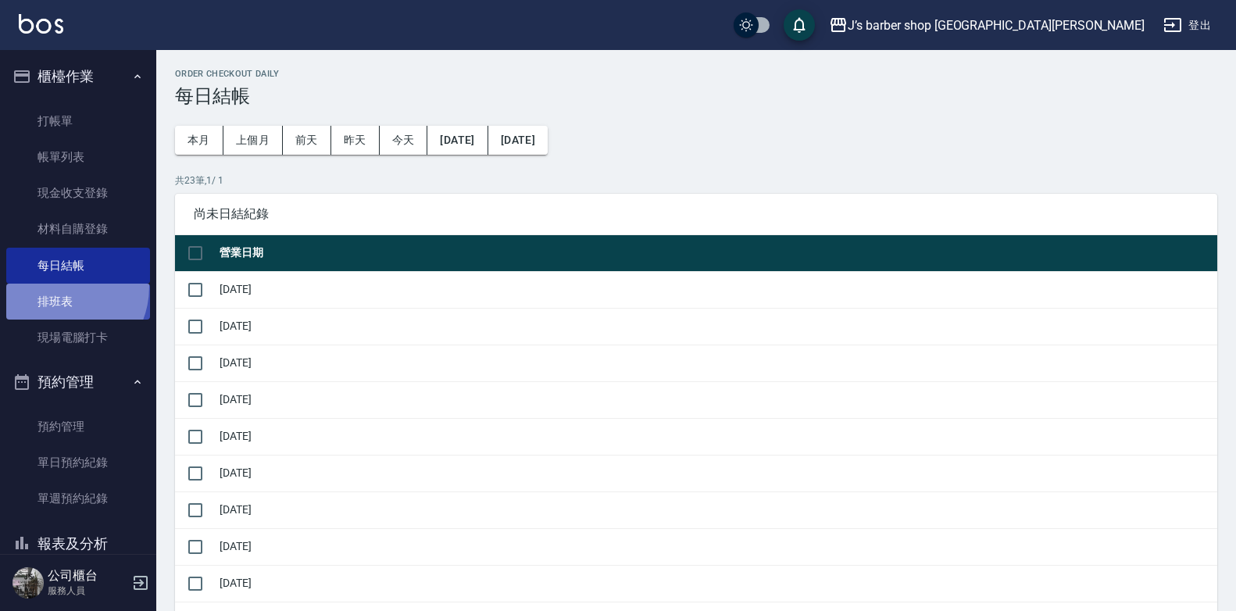
click at [56, 287] on link "排班表" at bounding box center [78, 302] width 144 height 36
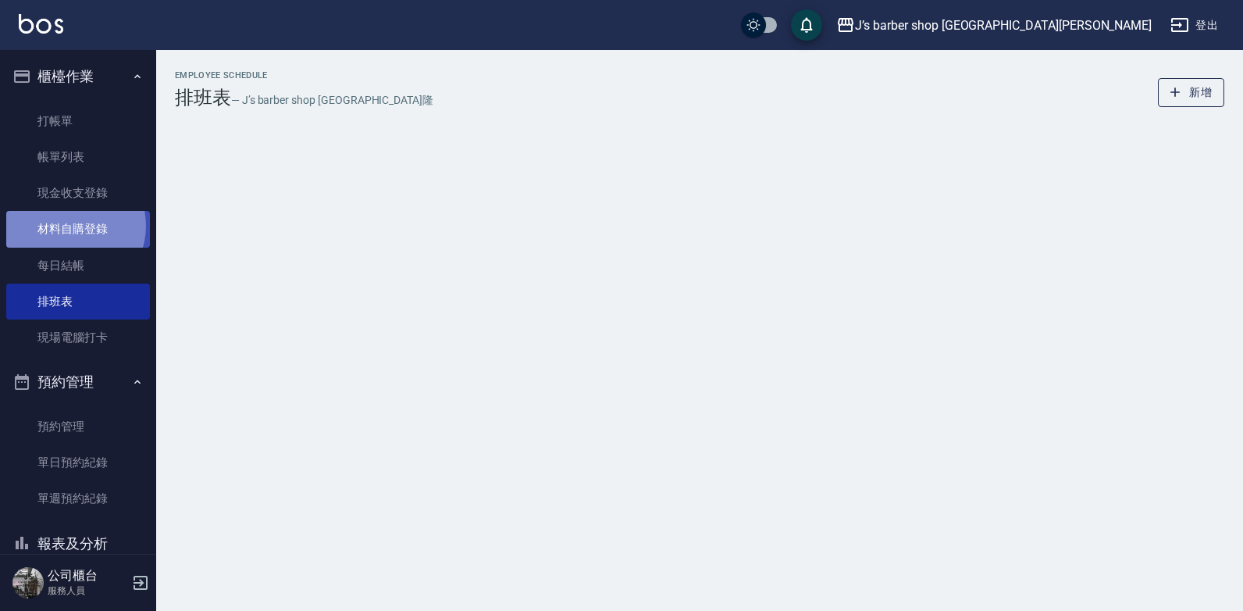
click at [69, 226] on link "材料自購登錄" at bounding box center [78, 229] width 144 height 36
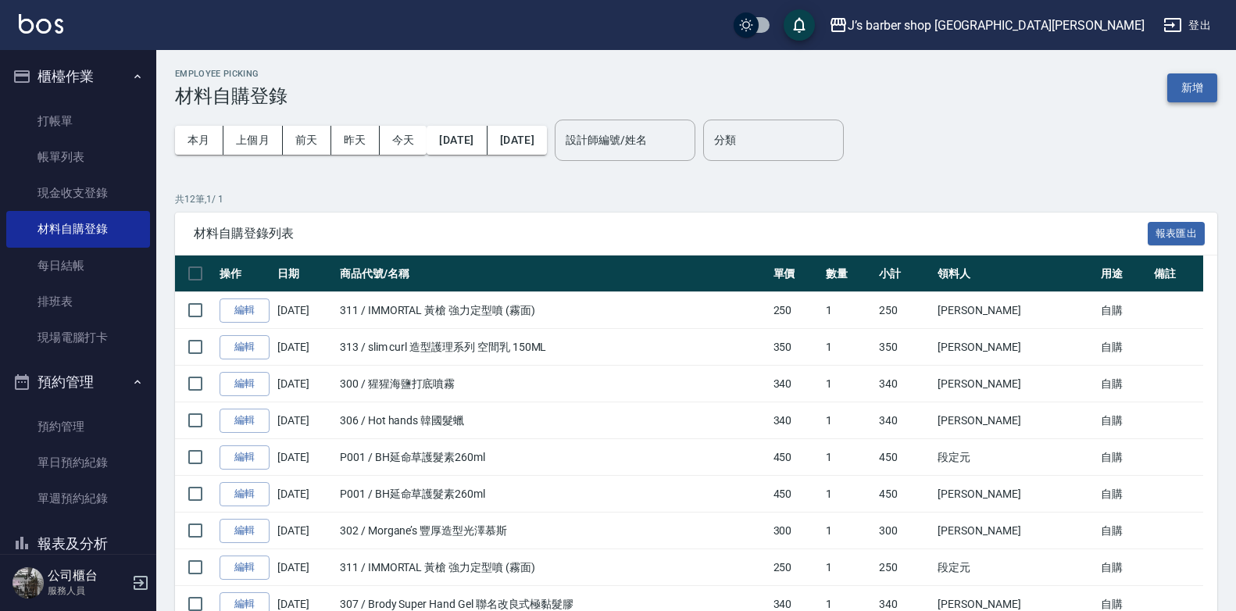
click at [1204, 92] on button "新增" at bounding box center [1192, 87] width 50 height 29
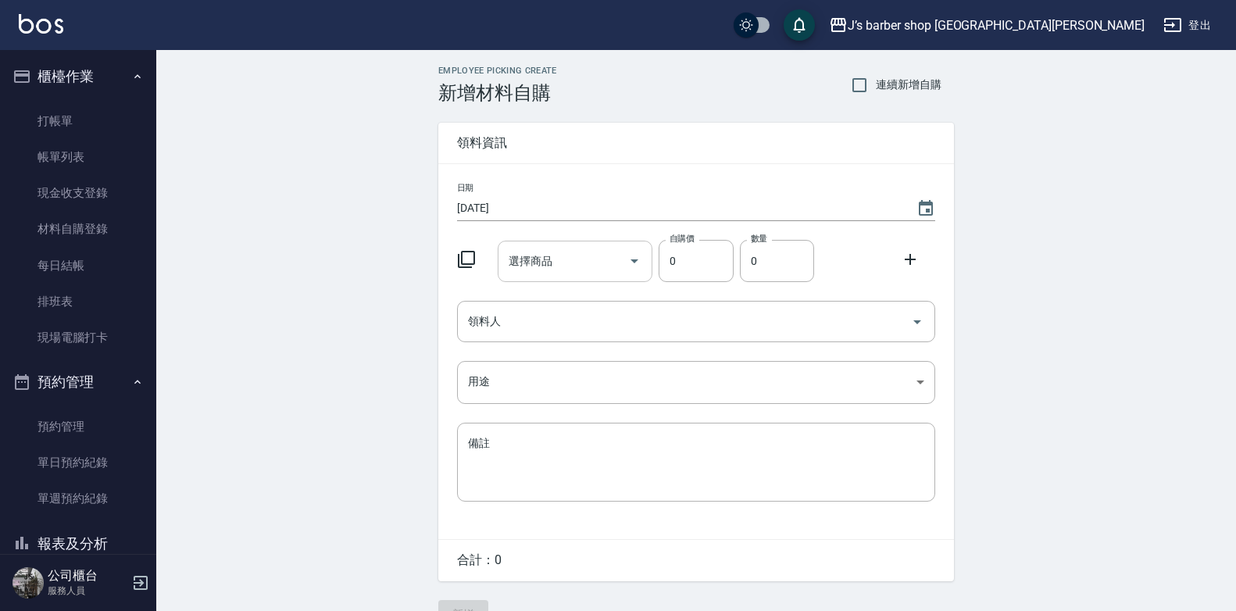
click at [593, 277] on div "選擇商品" at bounding box center [575, 261] width 155 height 41
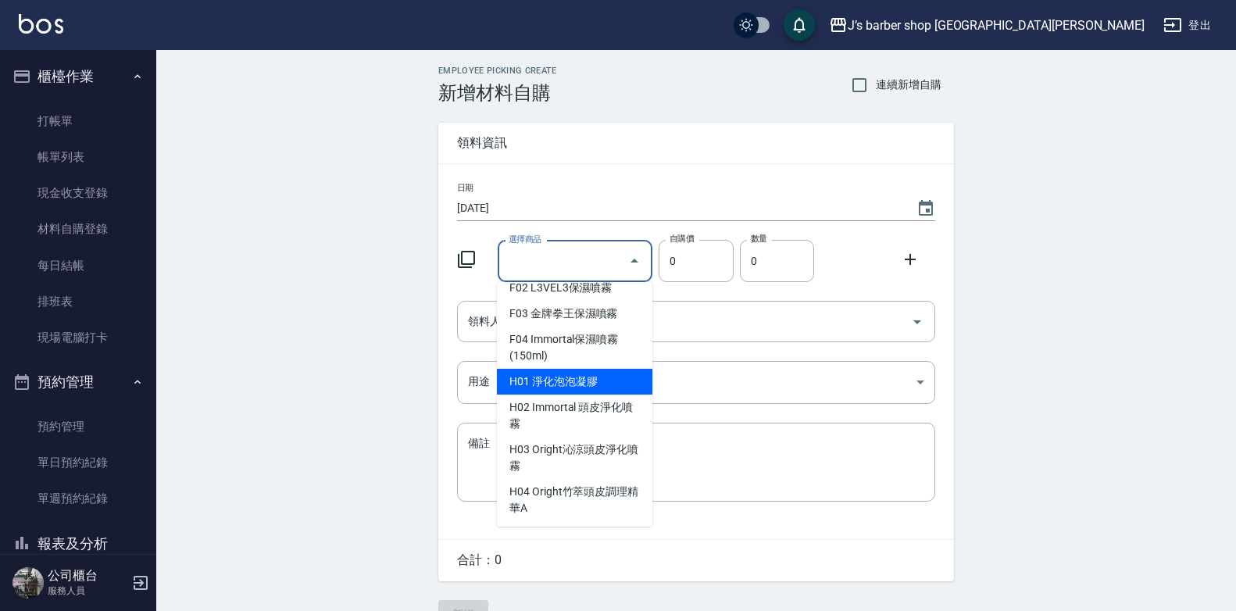
scroll to position [1406, 0]
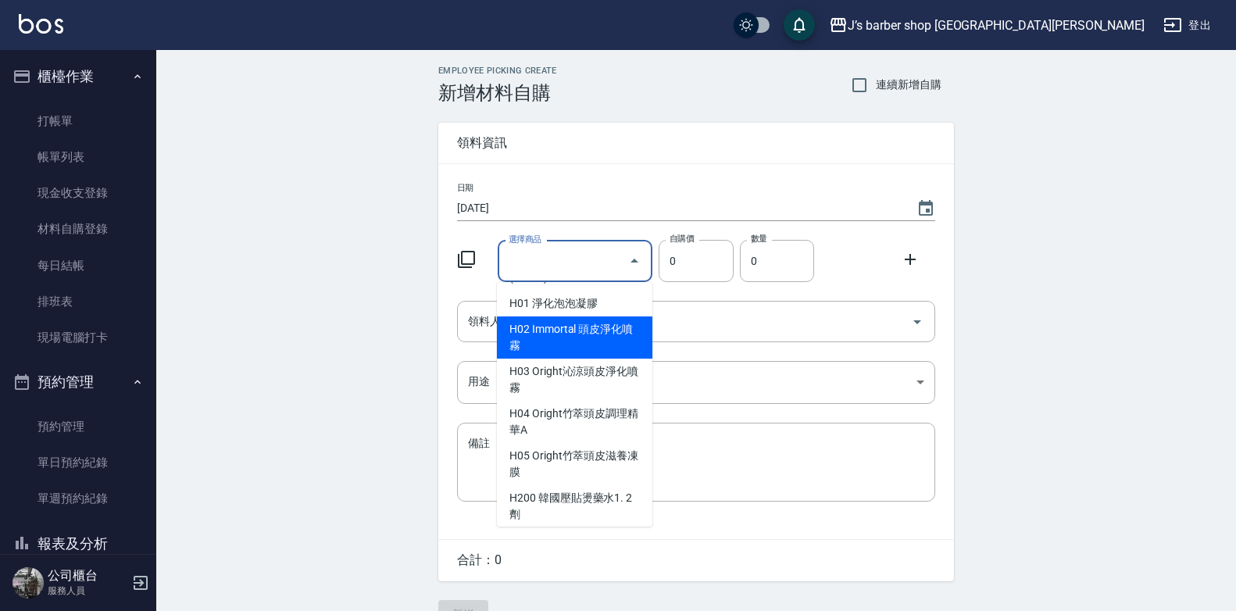
click at [565, 359] on li "H02 Immortal 頭皮淨化噴霧" at bounding box center [574, 337] width 155 height 42
type input "Immortal 頭皮淨化噴霧"
type input "275"
type input "1"
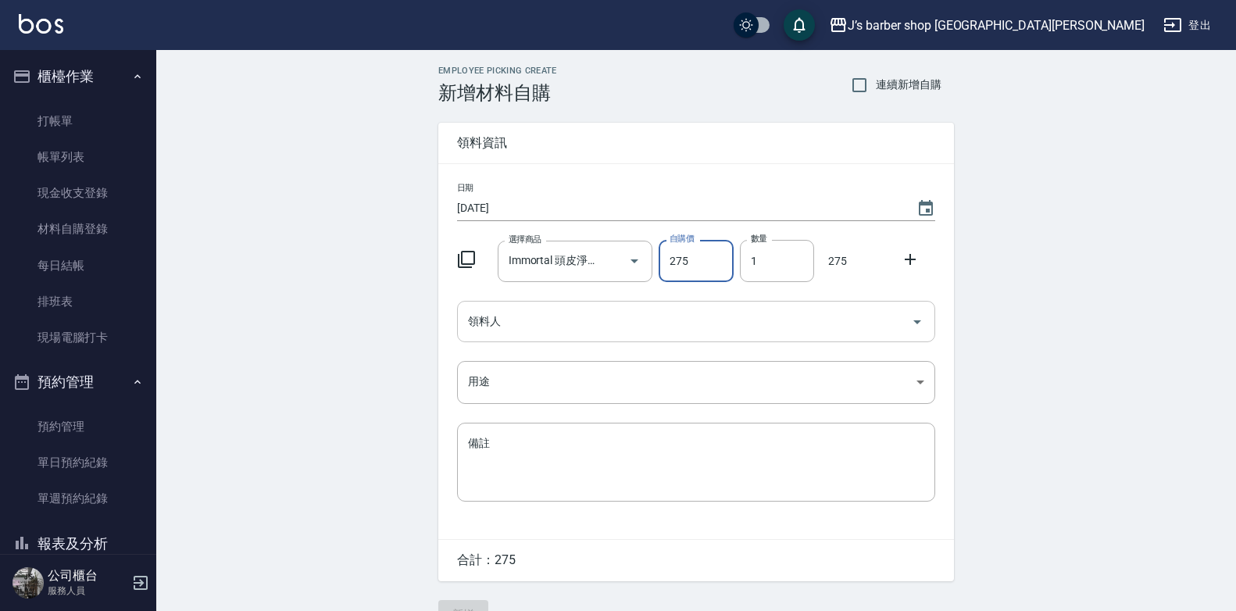
click at [661, 321] on input "領料人" at bounding box center [684, 321] width 441 height 27
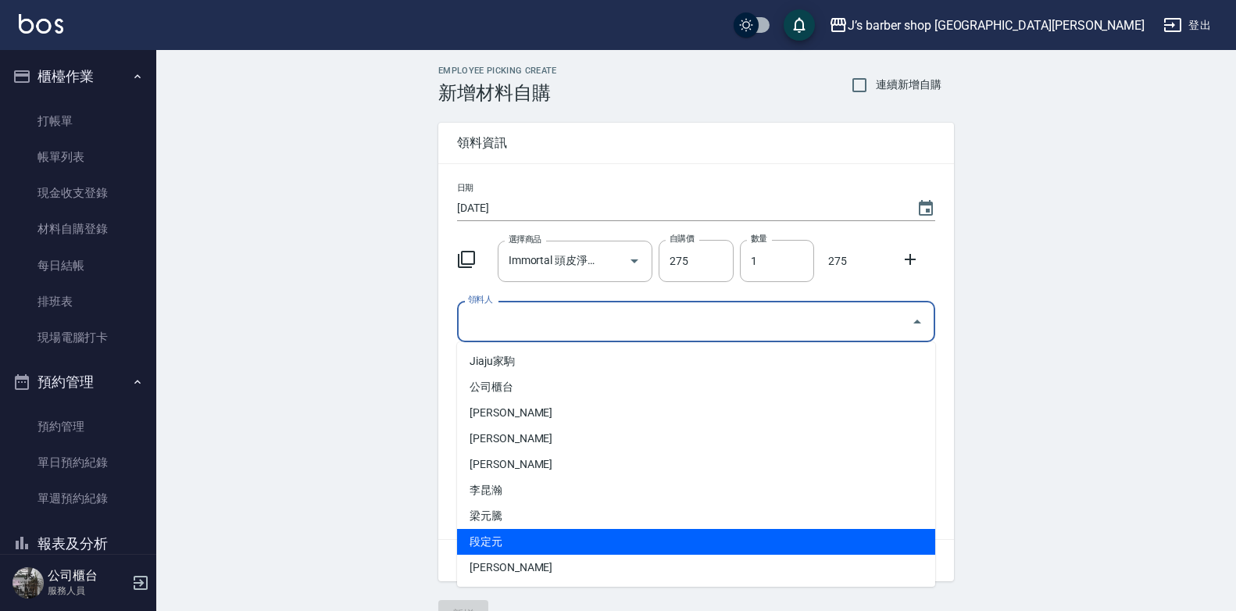
click at [535, 537] on li "段定元" at bounding box center [696, 542] width 478 height 26
type input "段定元"
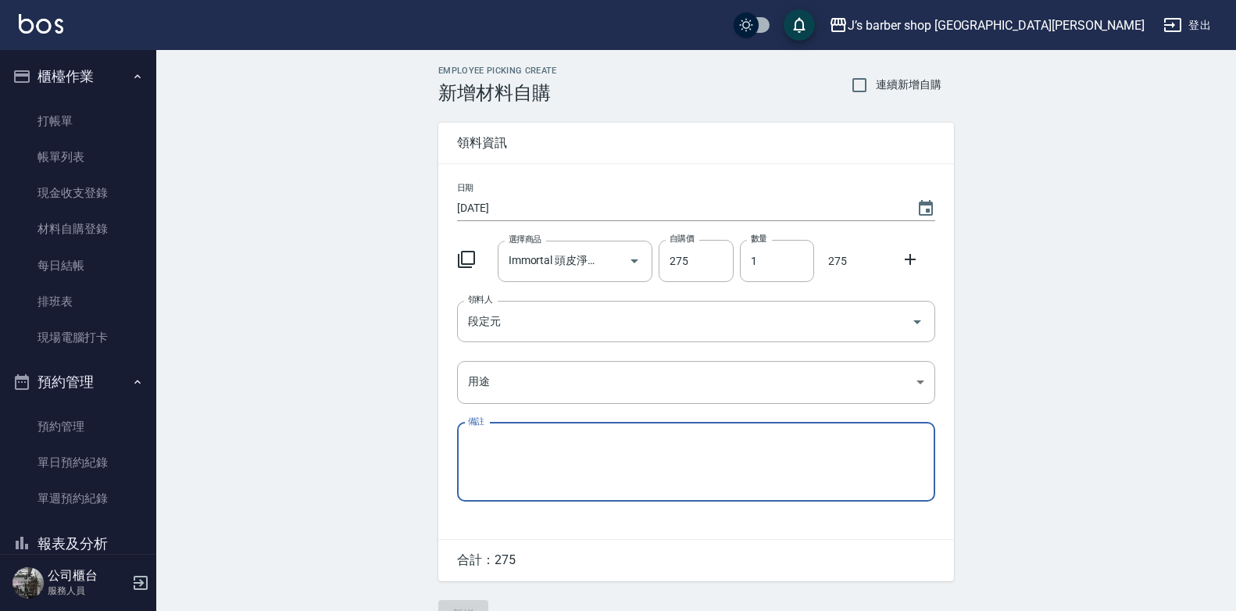
click at [557, 443] on textarea "備註" at bounding box center [696, 461] width 456 height 53
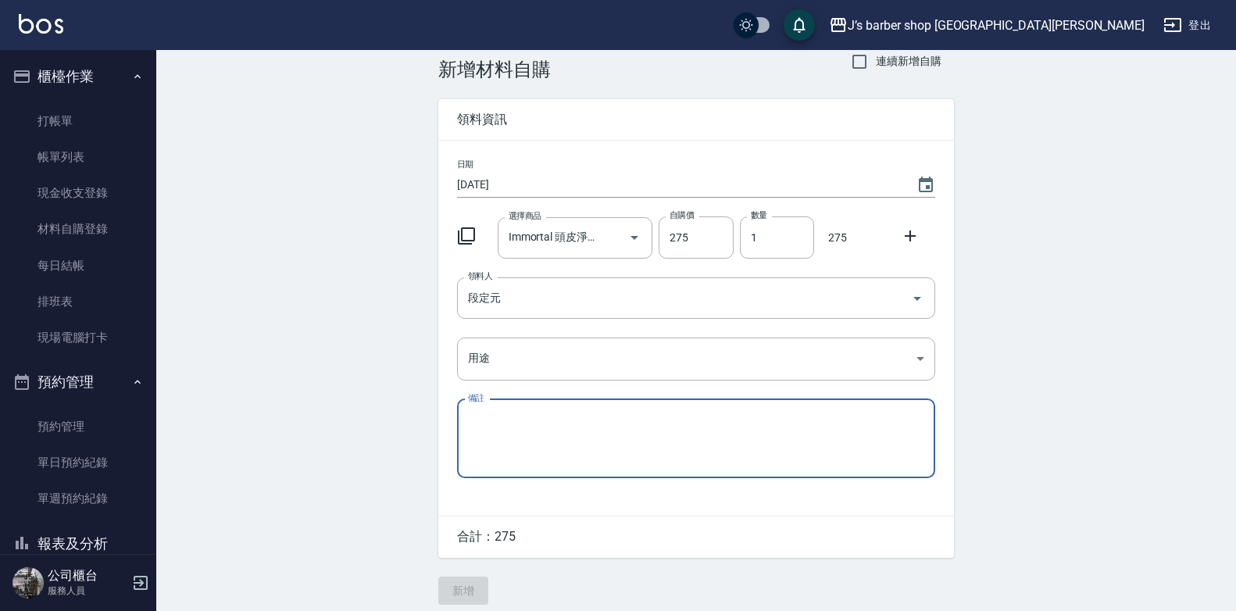
scroll to position [35, 0]
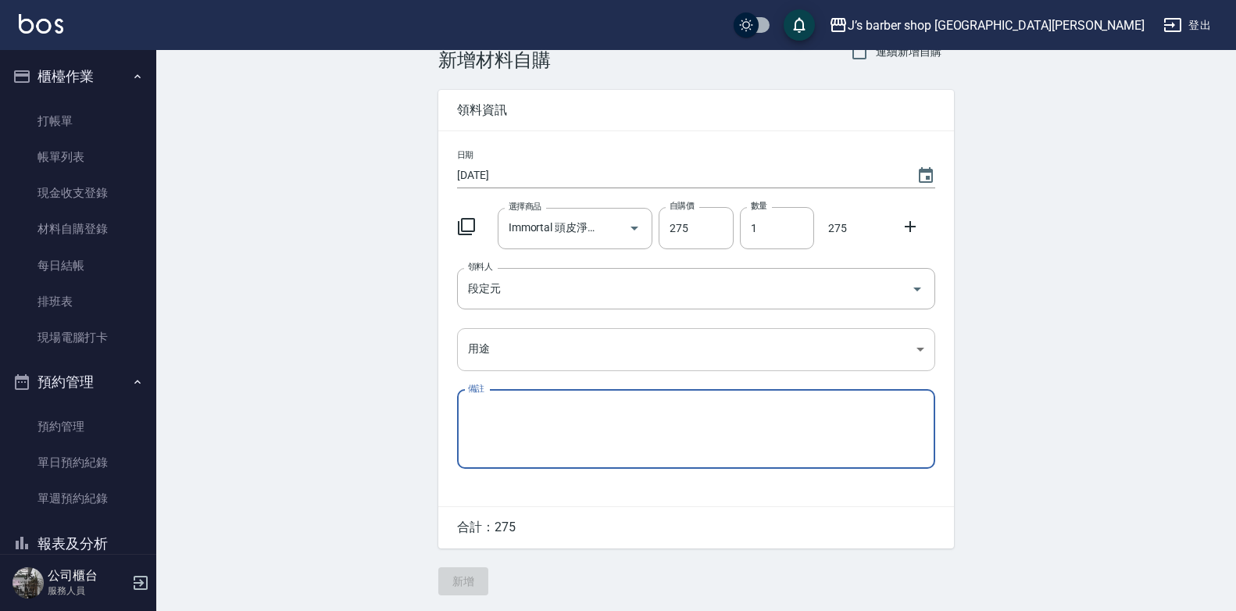
click at [511, 361] on body "J’s barber shop 台中大隆 登出 櫃檯作業 打帳單 帳單列表 現金收支登錄 材料自購登錄 每日結帳 排班表 現場電腦打卡 預約管理 預約管理 單…" at bounding box center [618, 289] width 1236 height 644
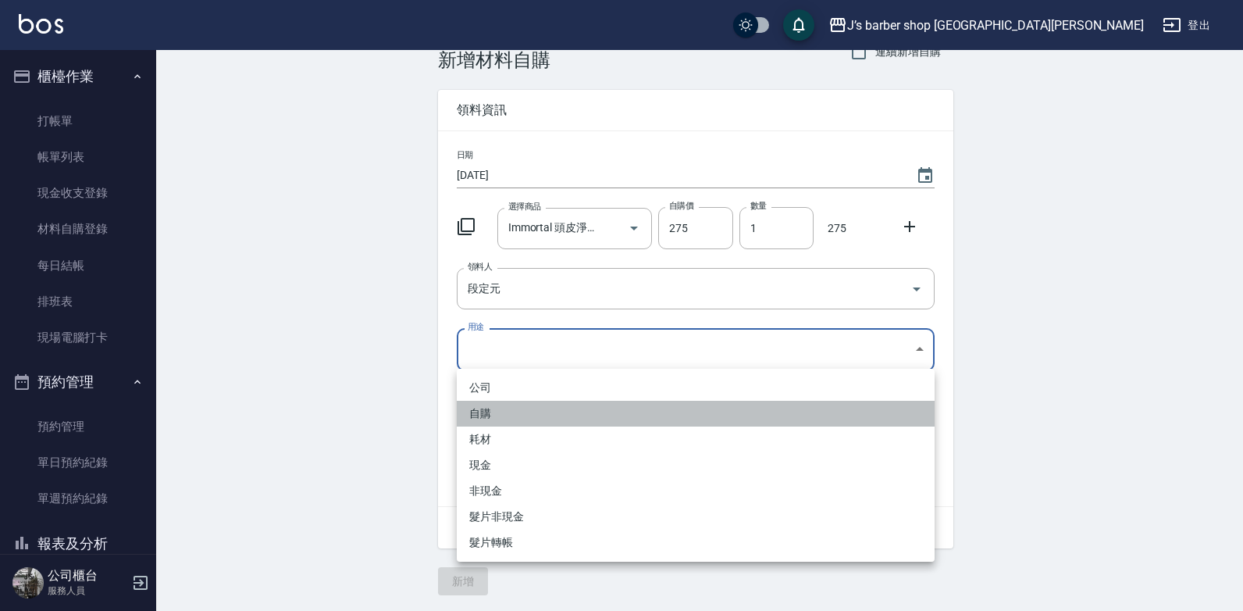
click at [501, 409] on li "自購" at bounding box center [696, 414] width 478 height 26
type input "自購"
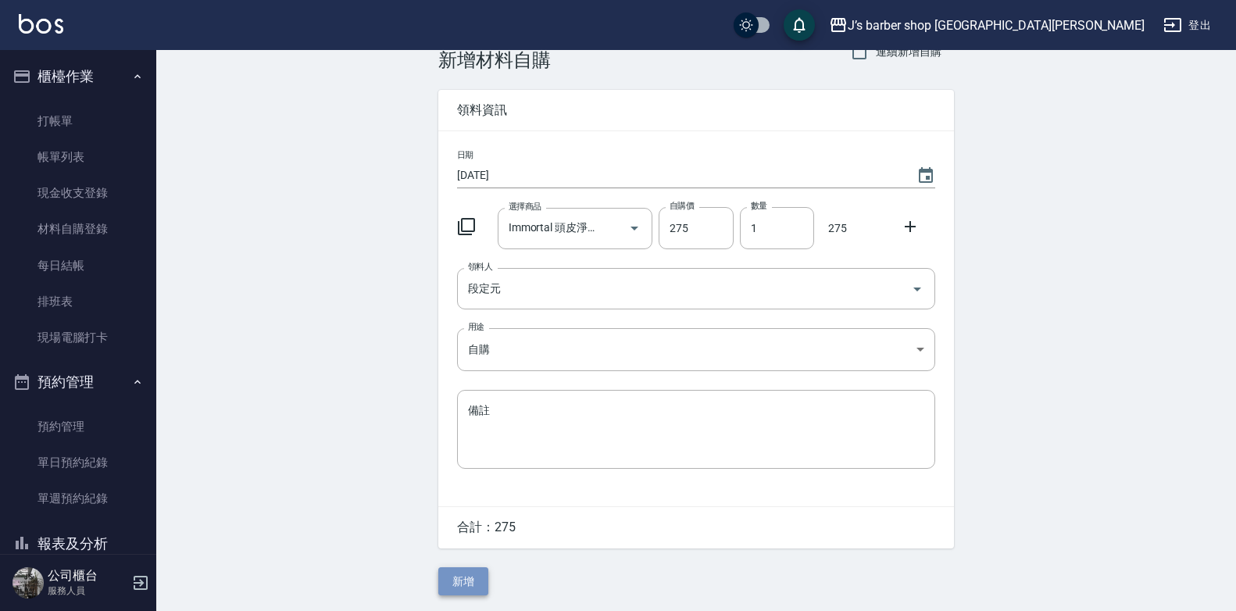
click at [477, 574] on button "新增" at bounding box center [463, 581] width 50 height 29
